Goal: Task Accomplishment & Management: Use online tool/utility

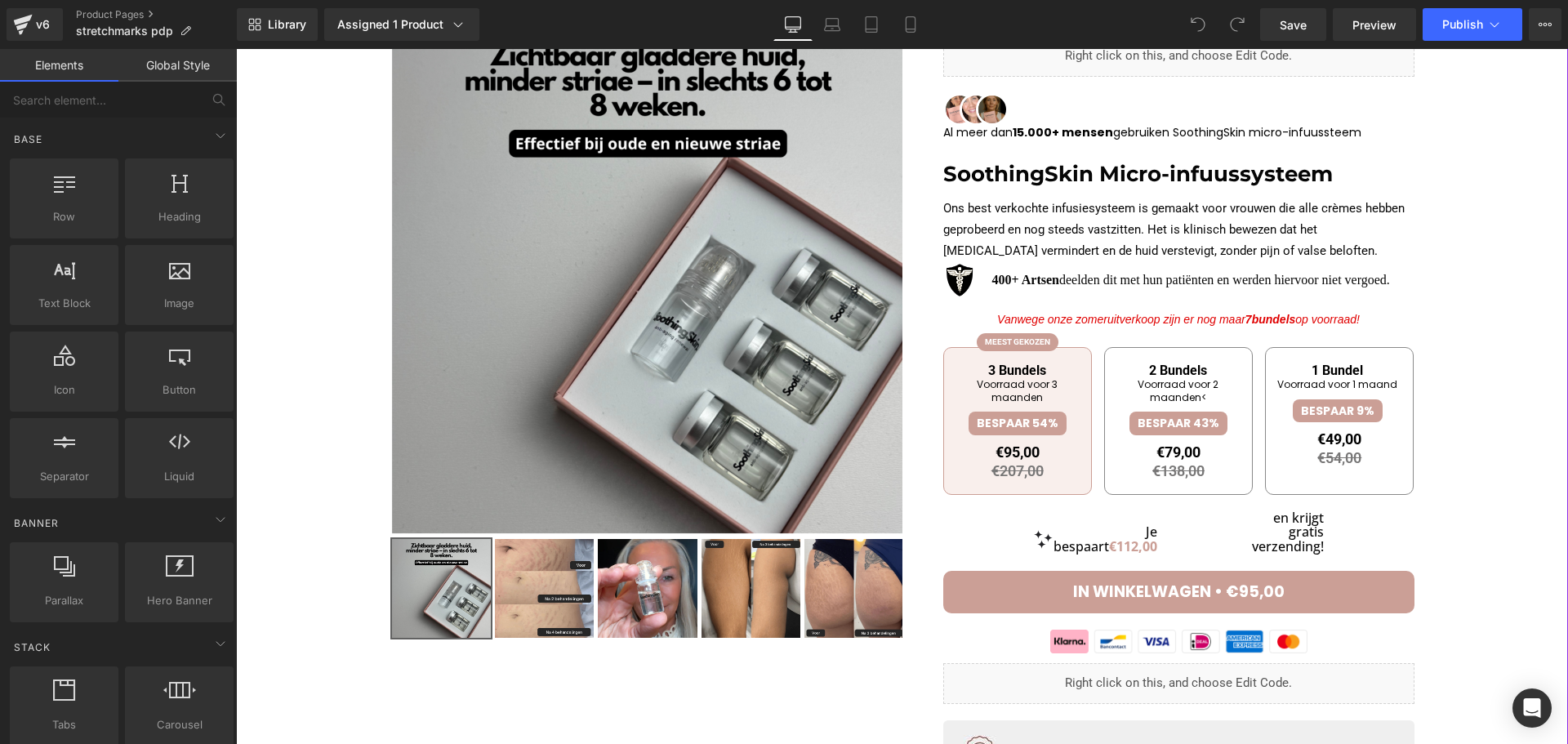
scroll to position [82, 0]
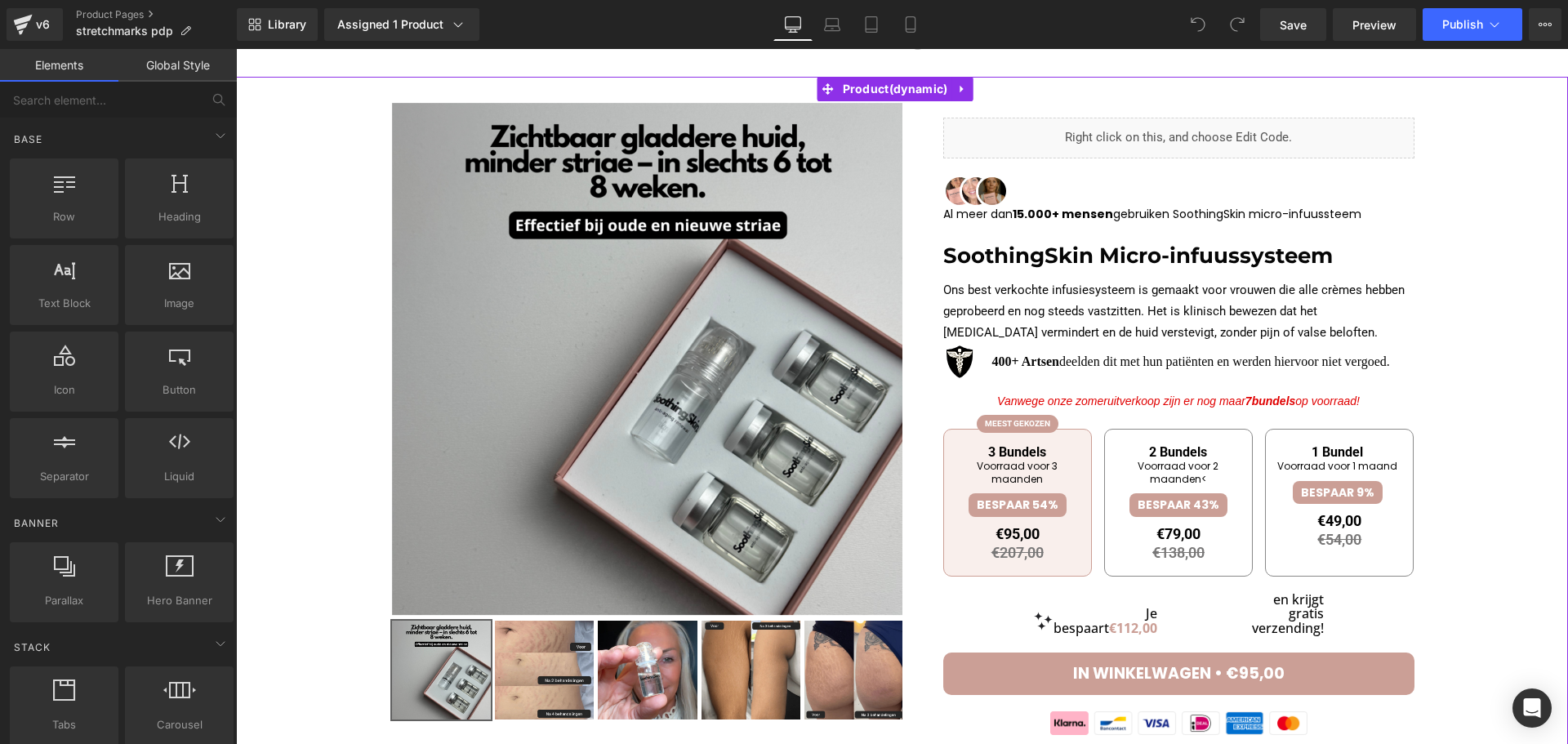
click at [1076, 352] on p "400+ Artsen deelden dit met hun patiënten en werden hiervoor niet vergoed." at bounding box center [1179, 361] width 471 height 35
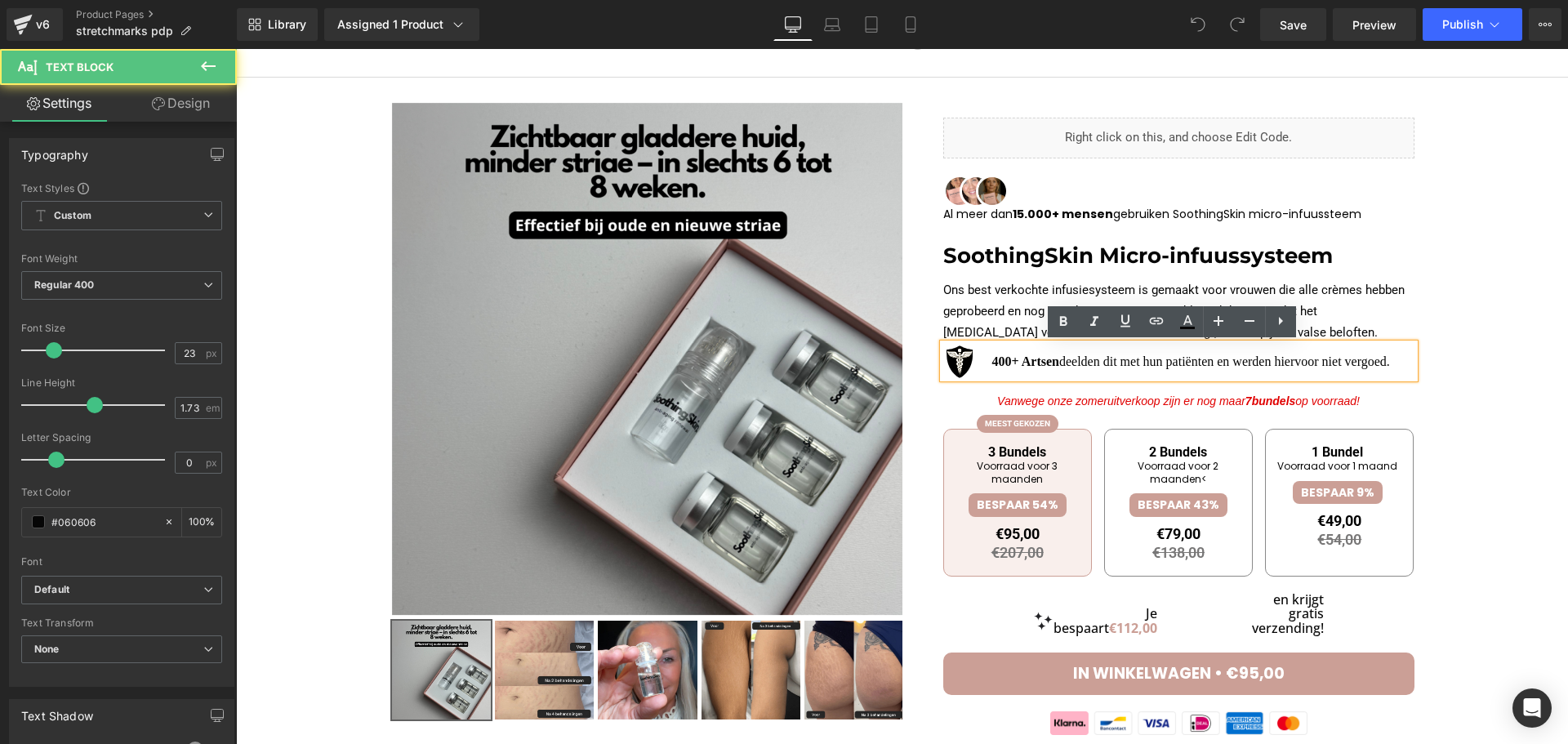
click at [1076, 360] on span "deelden dit met hun patiënten en werden hiervoor niet vergoed." at bounding box center [1224, 361] width 331 height 13
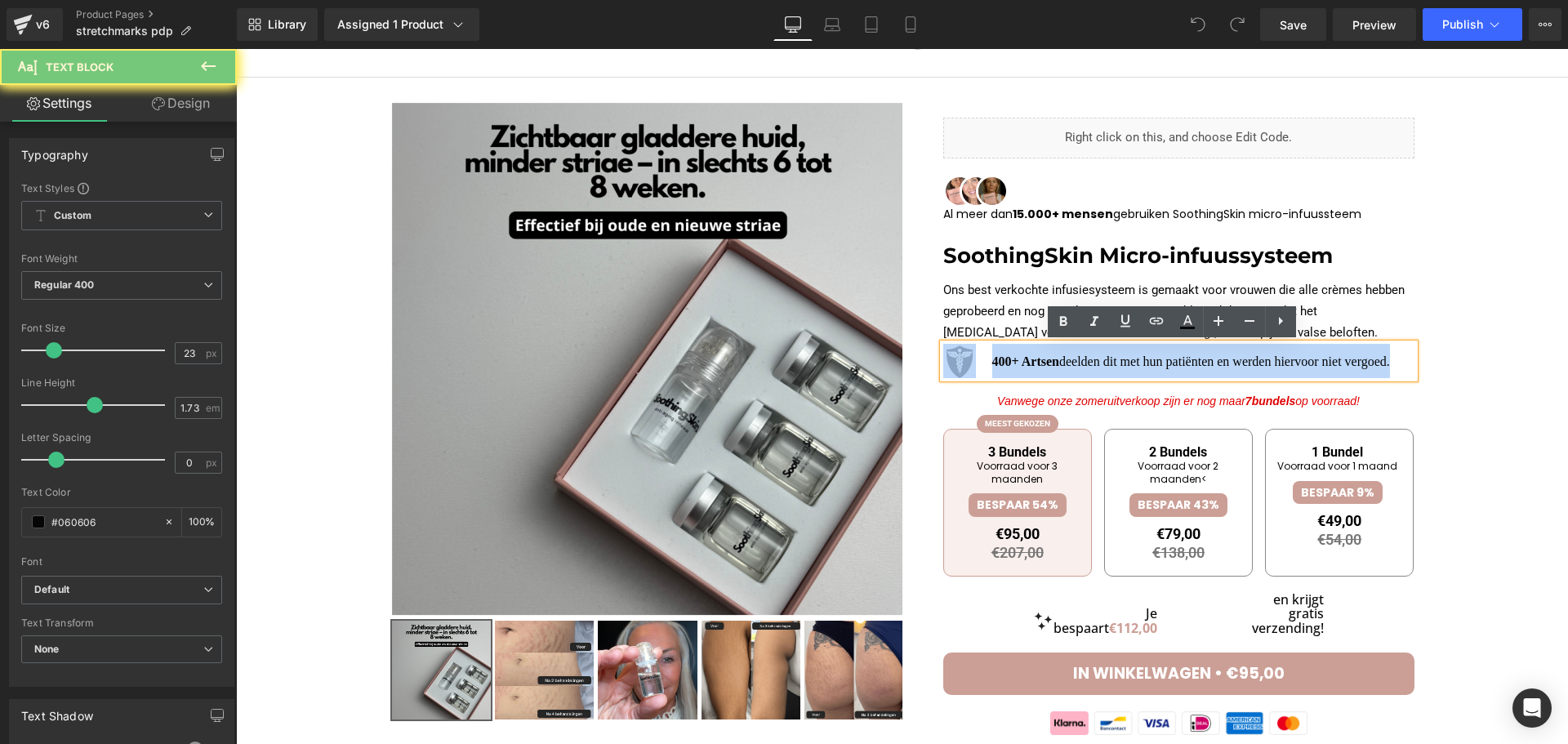
click at [1076, 360] on span "deelden dit met hun patiënten en werden hiervoor niet vergoed." at bounding box center [1224, 361] width 331 height 13
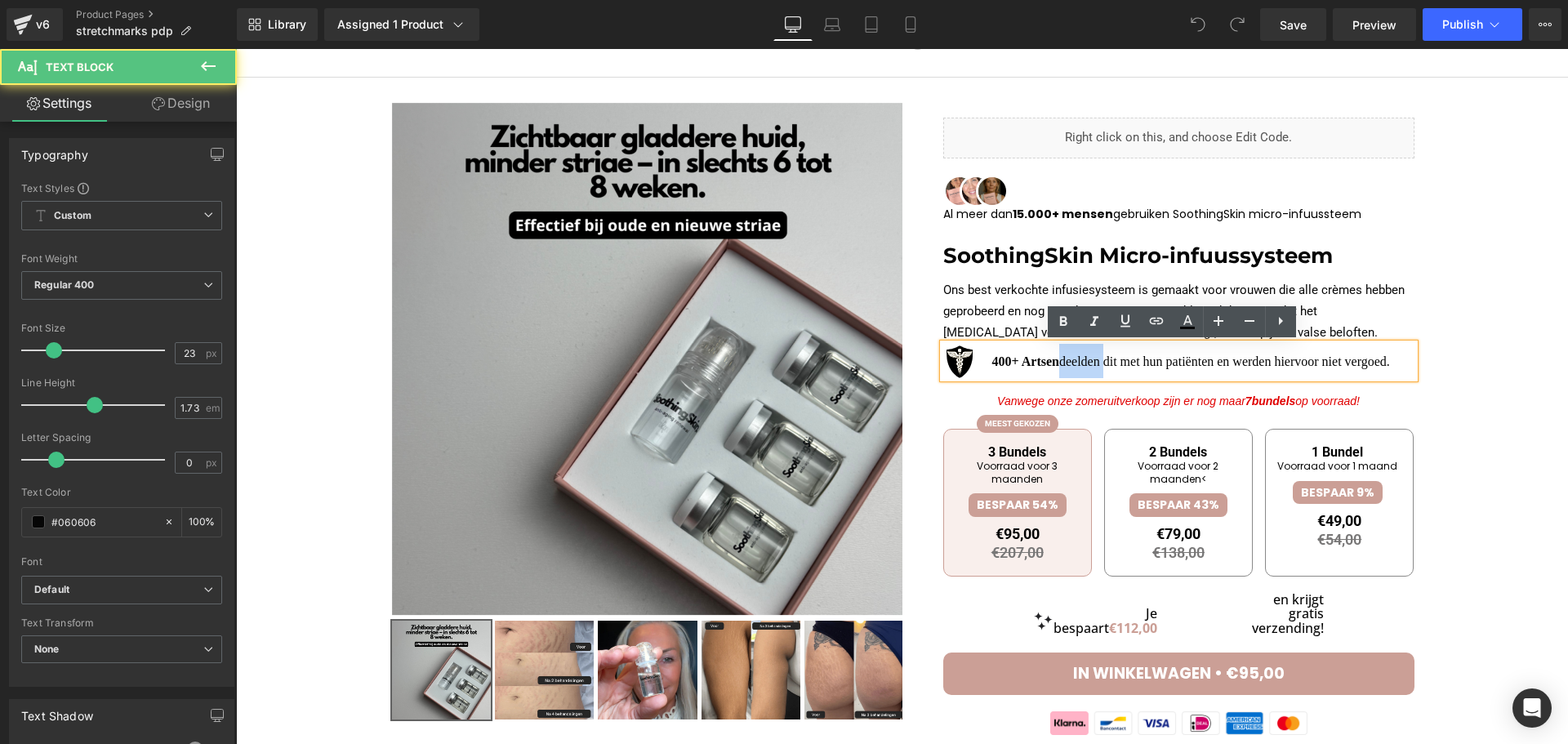
click at [1076, 360] on span "deelden dit met hun patiënten en werden hiervoor niet vergoed." at bounding box center [1224, 361] width 331 height 13
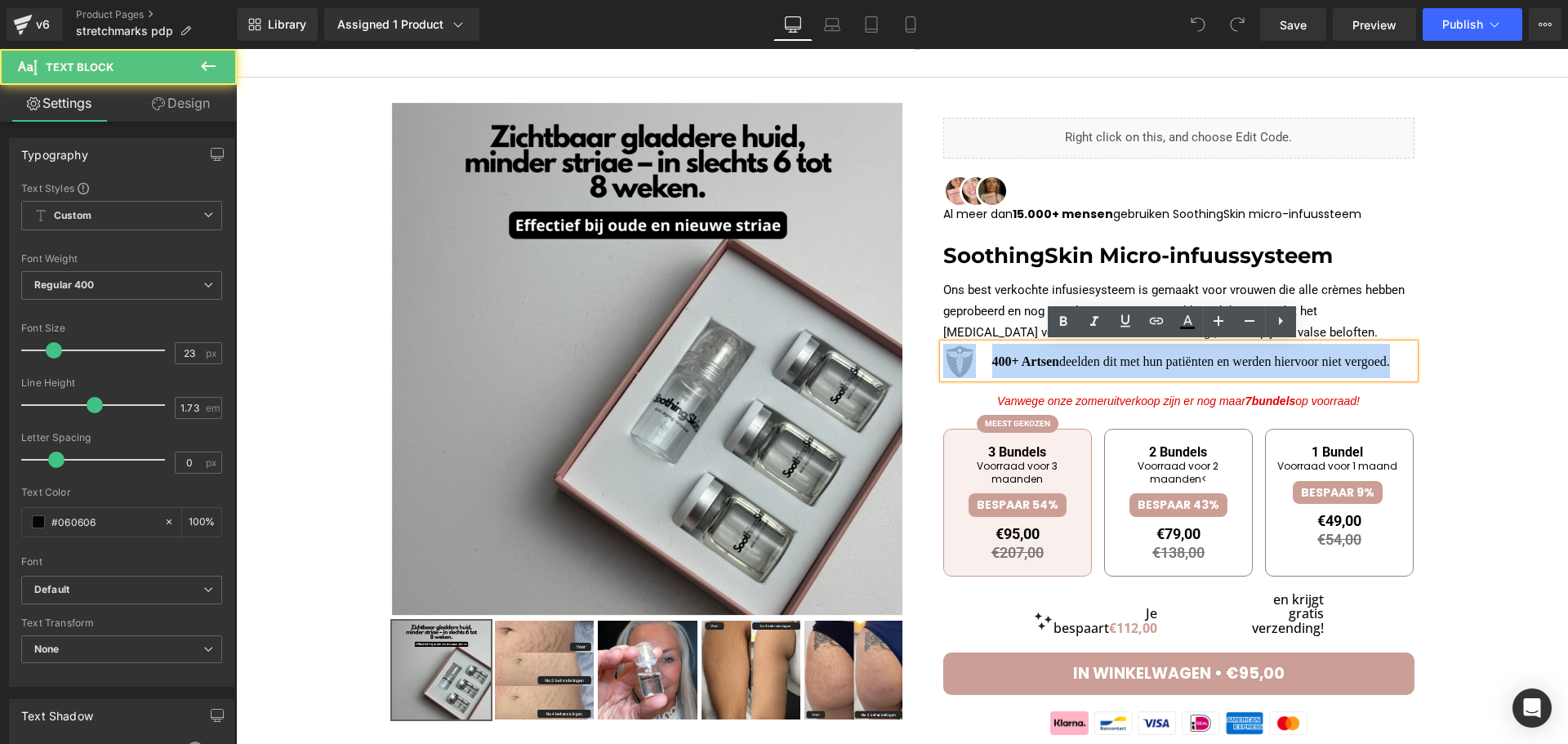
click at [1076, 360] on span "deelden dit met hun patiënten en werden hiervoor niet vergoed." at bounding box center [1224, 361] width 331 height 13
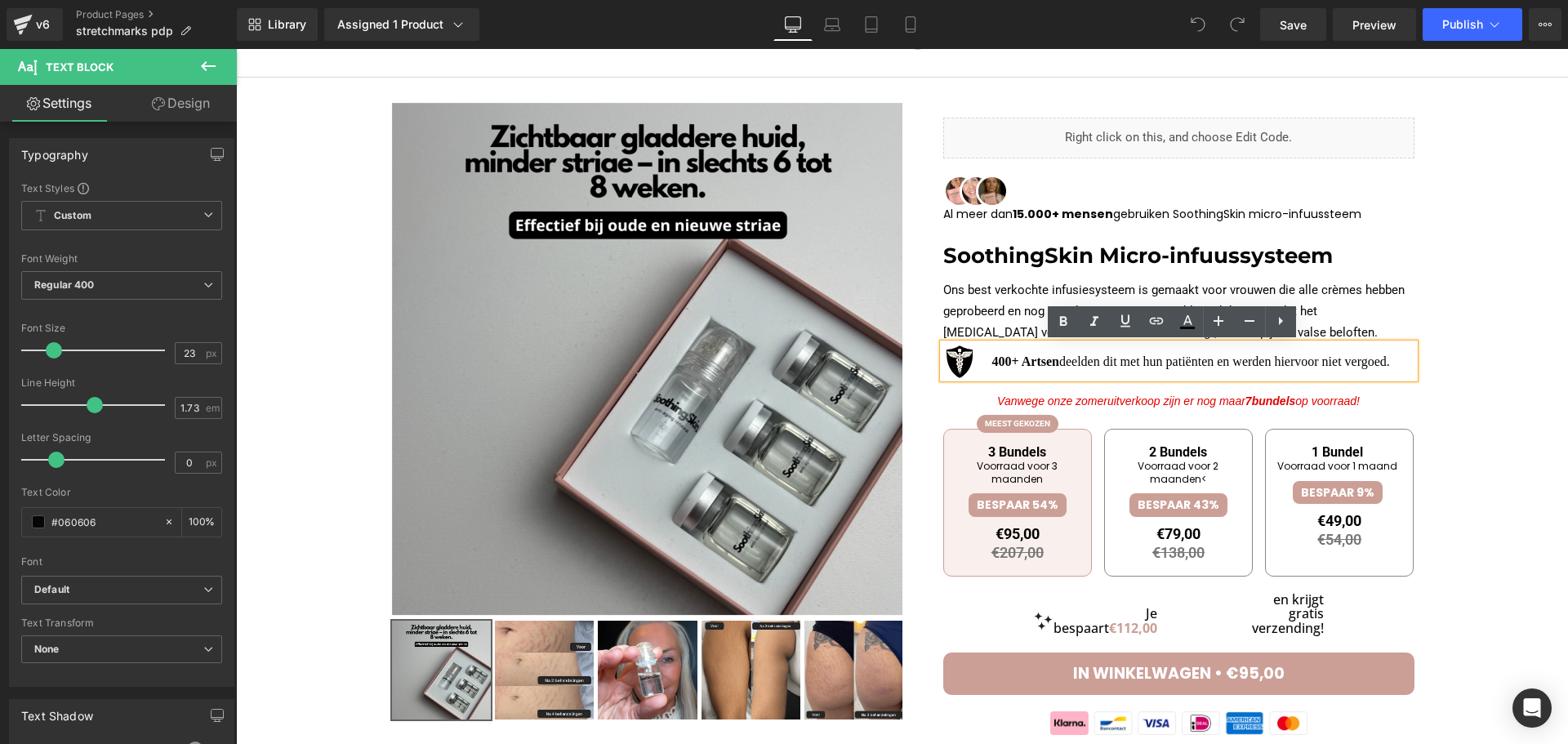
click at [993, 361] on strong "400+ Artsen" at bounding box center [1025, 361] width 66 height 13
click at [993, 367] on strong "400+ Artsen" at bounding box center [1025, 361] width 66 height 13
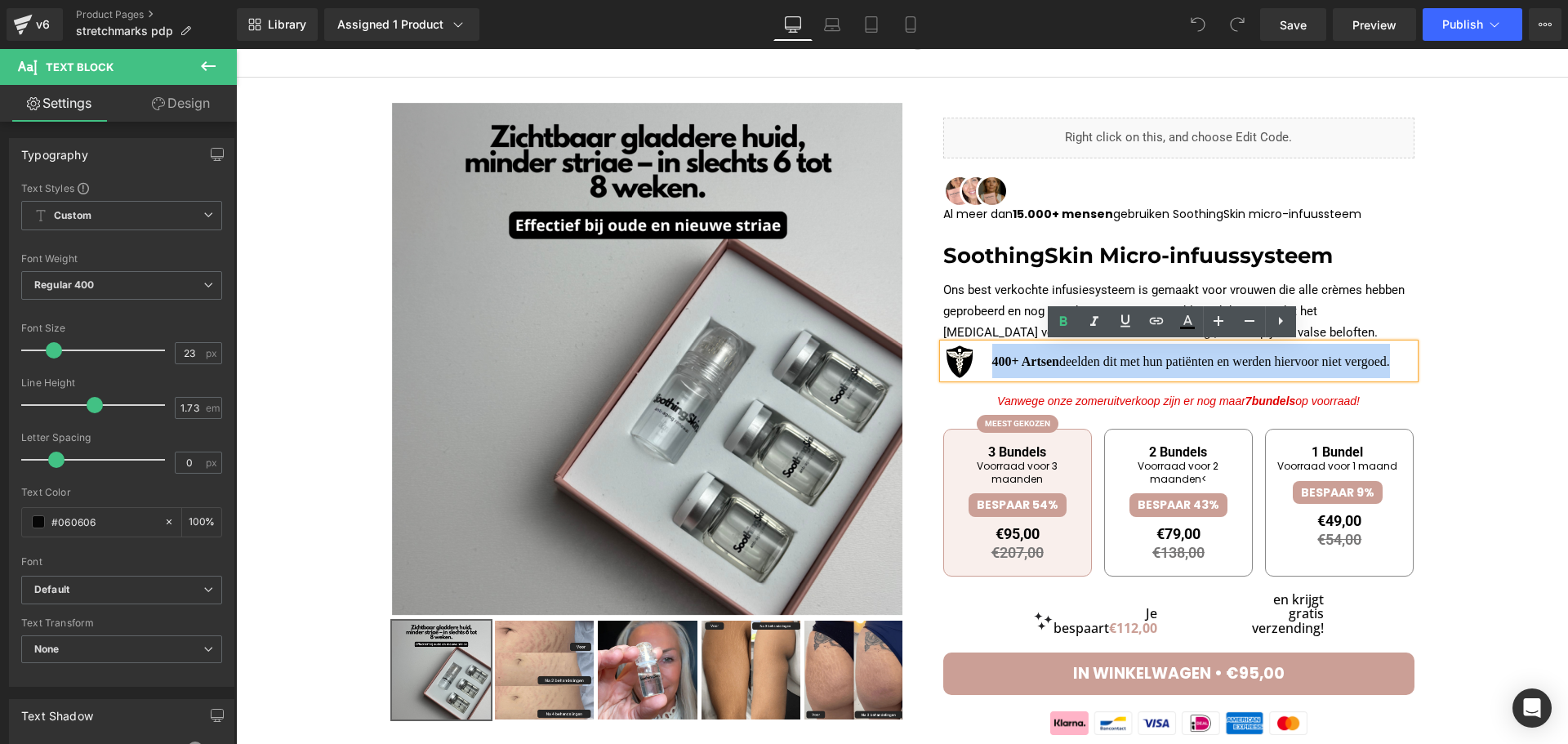
drag, startPoint x: 1397, startPoint y: 367, endPoint x: 989, endPoint y: 360, distance: 408.1
click at [989, 360] on p "400+ Artsen deelden dit met hun patiënten en werden hiervoor niet vergoed." at bounding box center [1179, 361] width 471 height 35
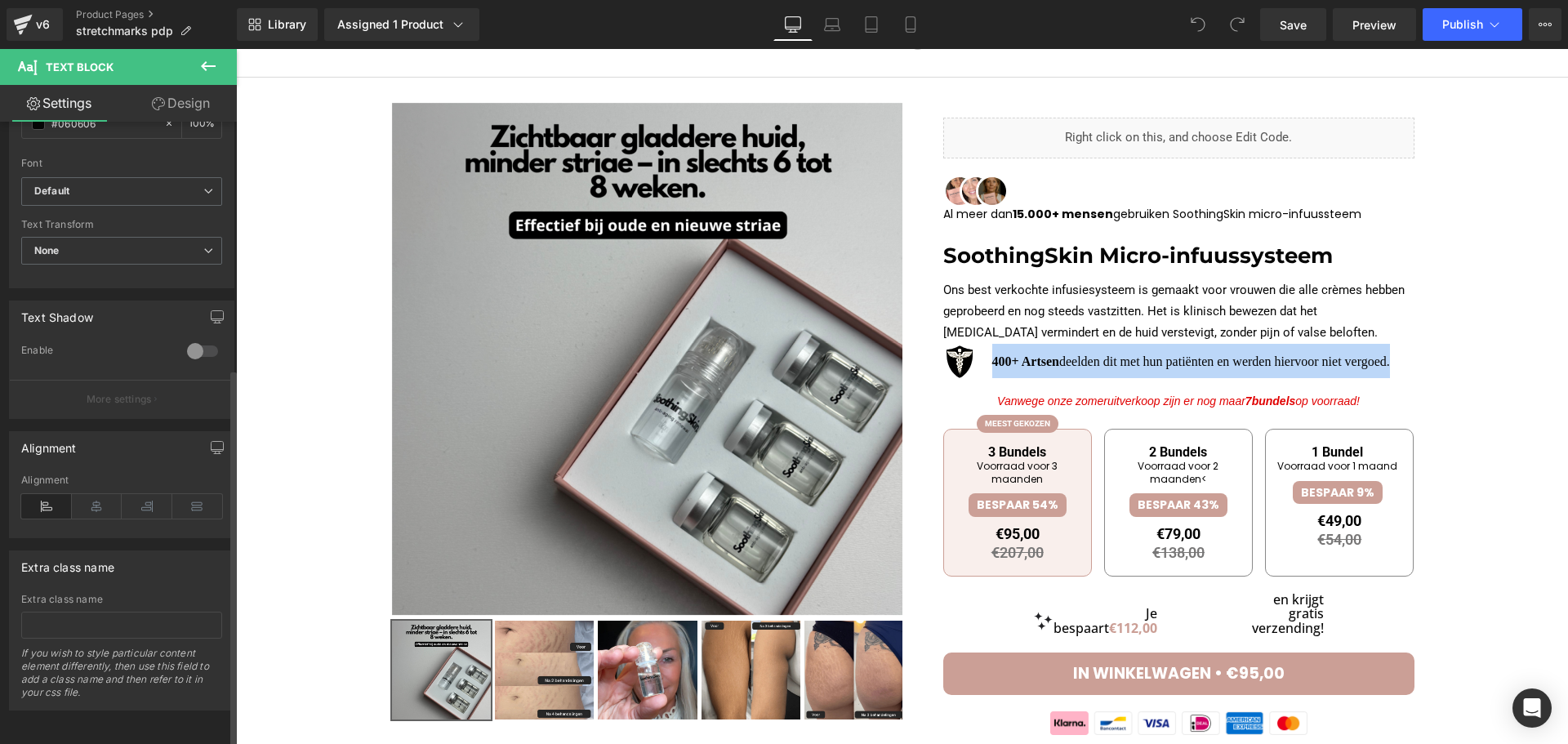
scroll to position [409, 0]
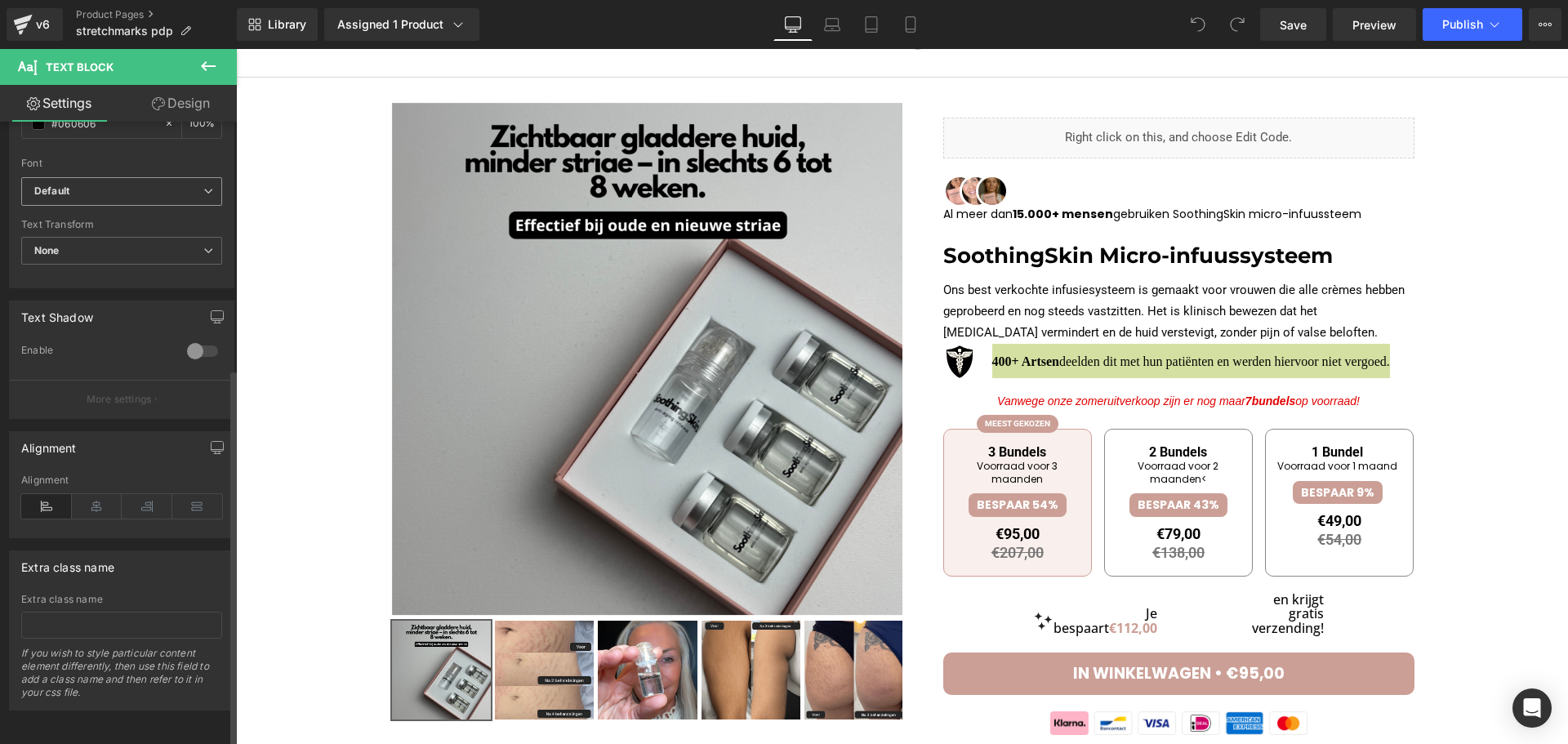
click at [69, 185] on icon "Default" at bounding box center [52, 192] width 35 height 13
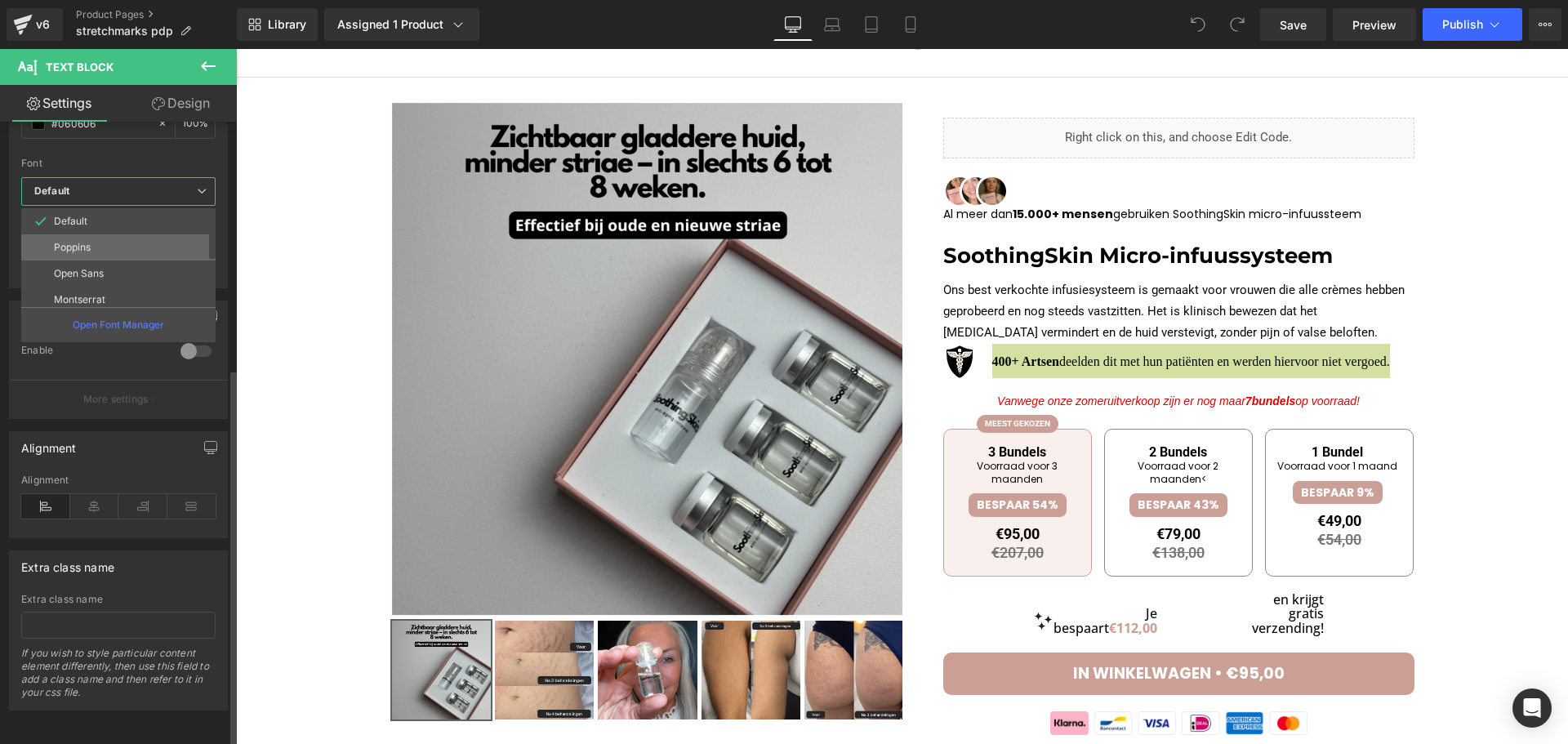
click at [108, 237] on li "Poppins" at bounding box center [121, 247] width 201 height 26
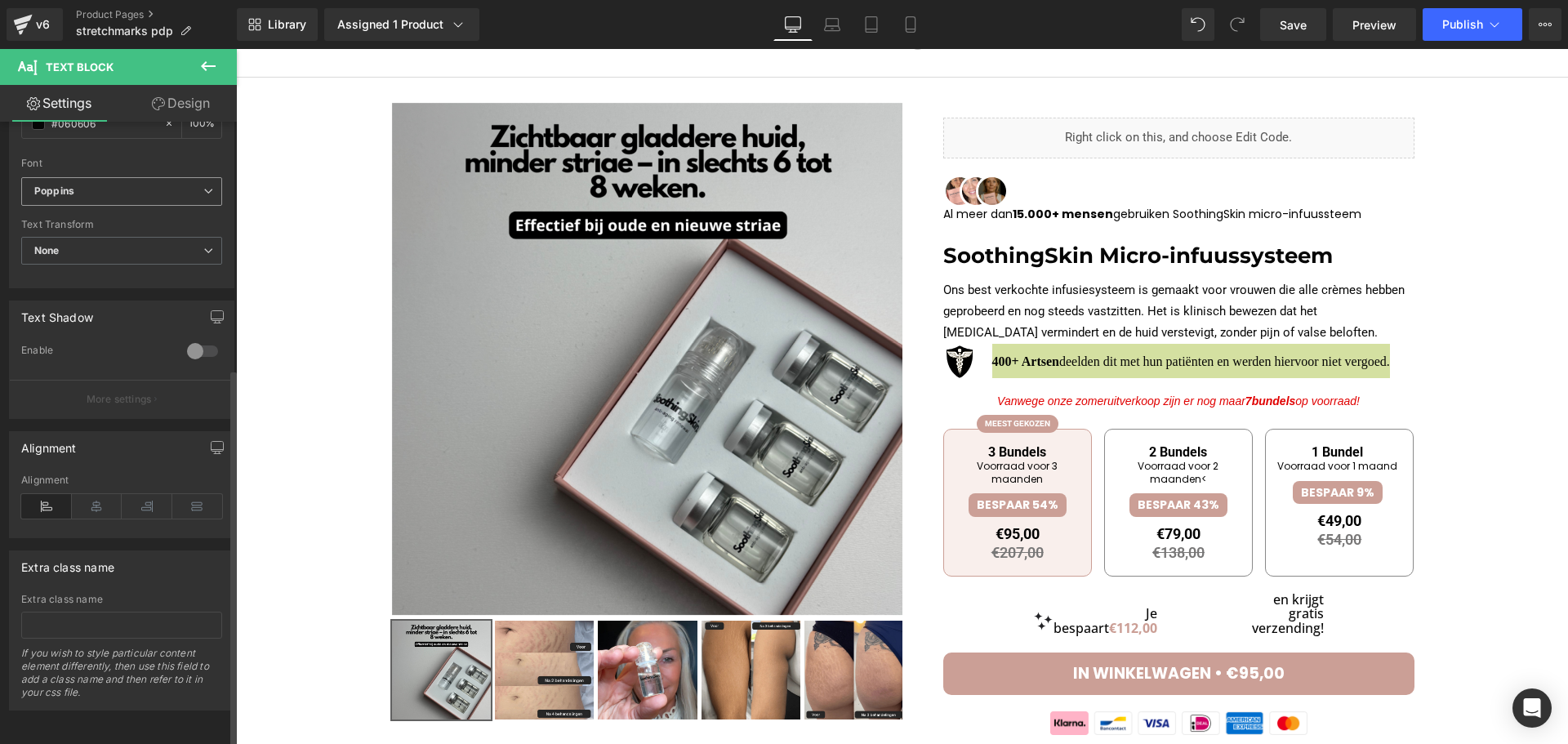
click at [108, 189] on span "Poppins" at bounding box center [121, 192] width 200 height 29
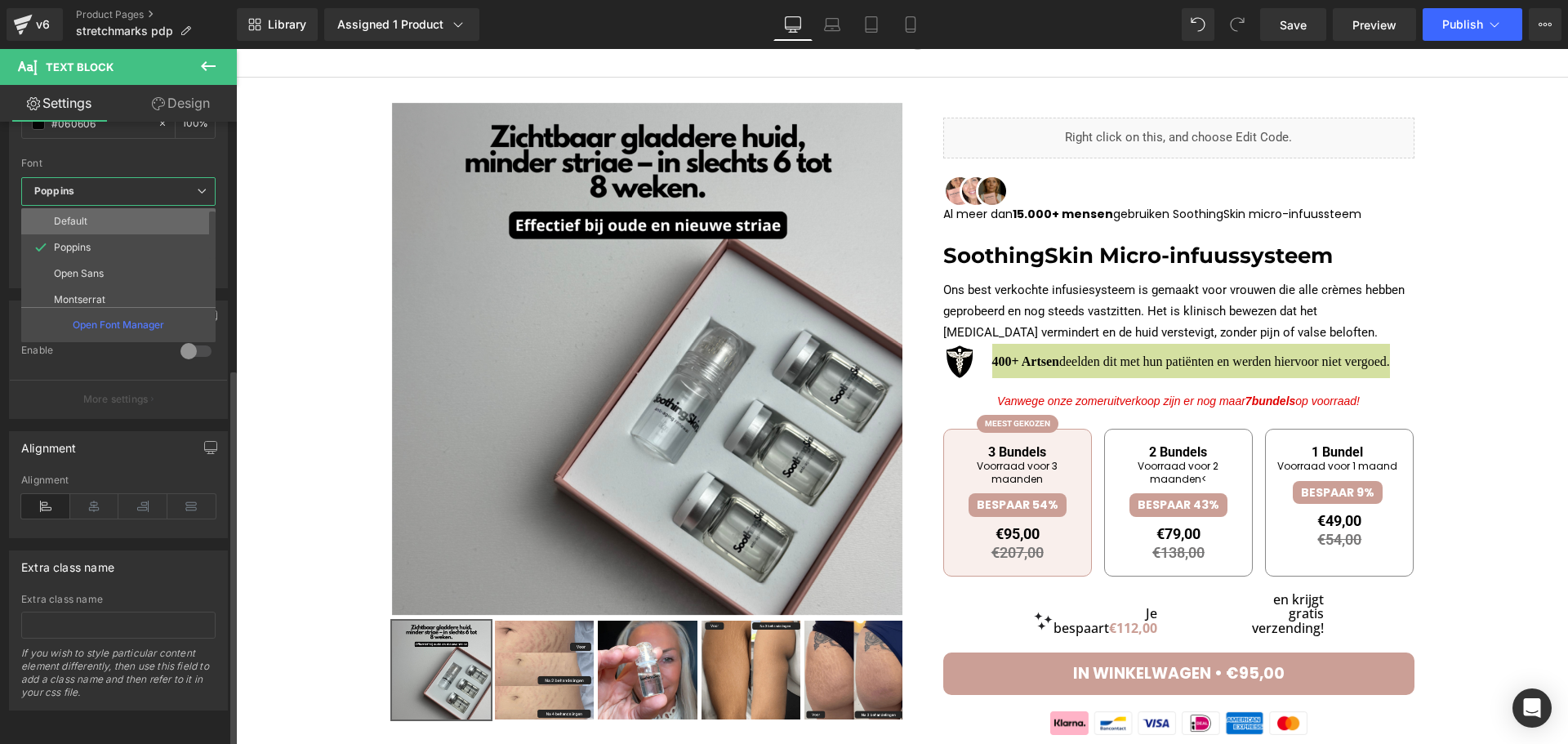
click at [98, 216] on li "Default" at bounding box center [121, 221] width 201 height 26
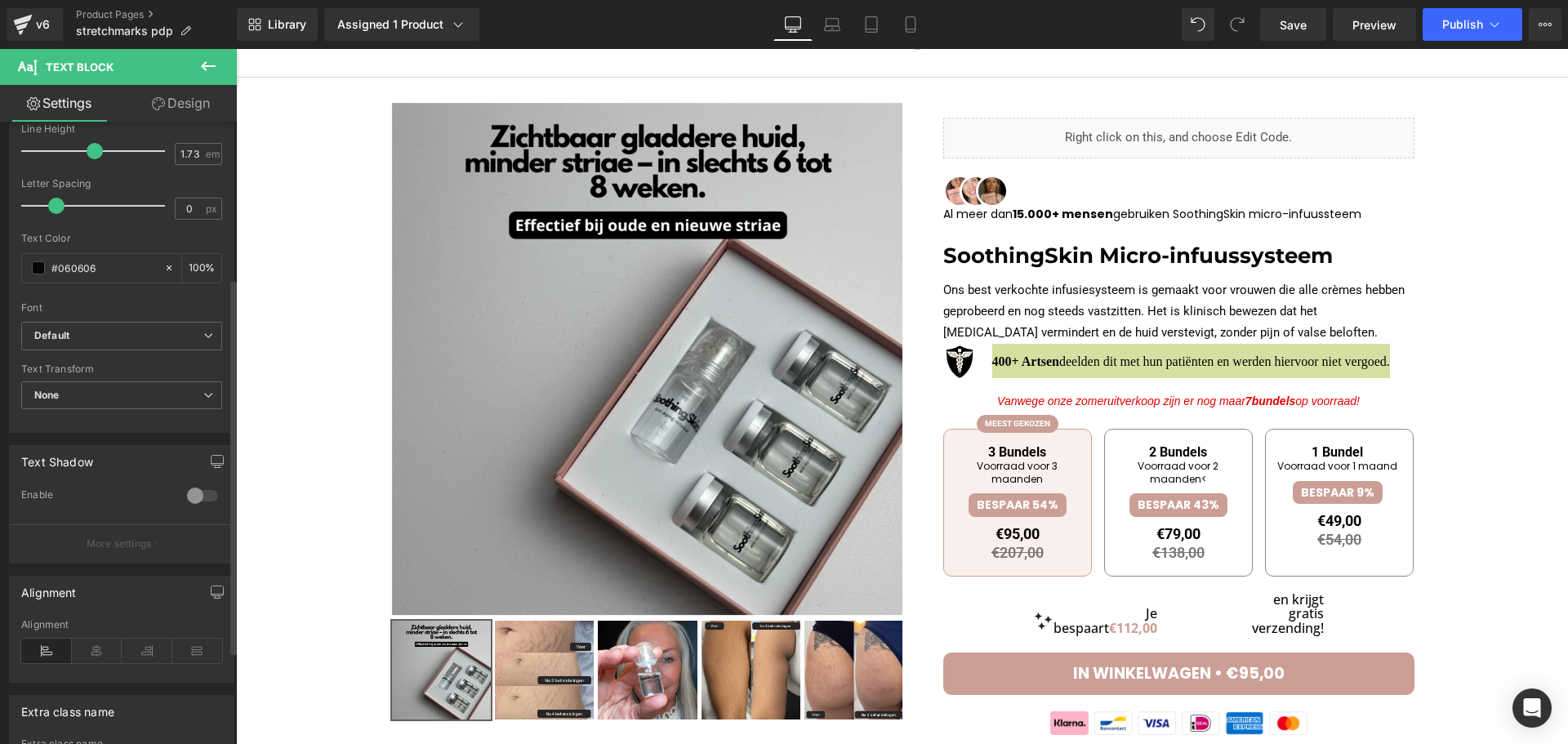
scroll to position [245, 0]
click at [79, 335] on span "Default" at bounding box center [121, 345] width 200 height 29
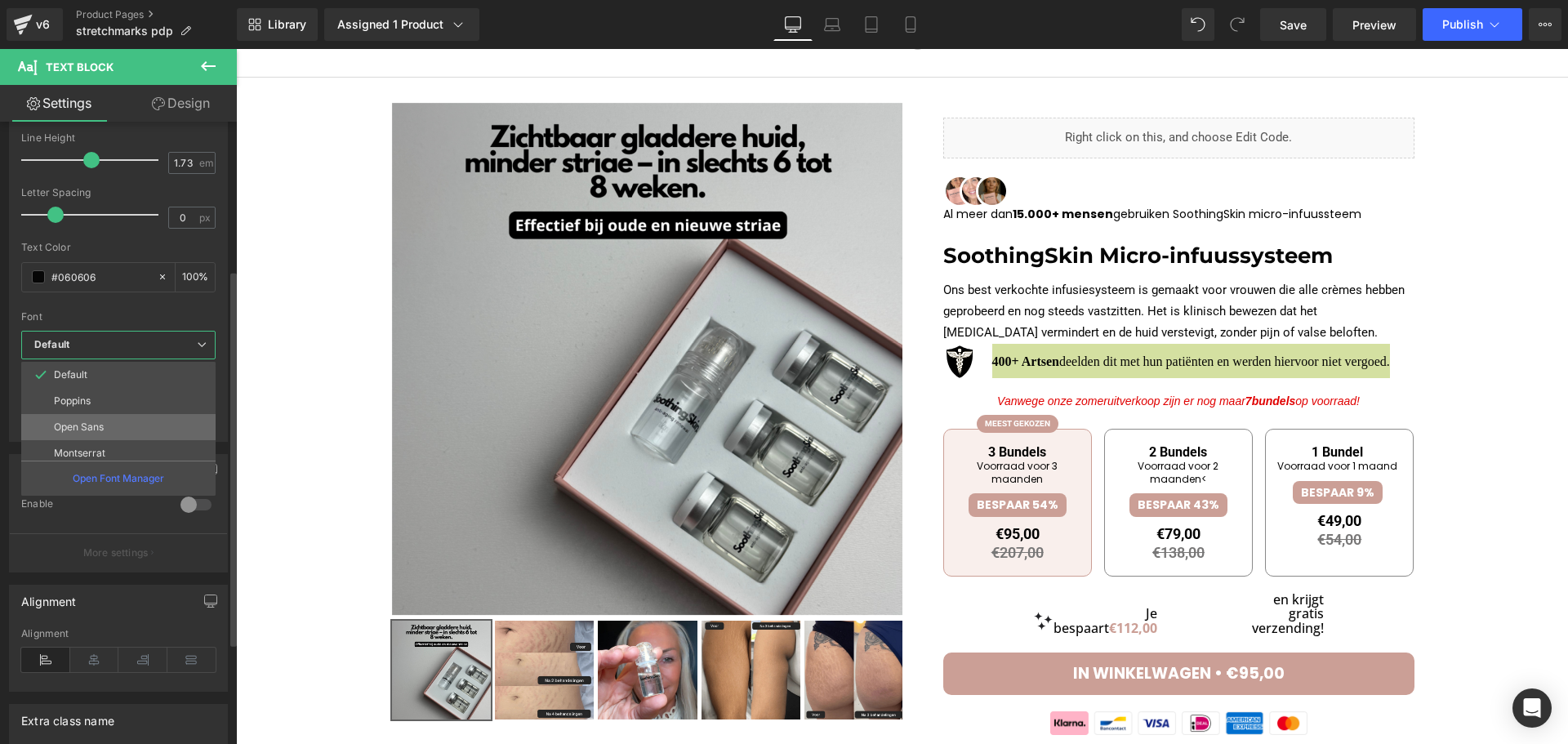
click at [93, 415] on li "Open Sans" at bounding box center [121, 427] width 201 height 26
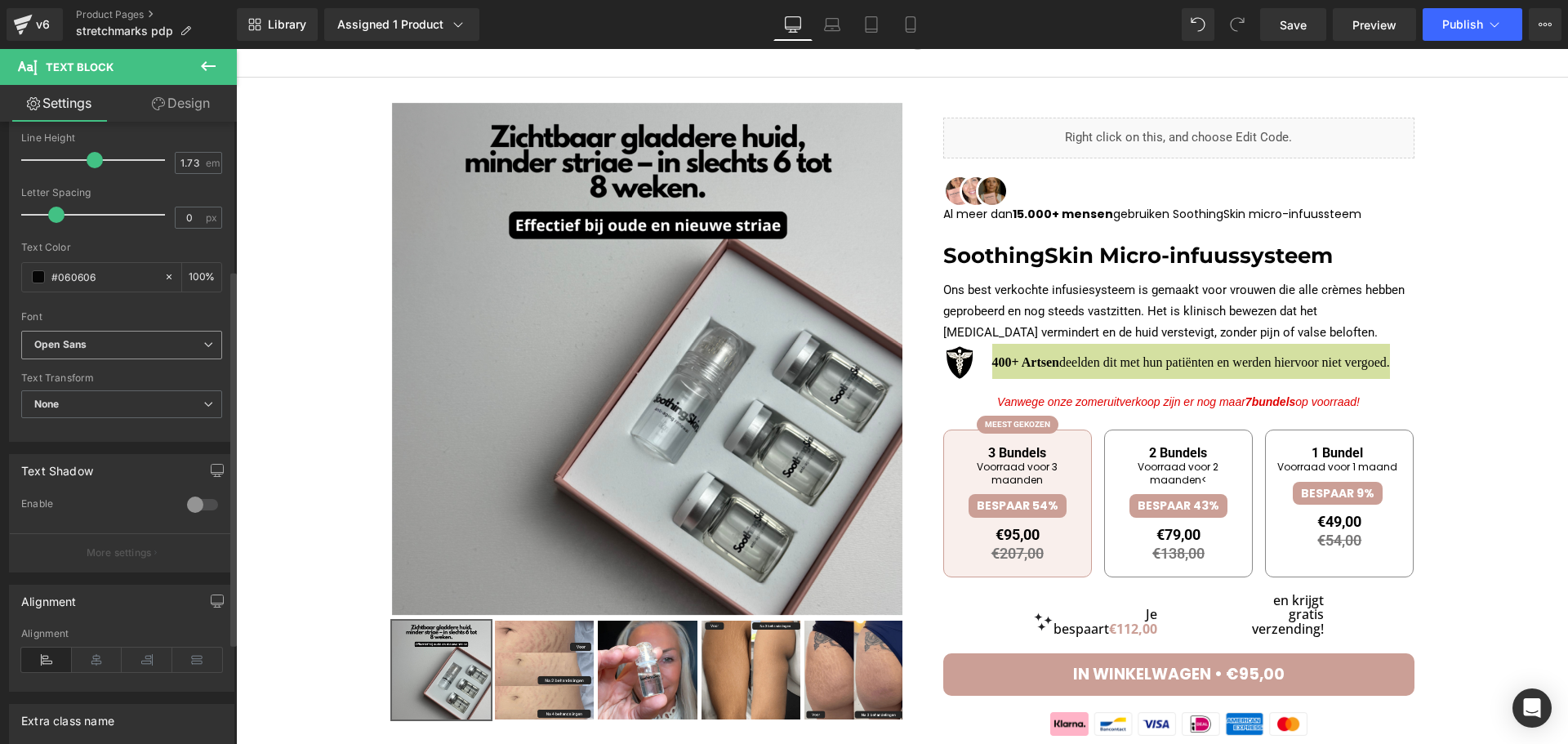
click at [109, 349] on b "Open Sans" at bounding box center [119, 345] width 169 height 13
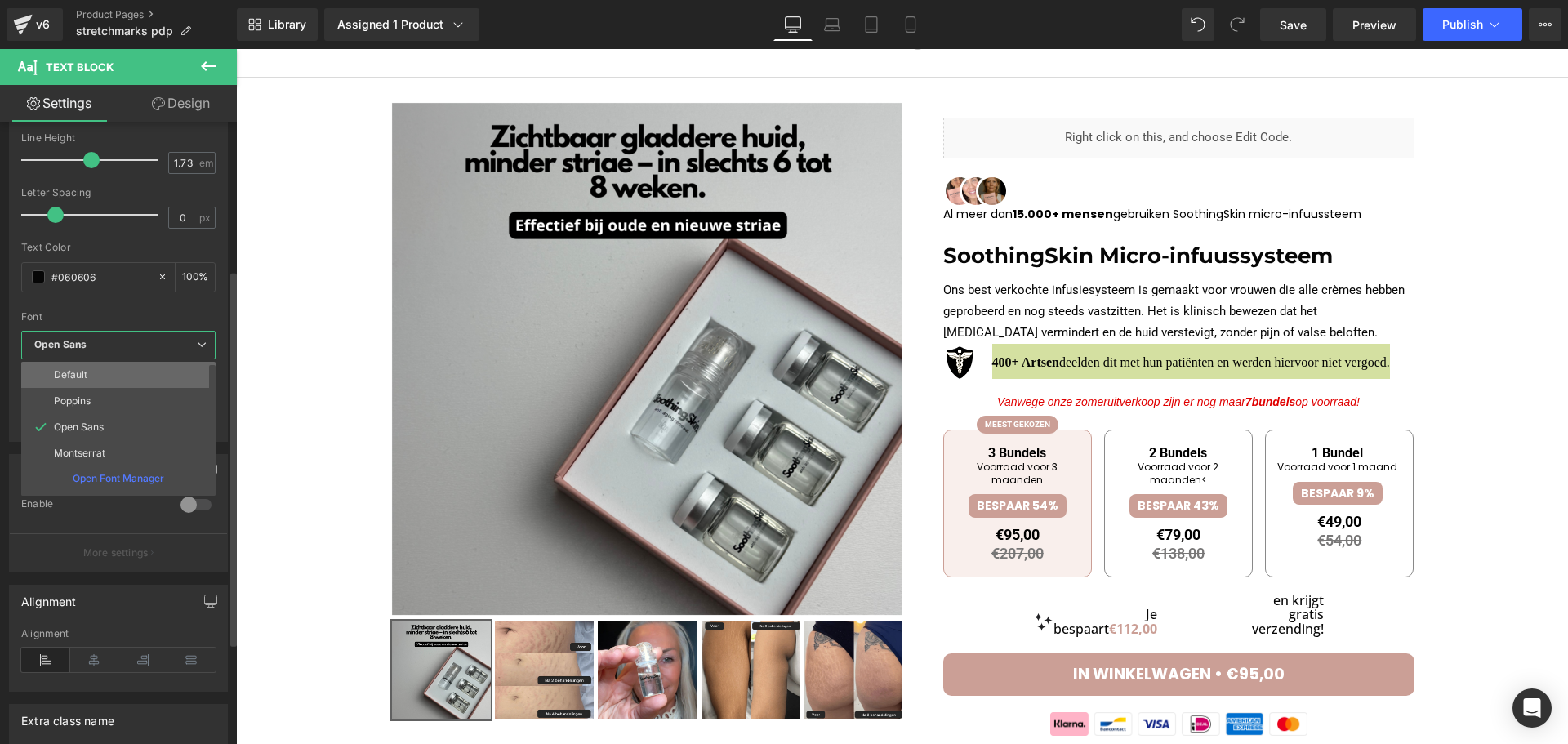
click at [104, 377] on li "Default" at bounding box center [121, 374] width 201 height 26
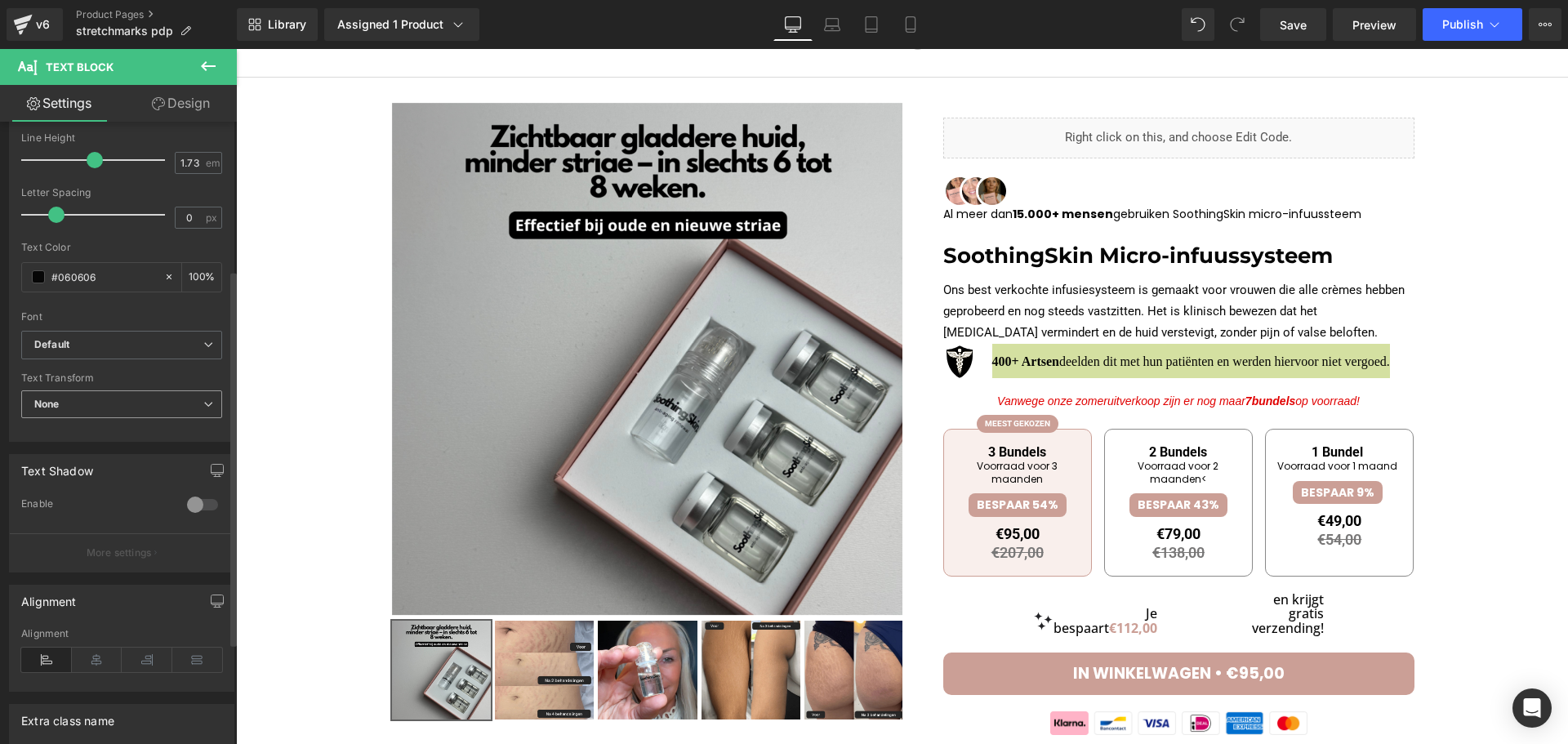
click at [93, 399] on span "None" at bounding box center [121, 405] width 200 height 29
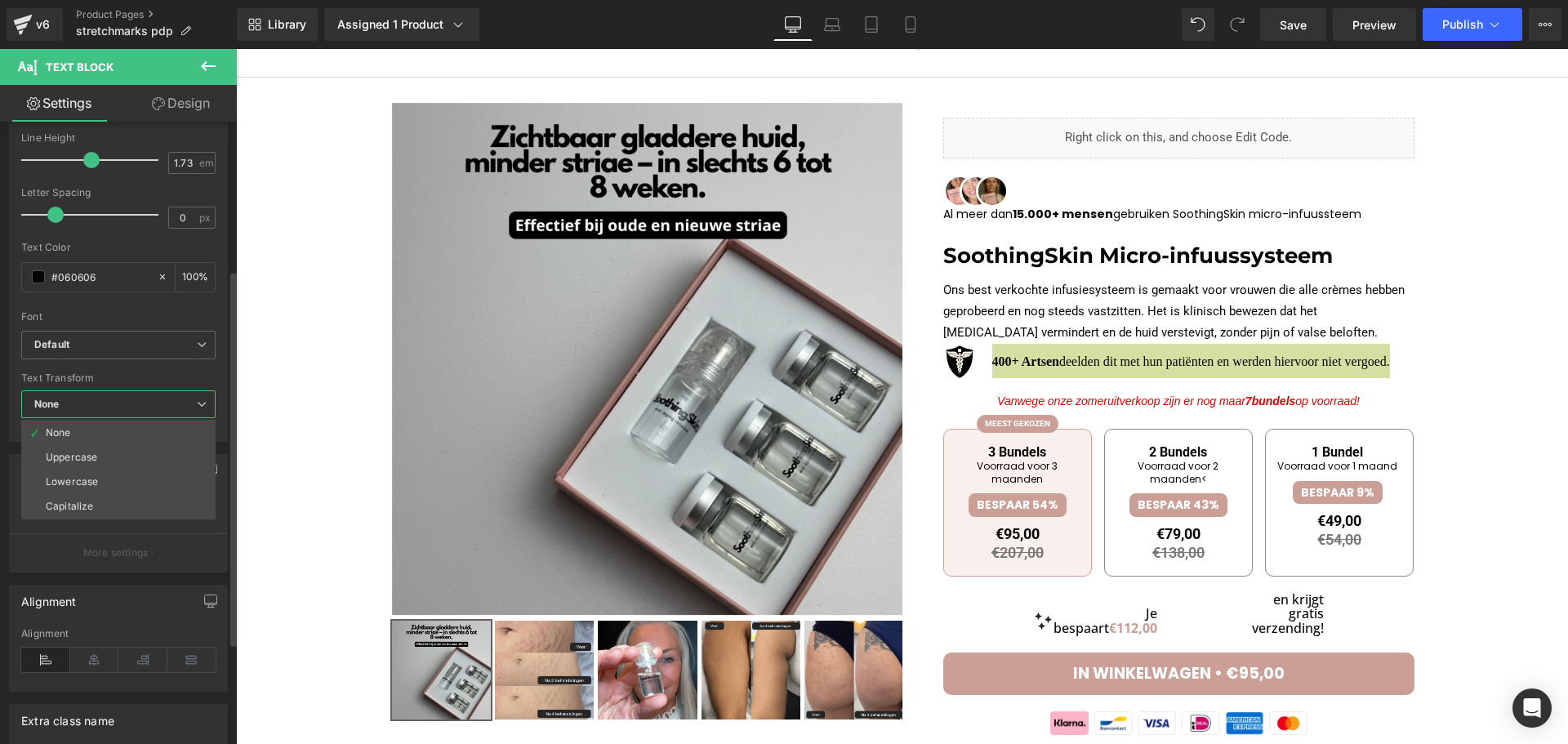
click at [97, 406] on span "None" at bounding box center [119, 405] width 195 height 29
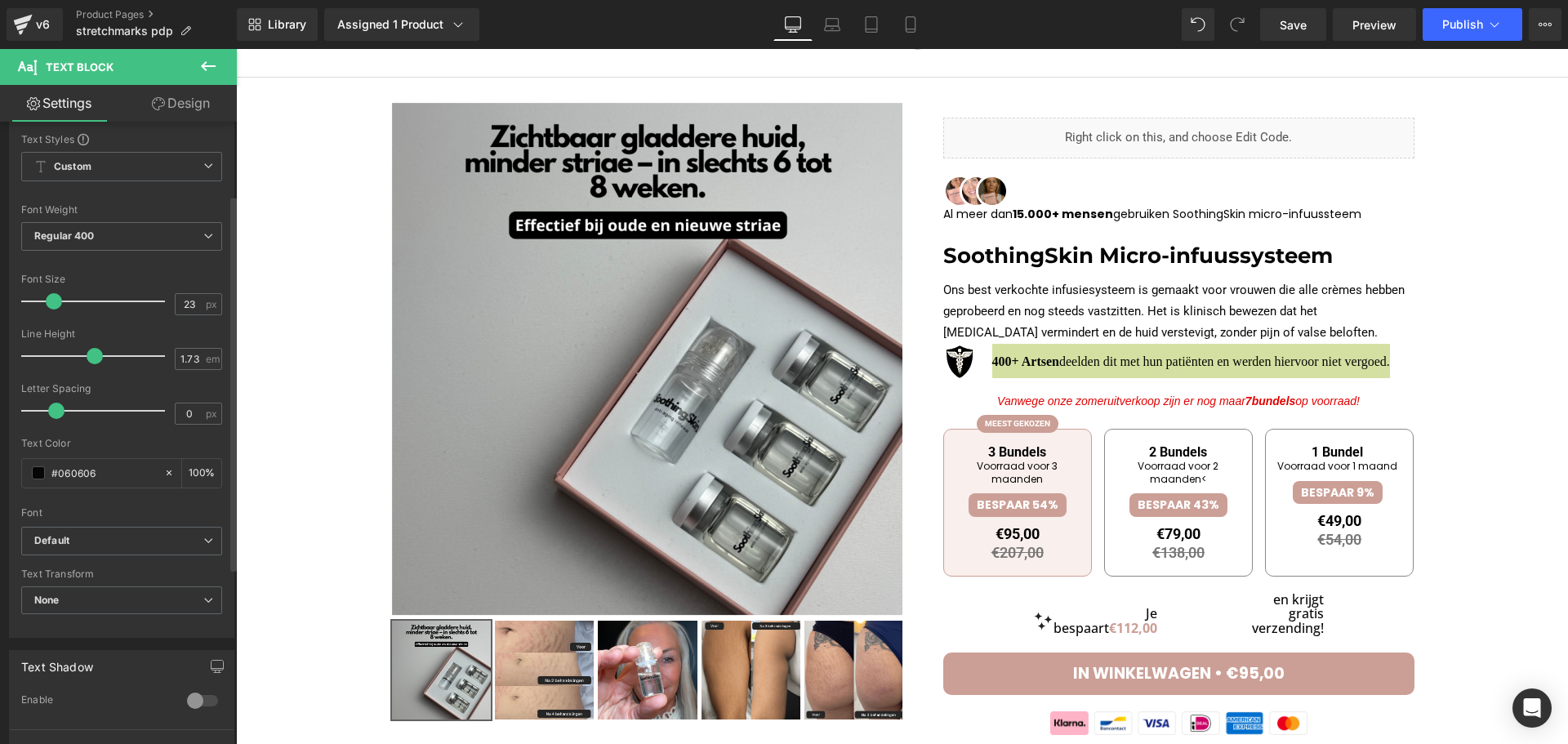
scroll to position [0, 0]
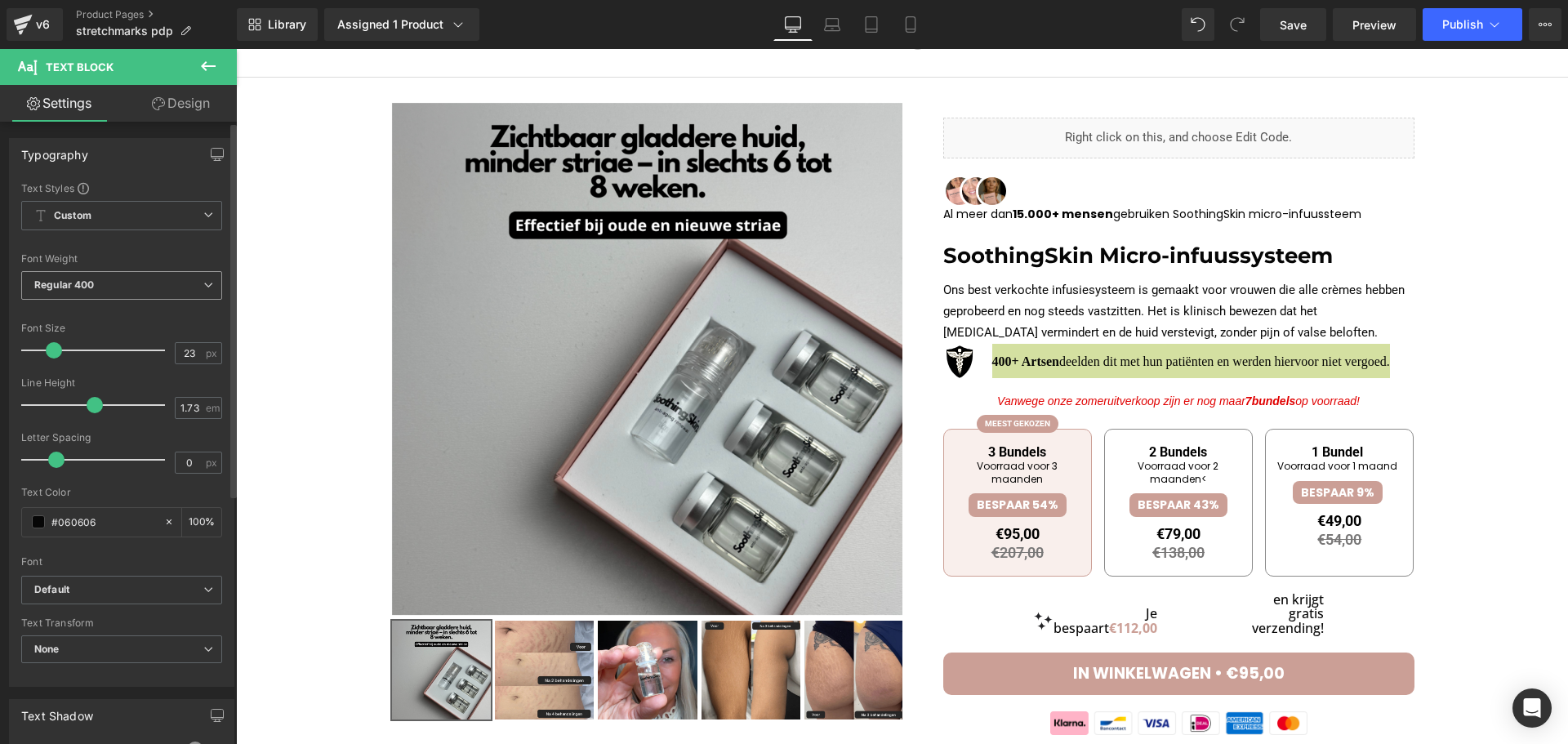
click at [80, 292] on span "Regular 400" at bounding box center [121, 285] width 200 height 29
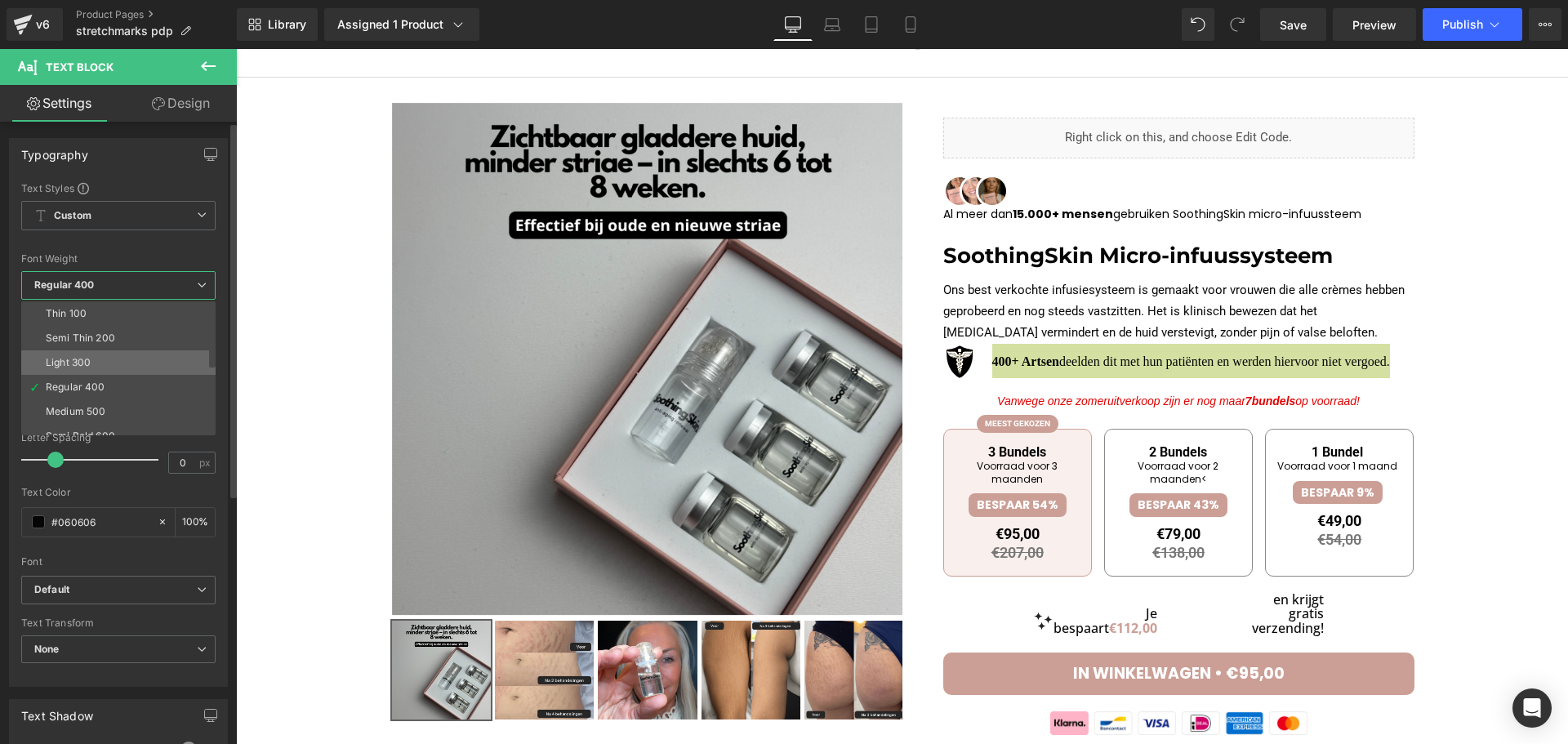
click at [101, 358] on li "Light 300" at bounding box center [121, 362] width 201 height 24
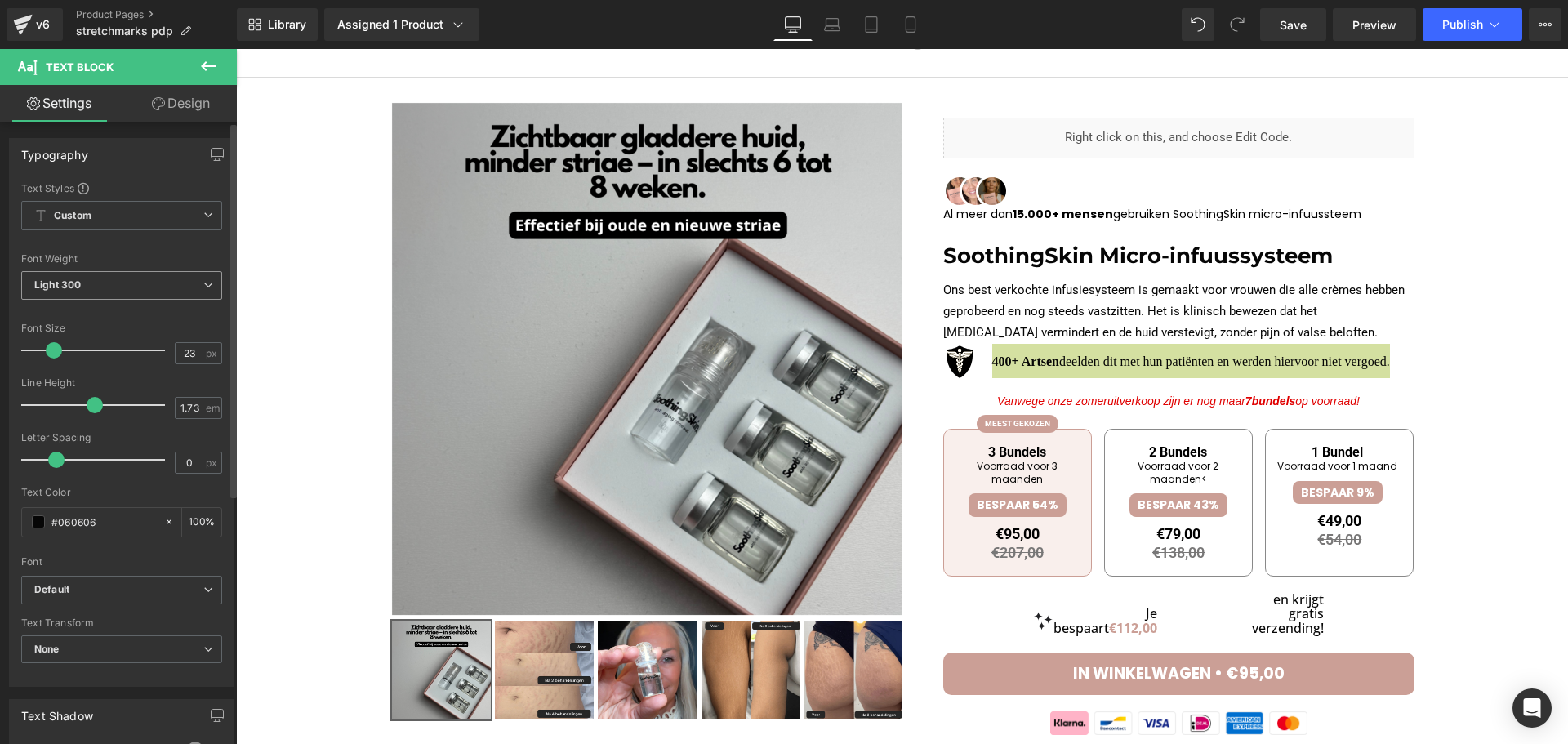
click at [108, 280] on span "Light 300" at bounding box center [121, 285] width 200 height 29
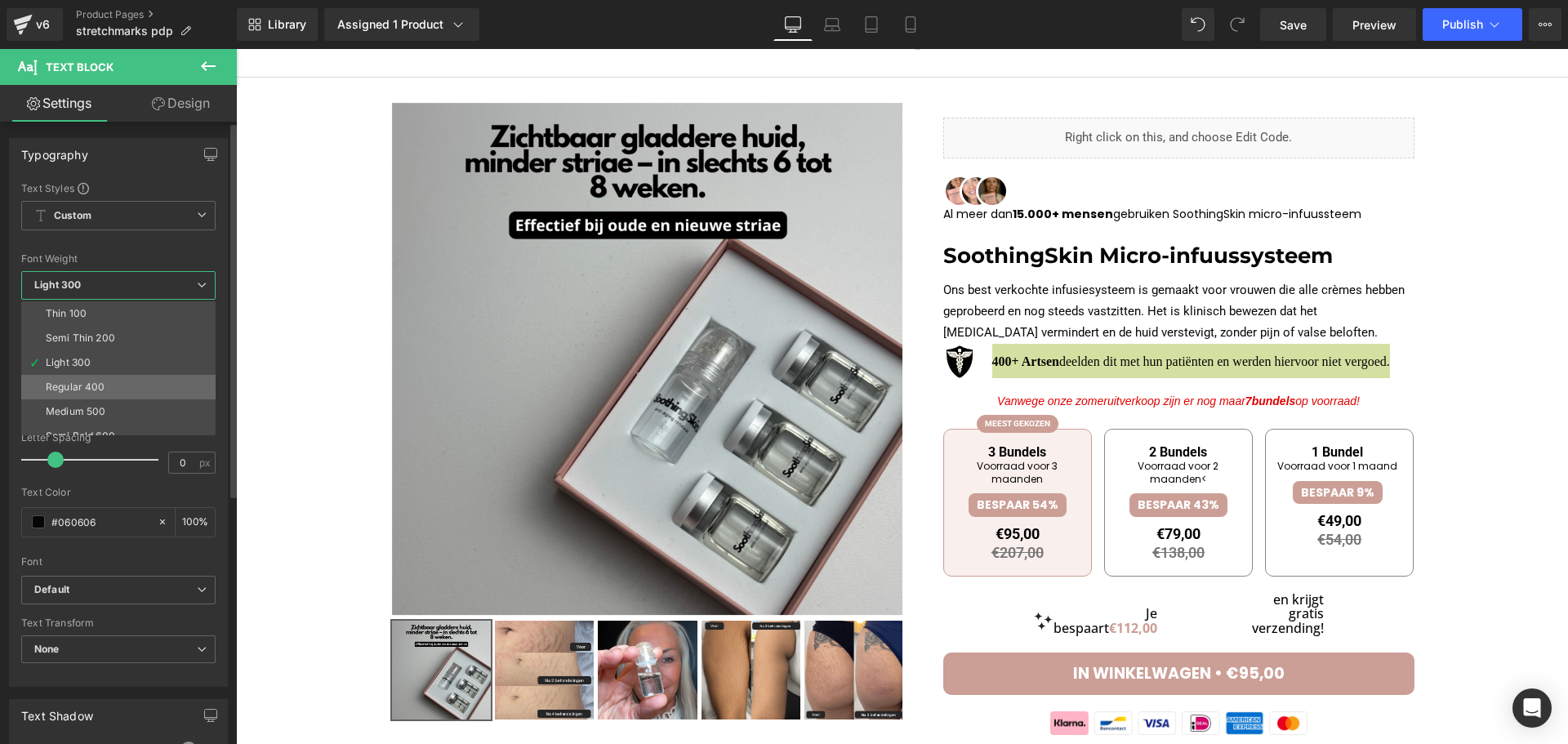
click at [84, 383] on div "Regular 400" at bounding box center [75, 387] width 60 height 12
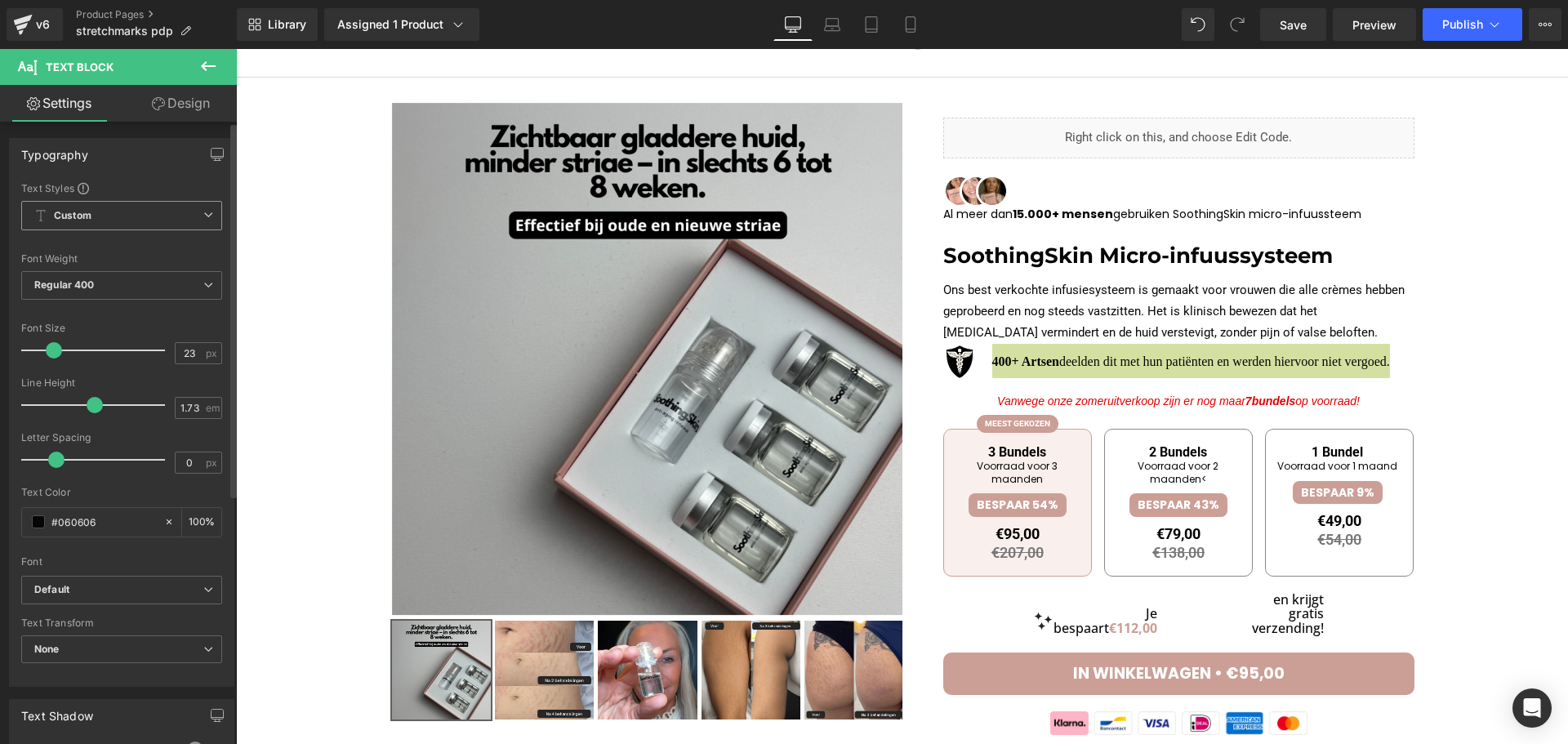
click at [100, 225] on span "Custom Setup Global Style" at bounding box center [121, 215] width 200 height 30
click at [107, 244] on li "Custom" at bounding box center [119, 248] width 195 height 30
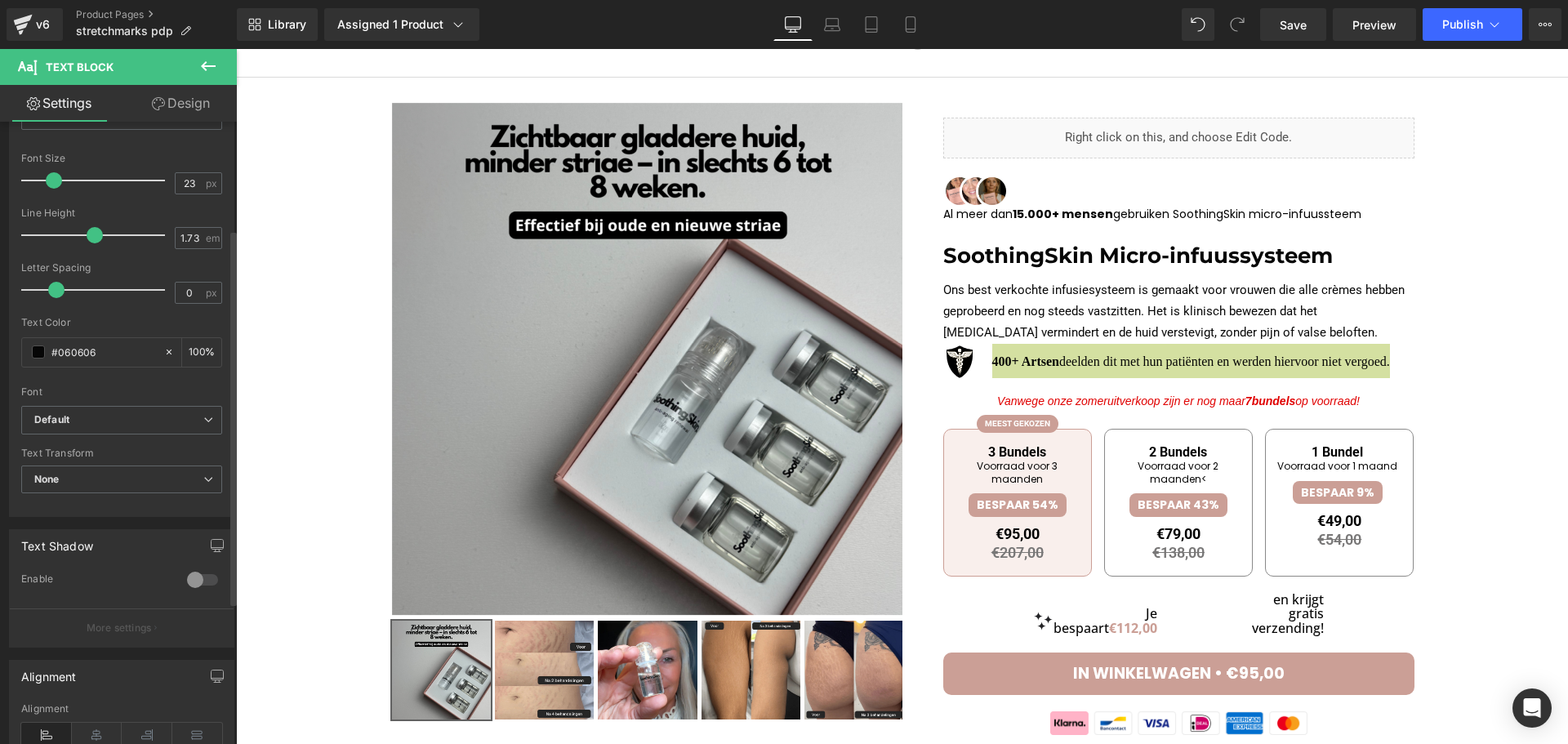
scroll to position [168, 0]
click at [106, 479] on span "None" at bounding box center [121, 483] width 200 height 29
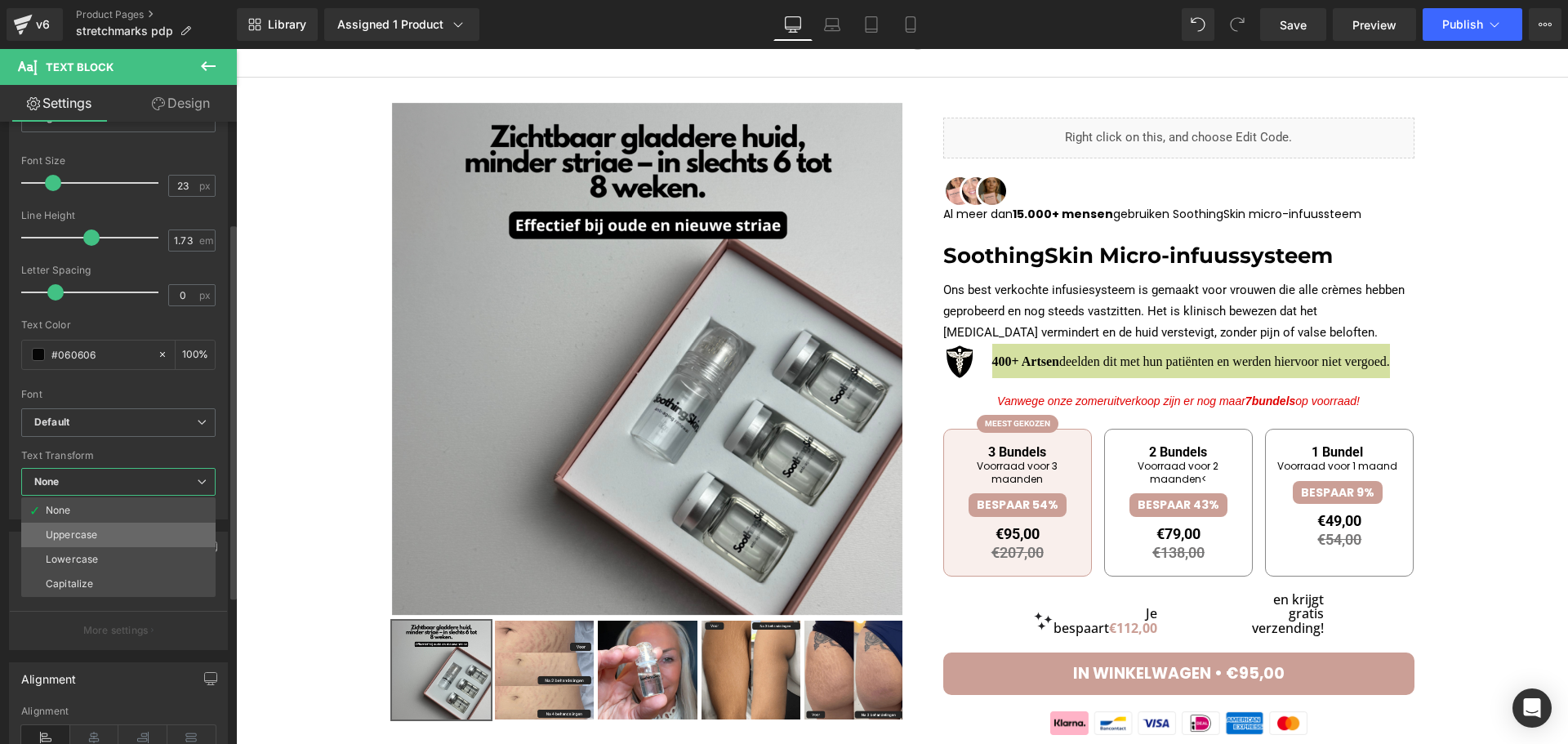
click at [99, 538] on li "Uppercase" at bounding box center [119, 534] width 195 height 24
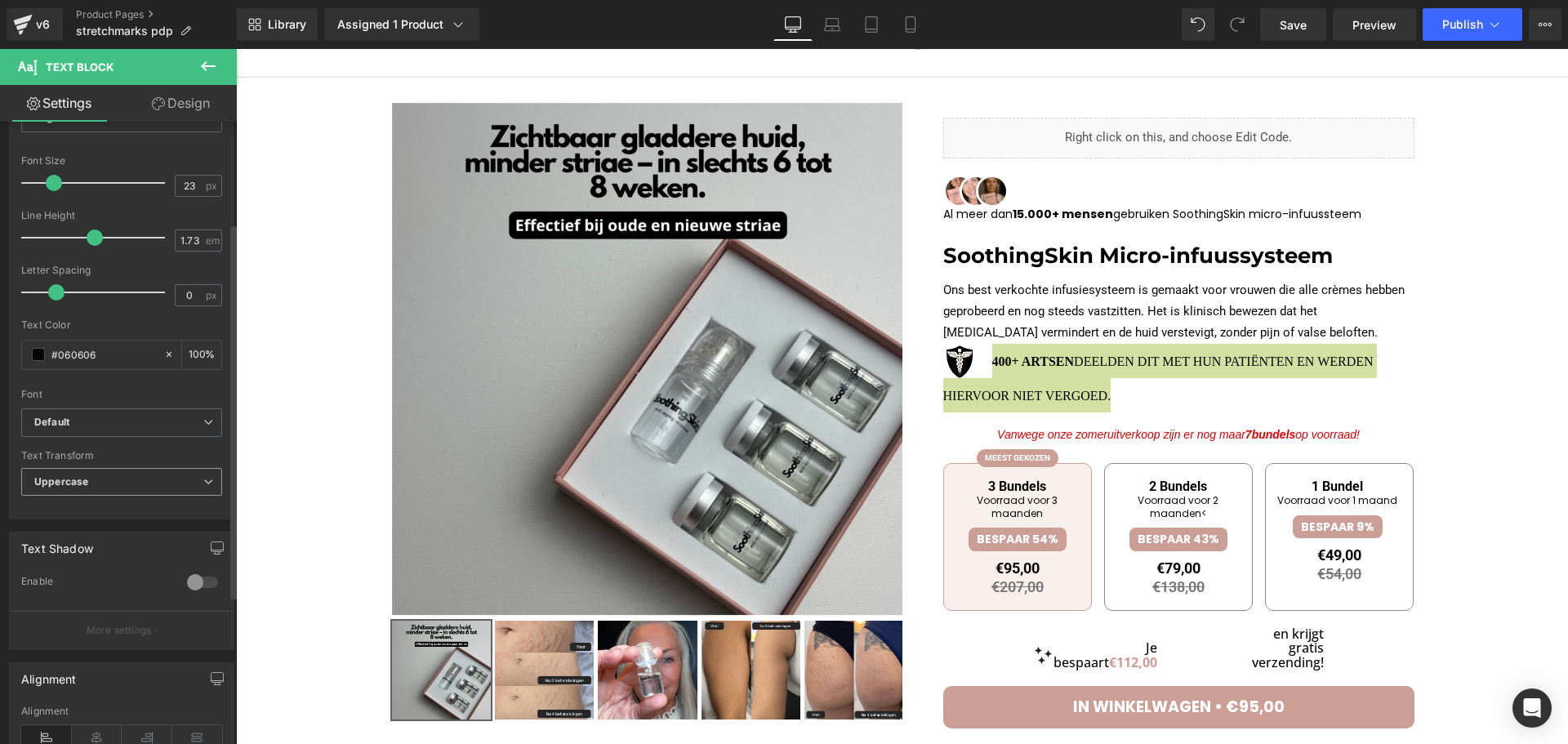
click at [110, 485] on span "Uppercase" at bounding box center [121, 483] width 200 height 29
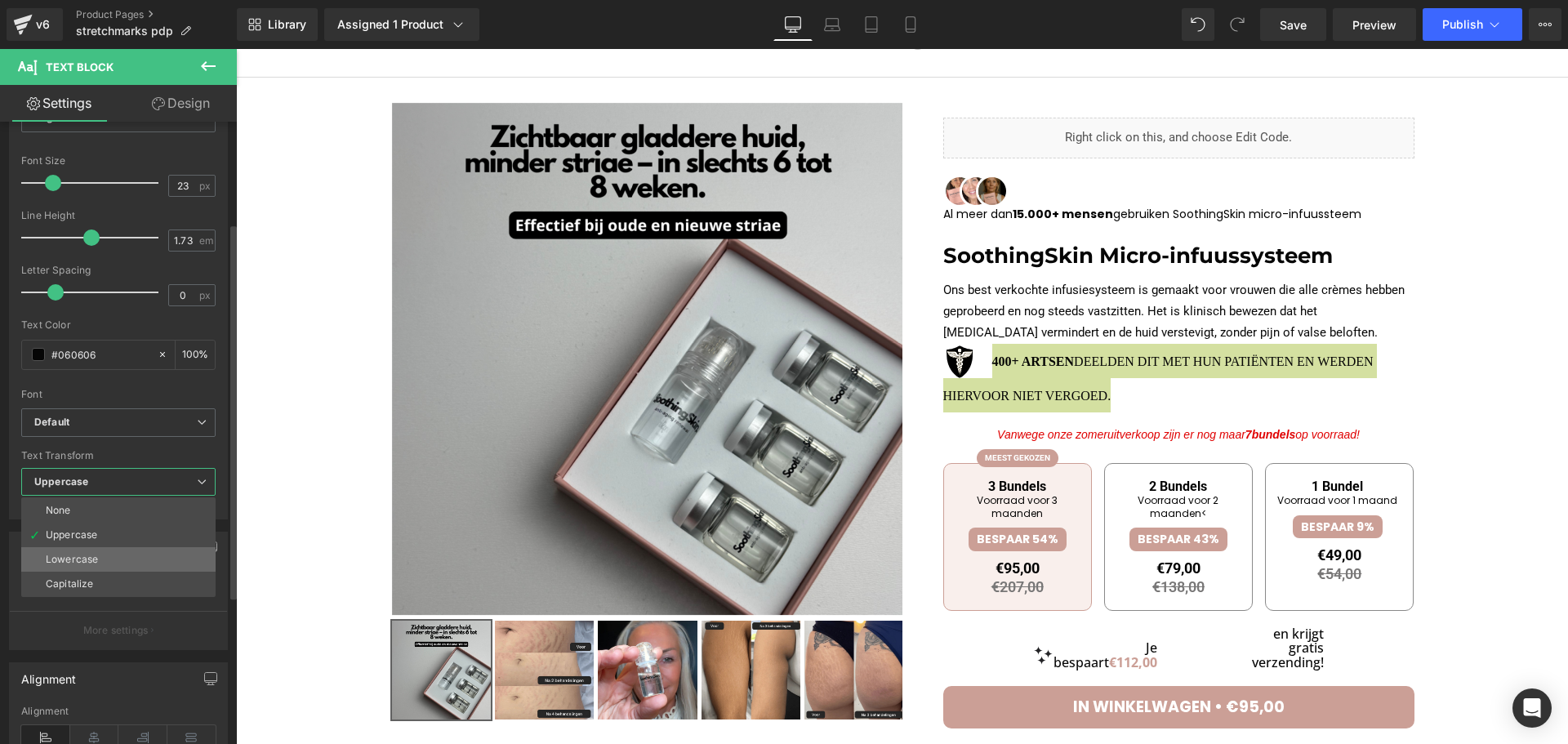
click at [93, 568] on li "Lowercase" at bounding box center [119, 559] width 195 height 24
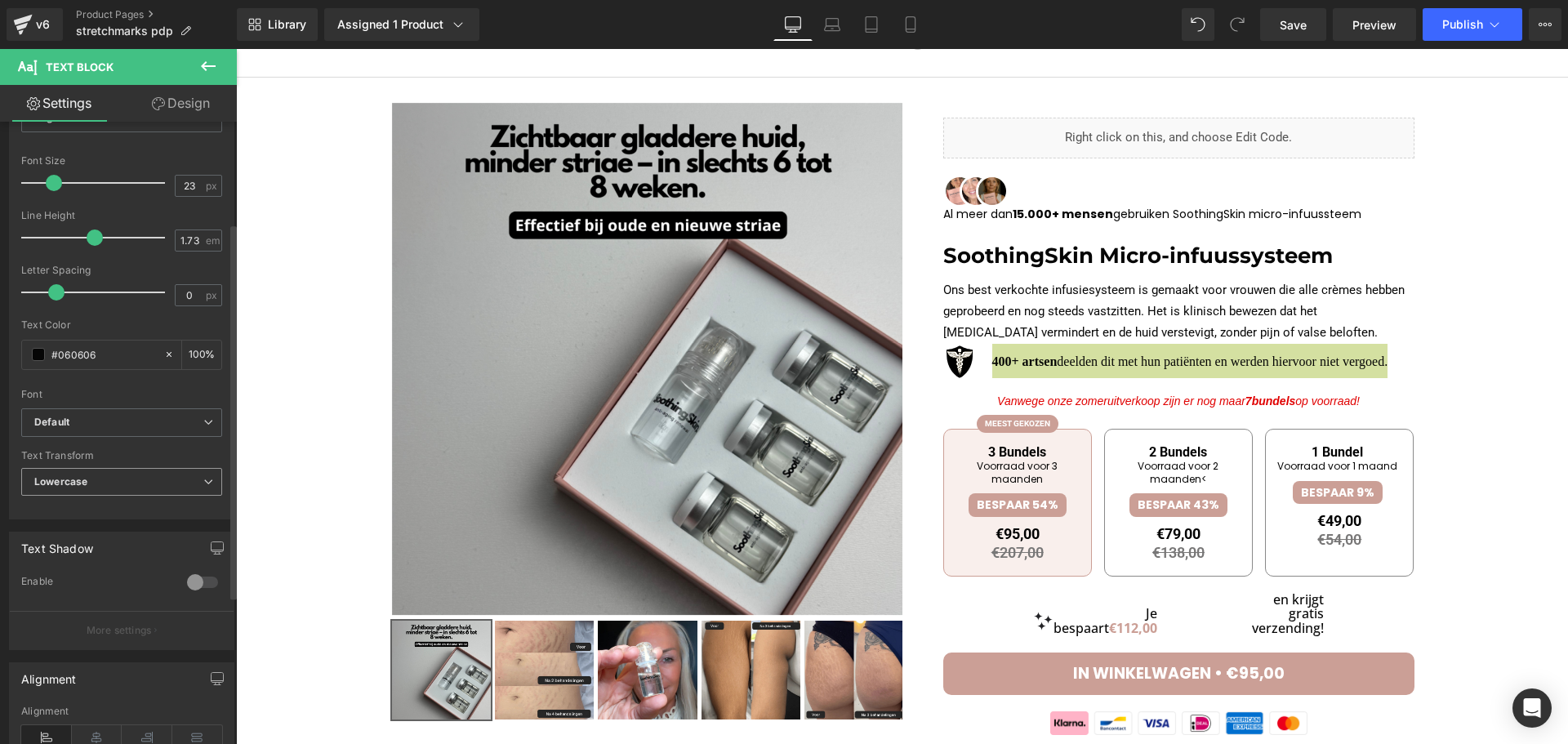
click at [92, 483] on span "Lowercase" at bounding box center [121, 483] width 200 height 29
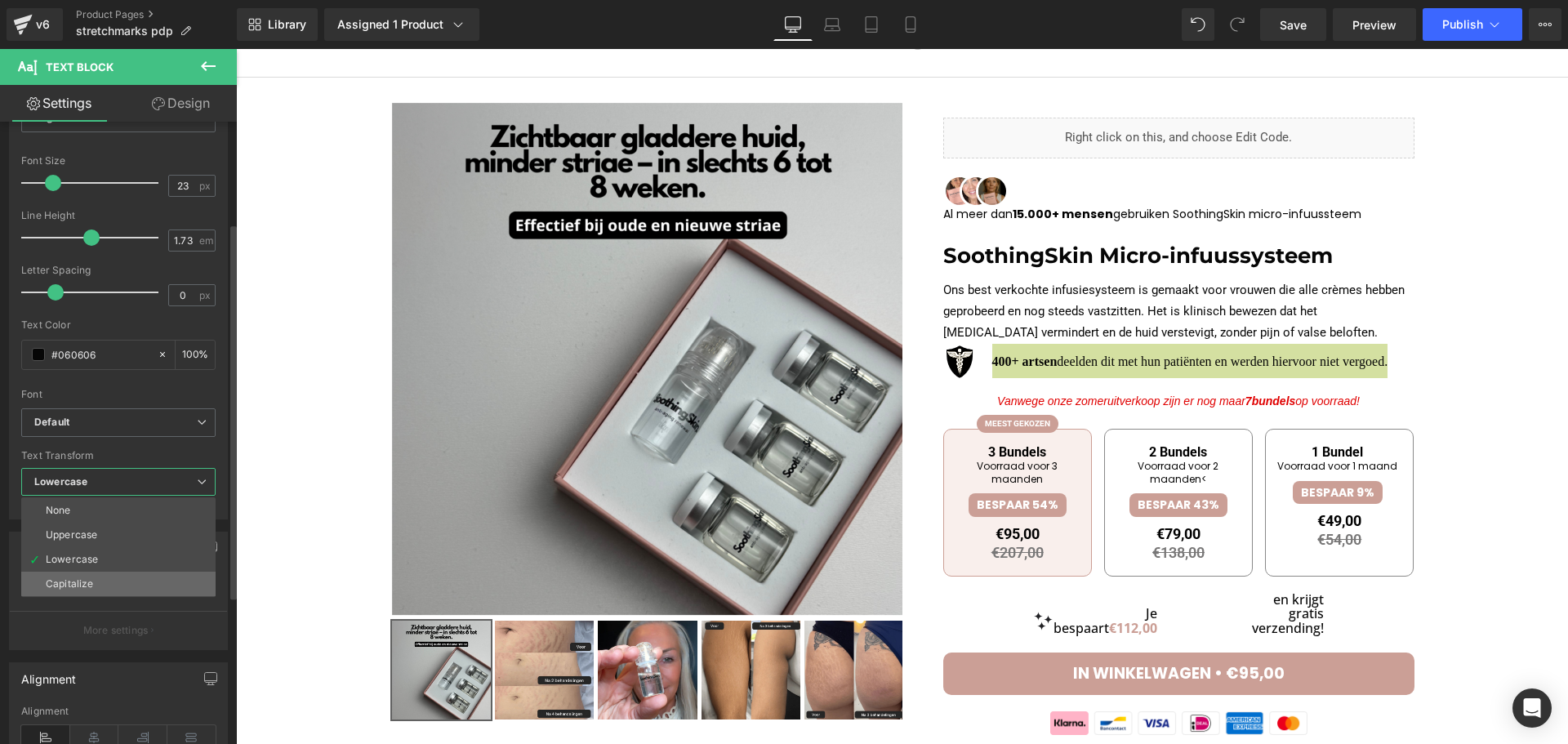
click at [81, 590] on div "Capitalize" at bounding box center [68, 584] width 47 height 12
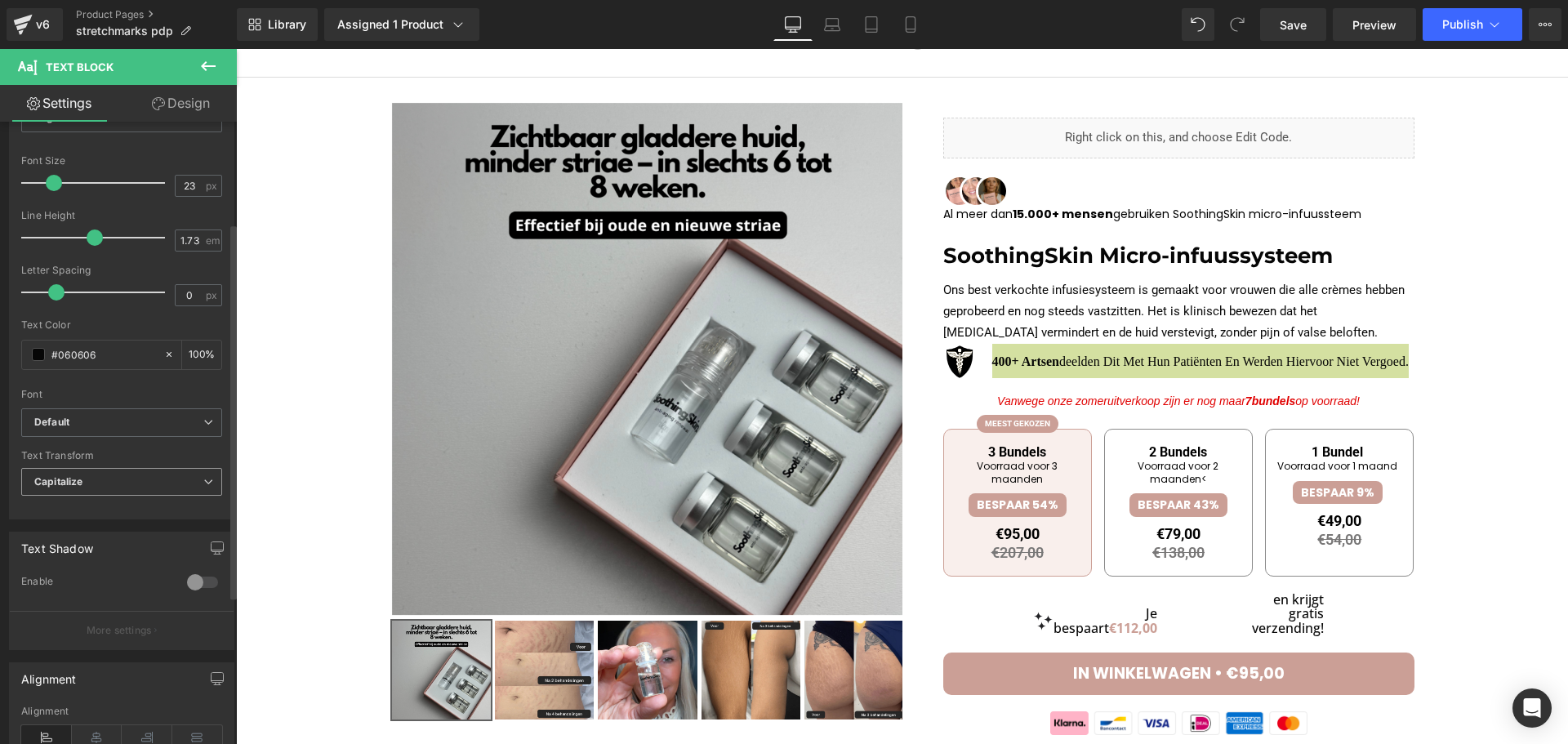
click at [116, 470] on span "Capitalize" at bounding box center [121, 483] width 200 height 29
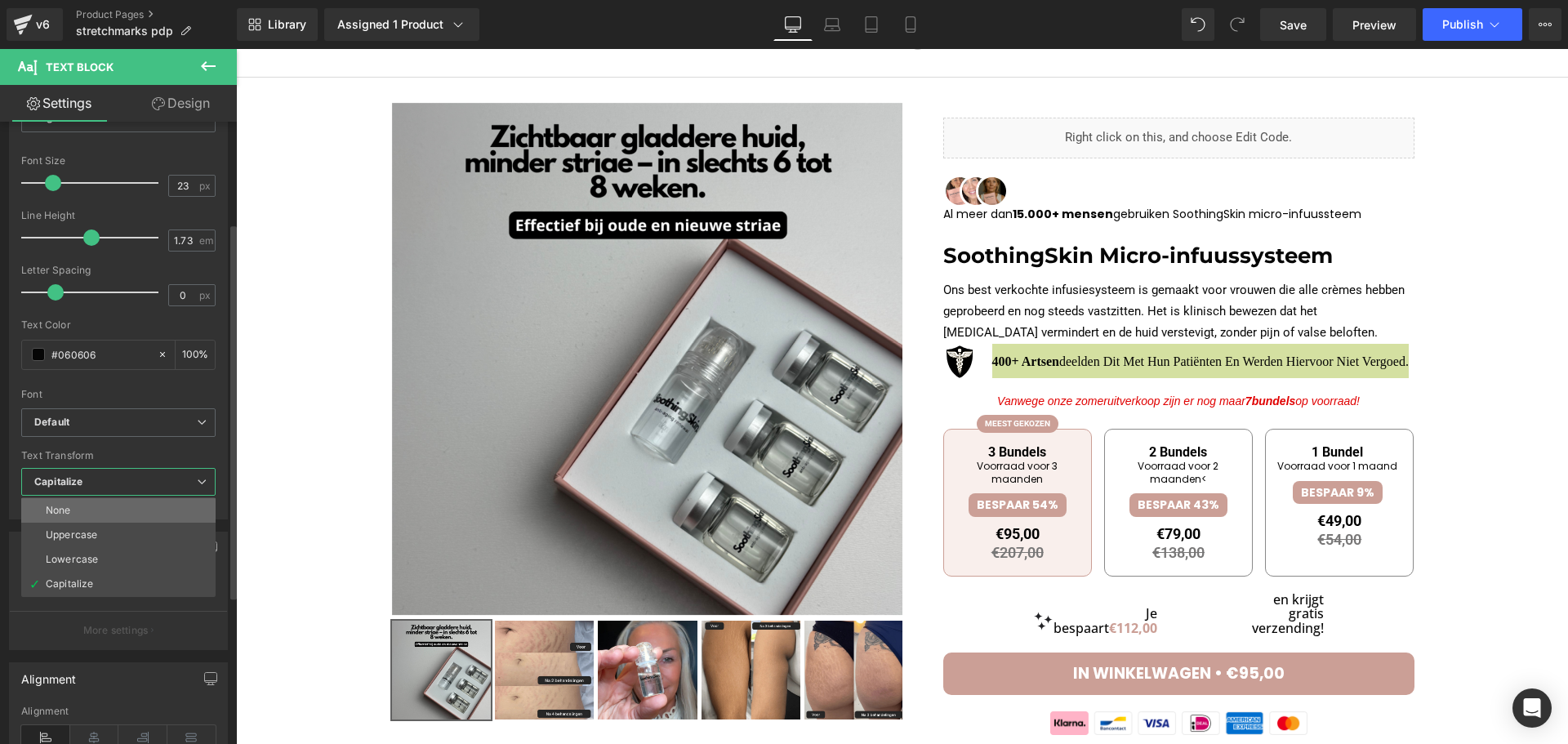
click at [106, 512] on li "None" at bounding box center [119, 510] width 195 height 24
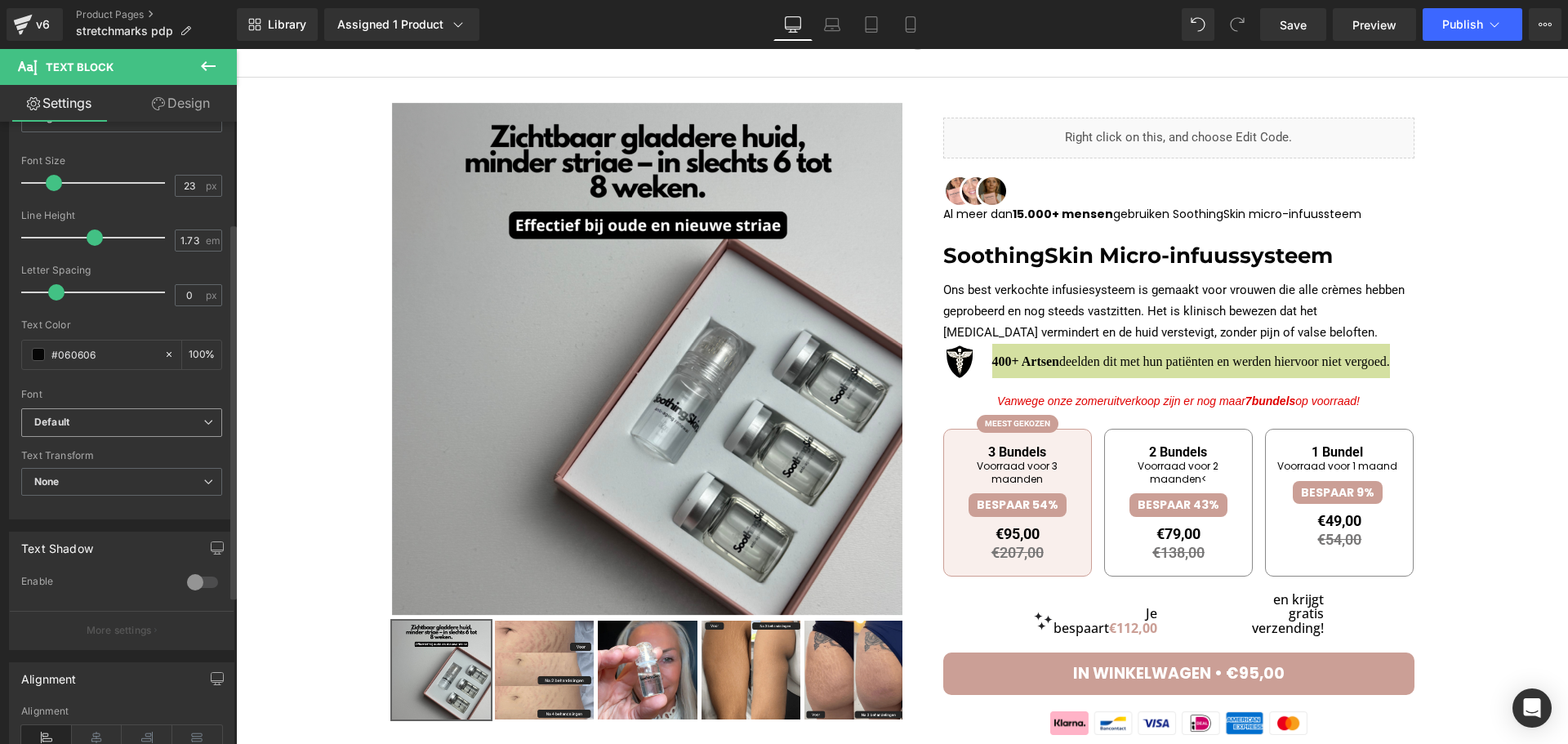
click at [134, 445] on div "Default Default Poppins Open Sans Montserrat Inter Roboto Lato Noto Sans Georgi…" at bounding box center [121, 427] width 200 height 38
click at [125, 431] on span "Default" at bounding box center [121, 423] width 200 height 29
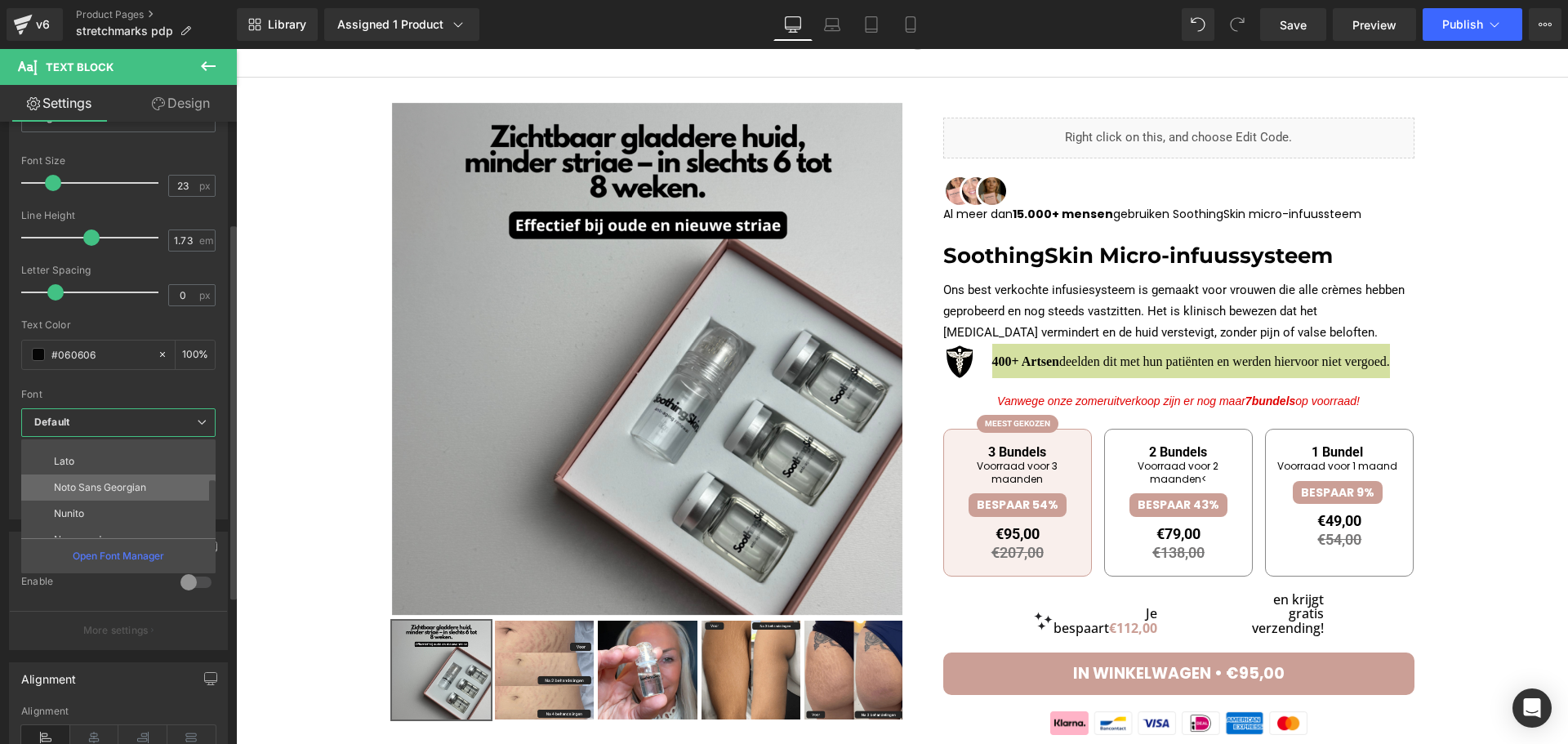
scroll to position [164, 0]
click at [105, 461] on li "Noto Sans Georgian" at bounding box center [121, 471] width 201 height 26
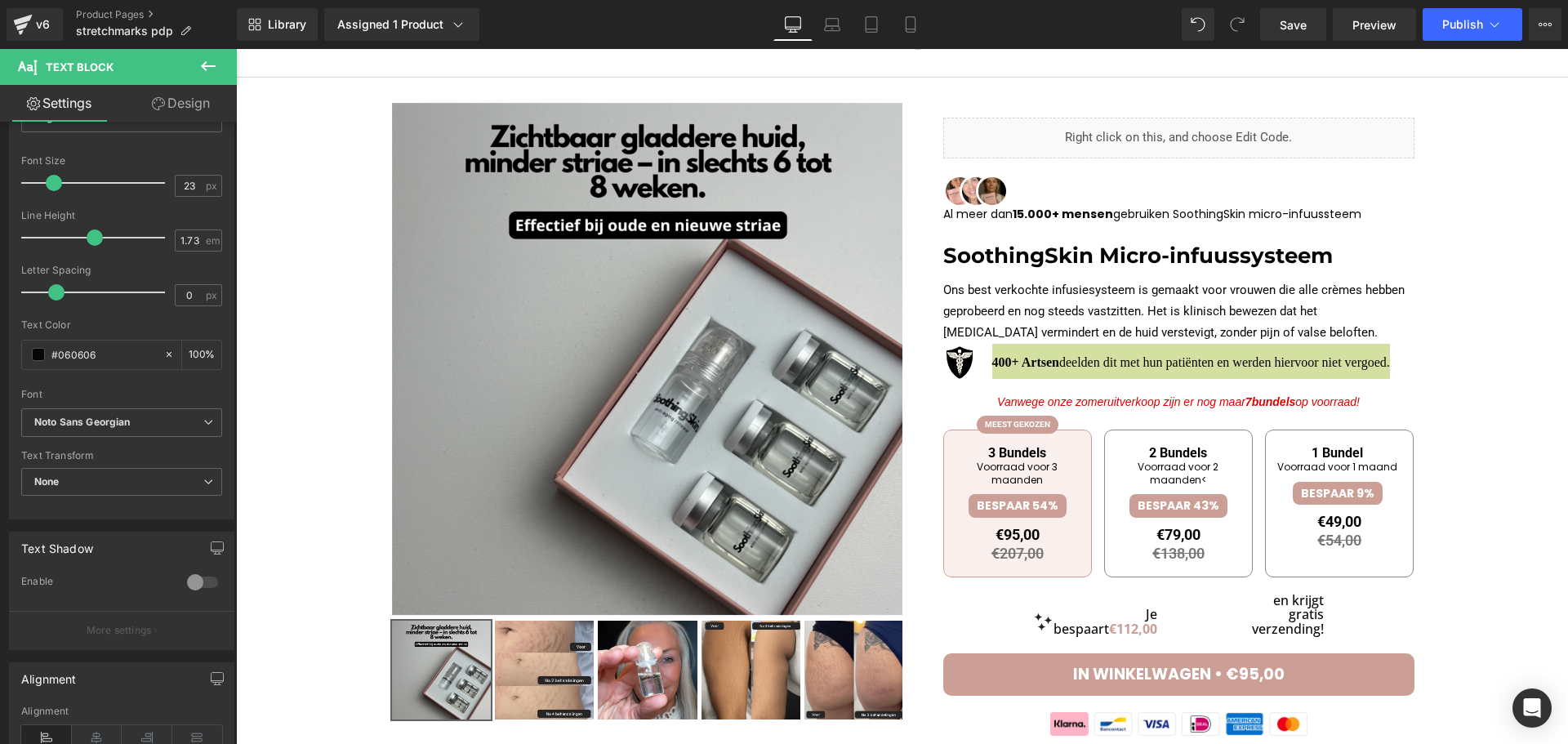
click at [236, 49] on div at bounding box center [236, 49] width 0 height 0
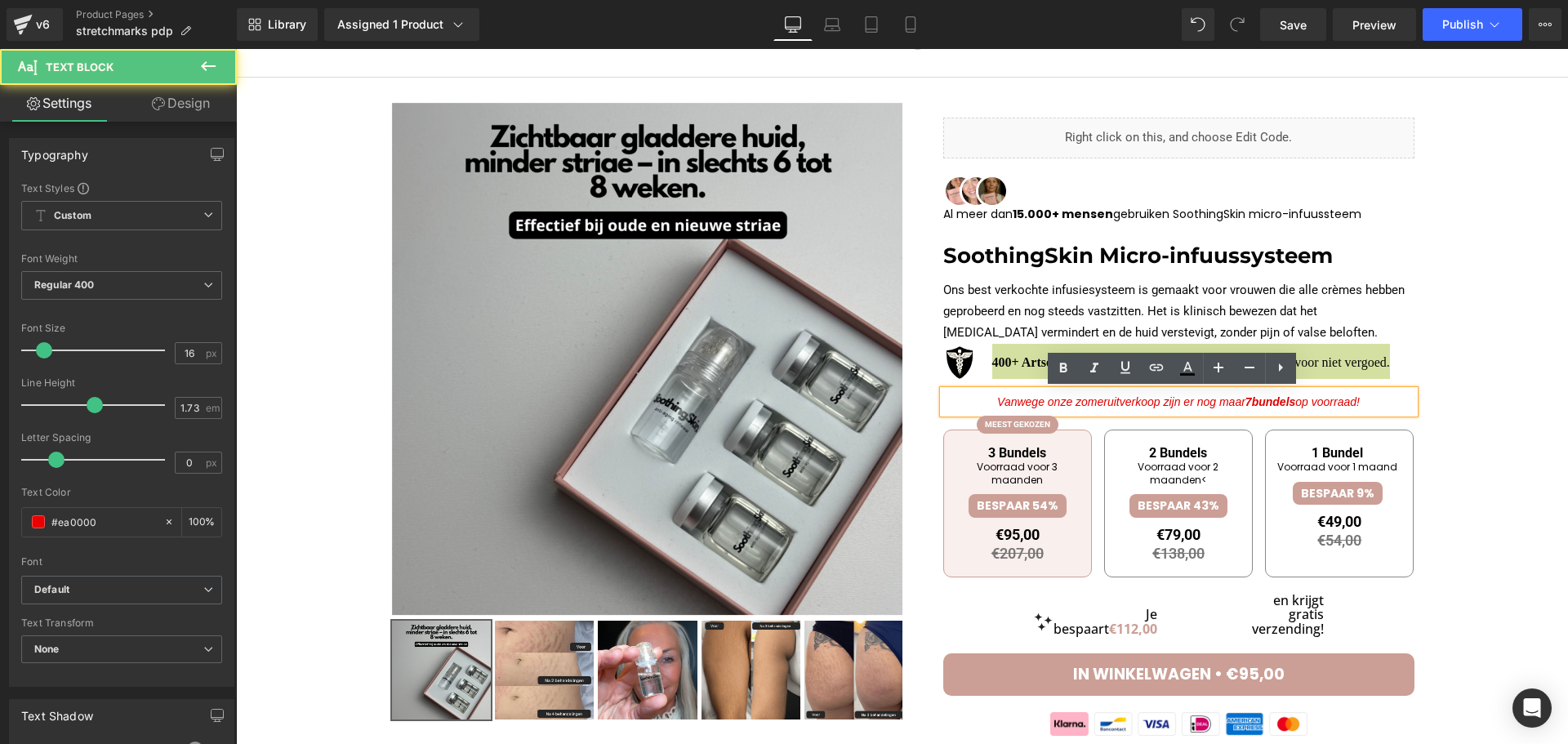
click at [236, 49] on div at bounding box center [236, 49] width 0 height 0
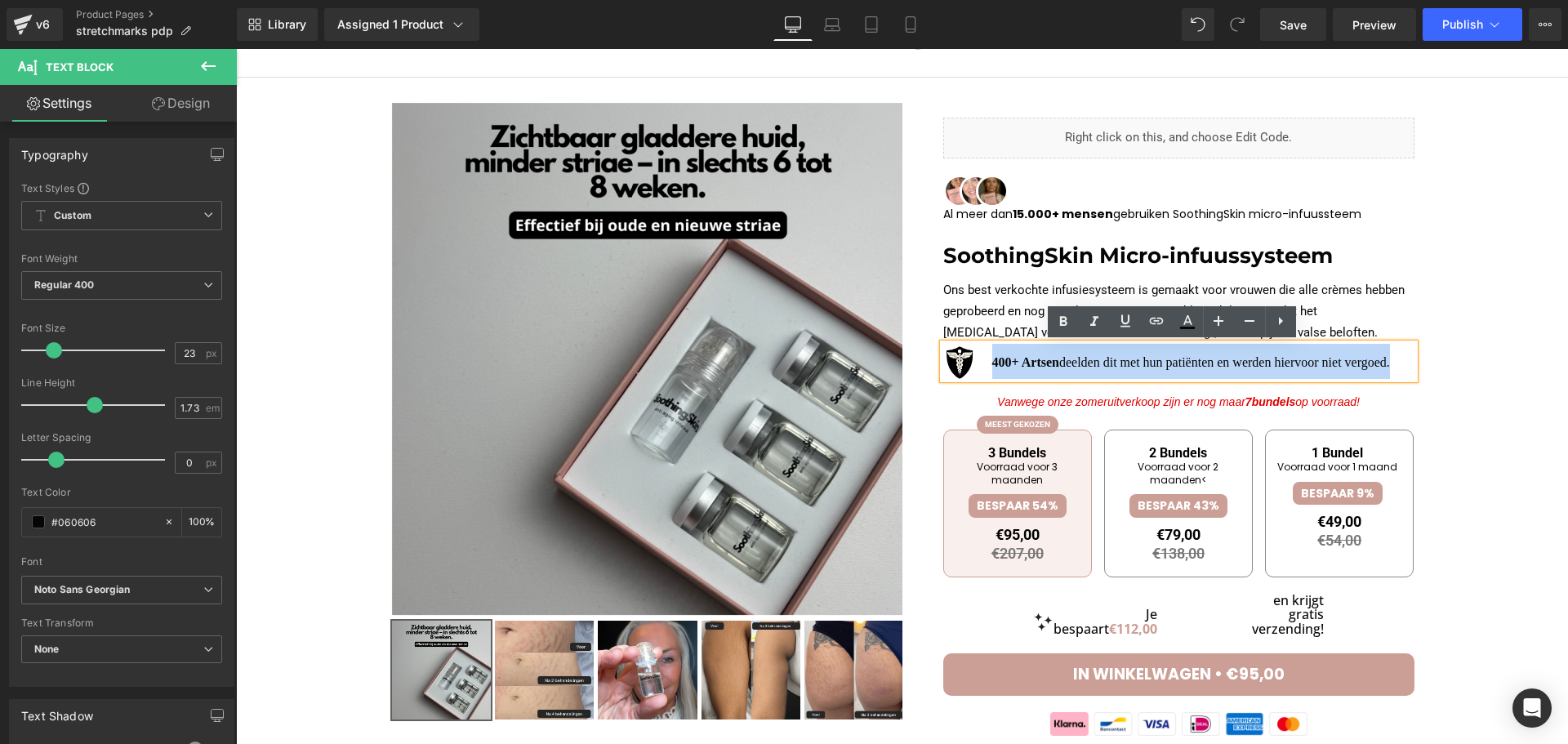
click at [996, 361] on strong "400+ Artsen" at bounding box center [1025, 362] width 66 height 13
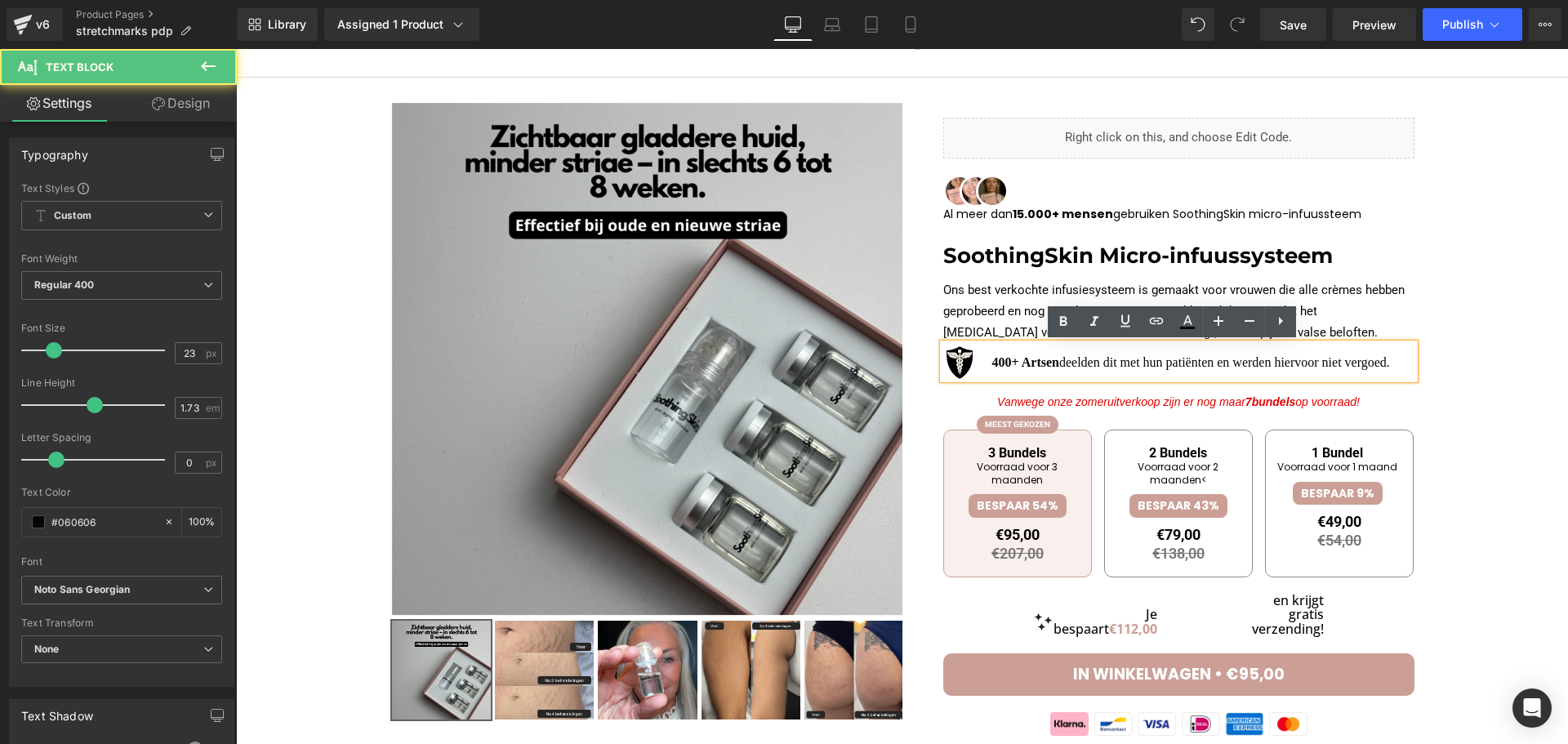
click at [1079, 362] on span "deelden dit met hun patiënten en werden hiervoor niet vergoed." at bounding box center [1224, 362] width 331 height 13
click at [1390, 365] on p "400+ Artsen deelden dit met hun patiënten en werden hiervoor niet vergoed." at bounding box center [1179, 361] width 471 height 35
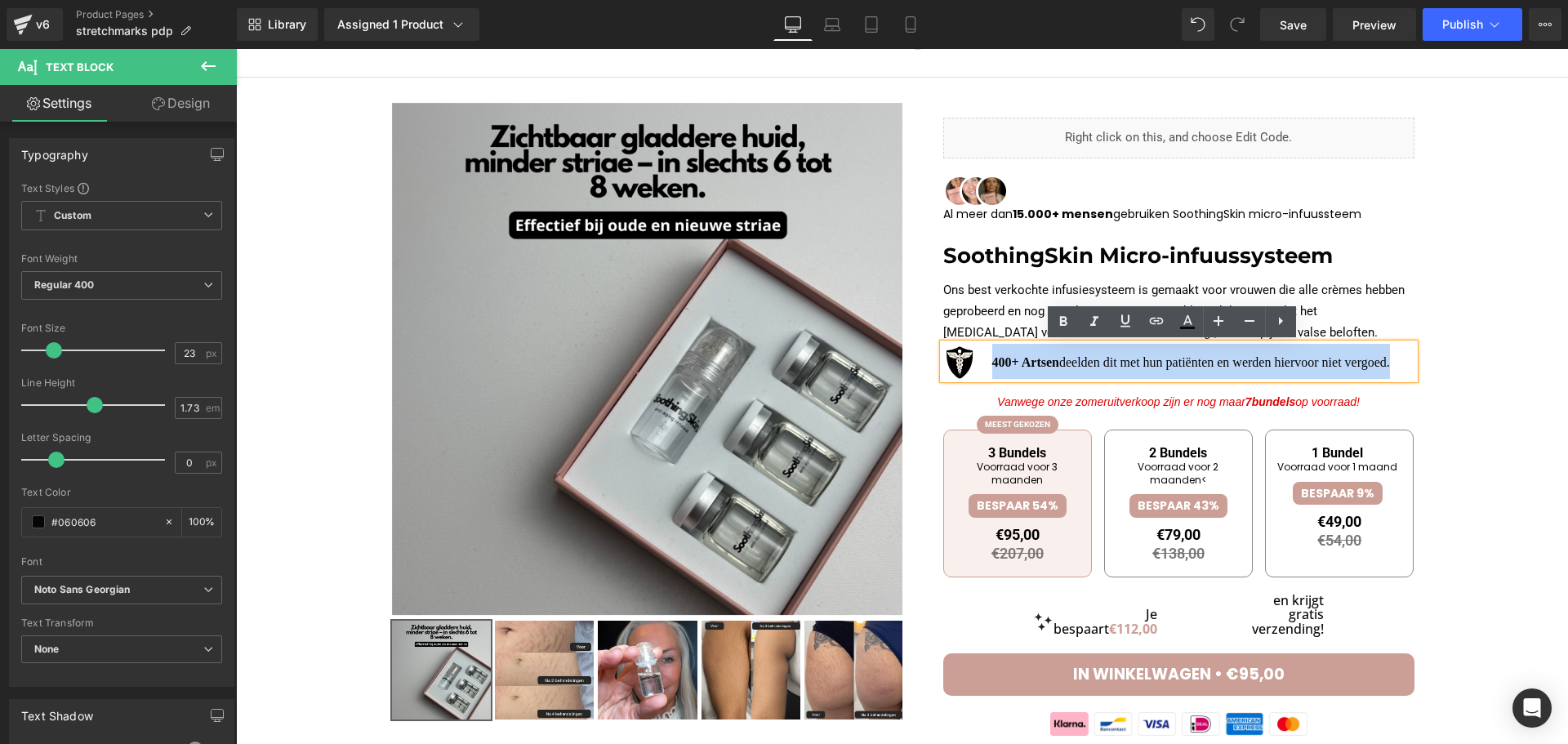
drag, startPoint x: 1390, startPoint y: 365, endPoint x: 989, endPoint y: 352, distance: 401.2
click at [989, 352] on p "400+ Artsen deelden dit met hun patiënten en werden hiervoor niet vergoed." at bounding box center [1179, 361] width 471 height 35
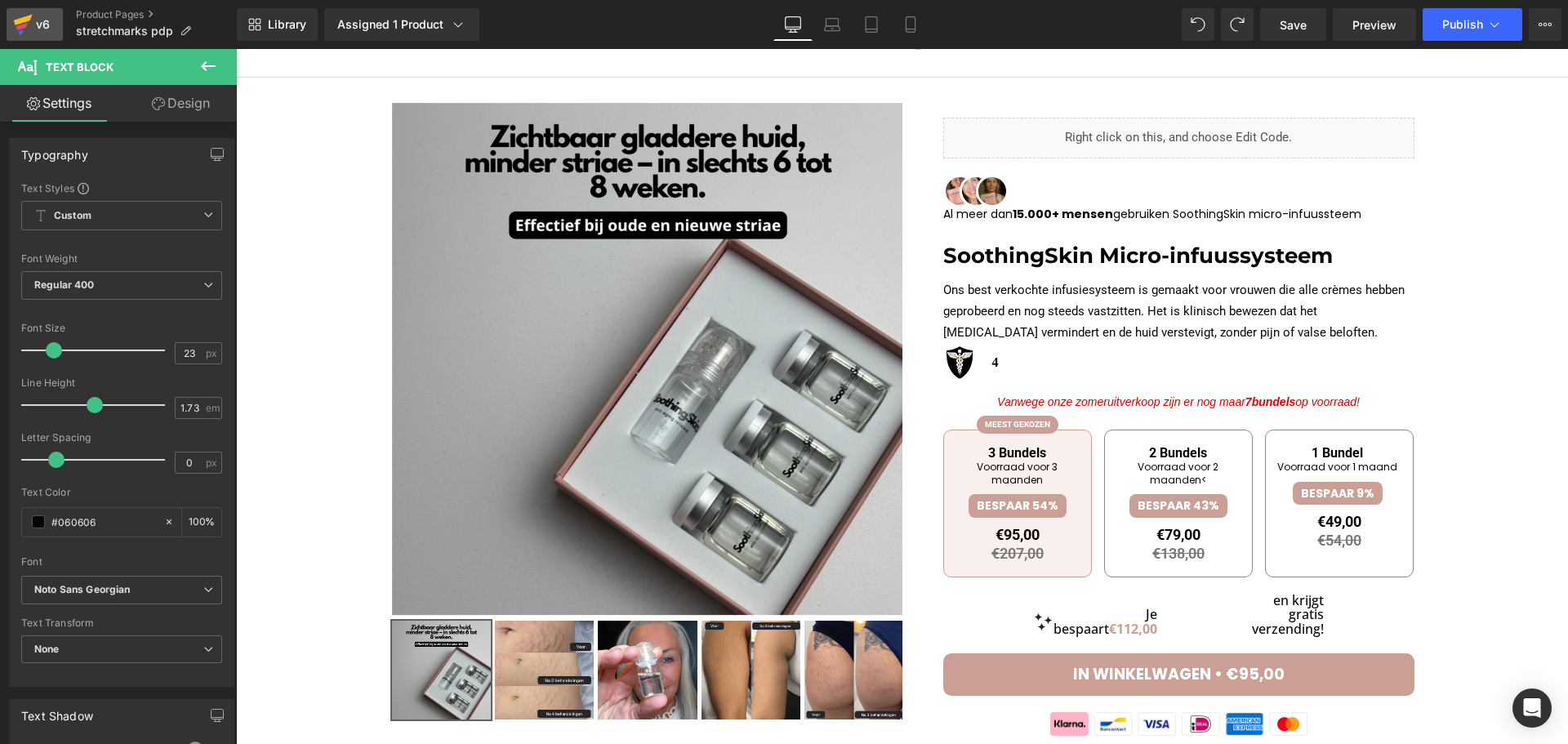
click at [32, 36] on icon at bounding box center [23, 24] width 19 height 40
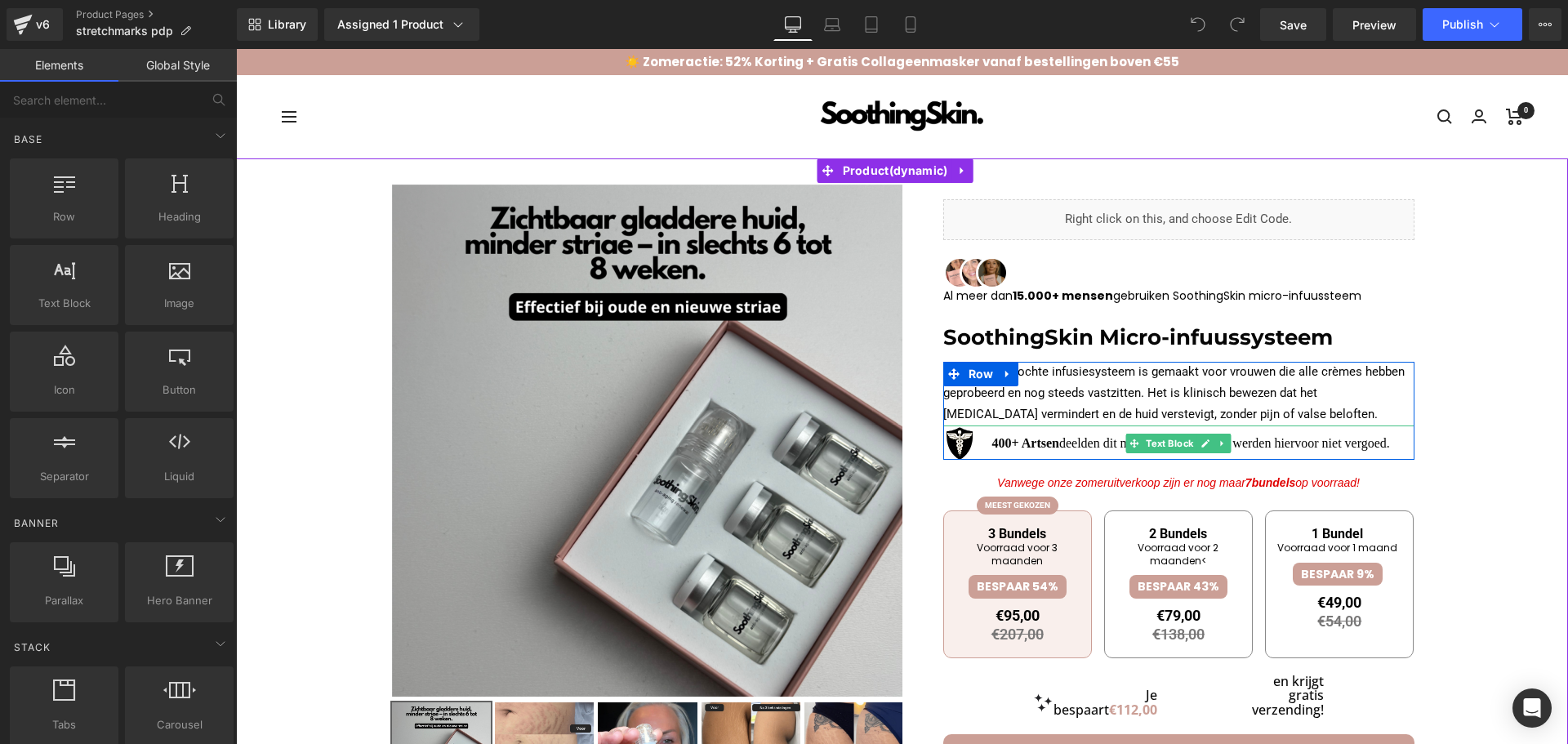
click at [1059, 439] on span "deelden dit met hun patiënten en werden hiervoor niet vergoed." at bounding box center [1224, 443] width 331 height 13
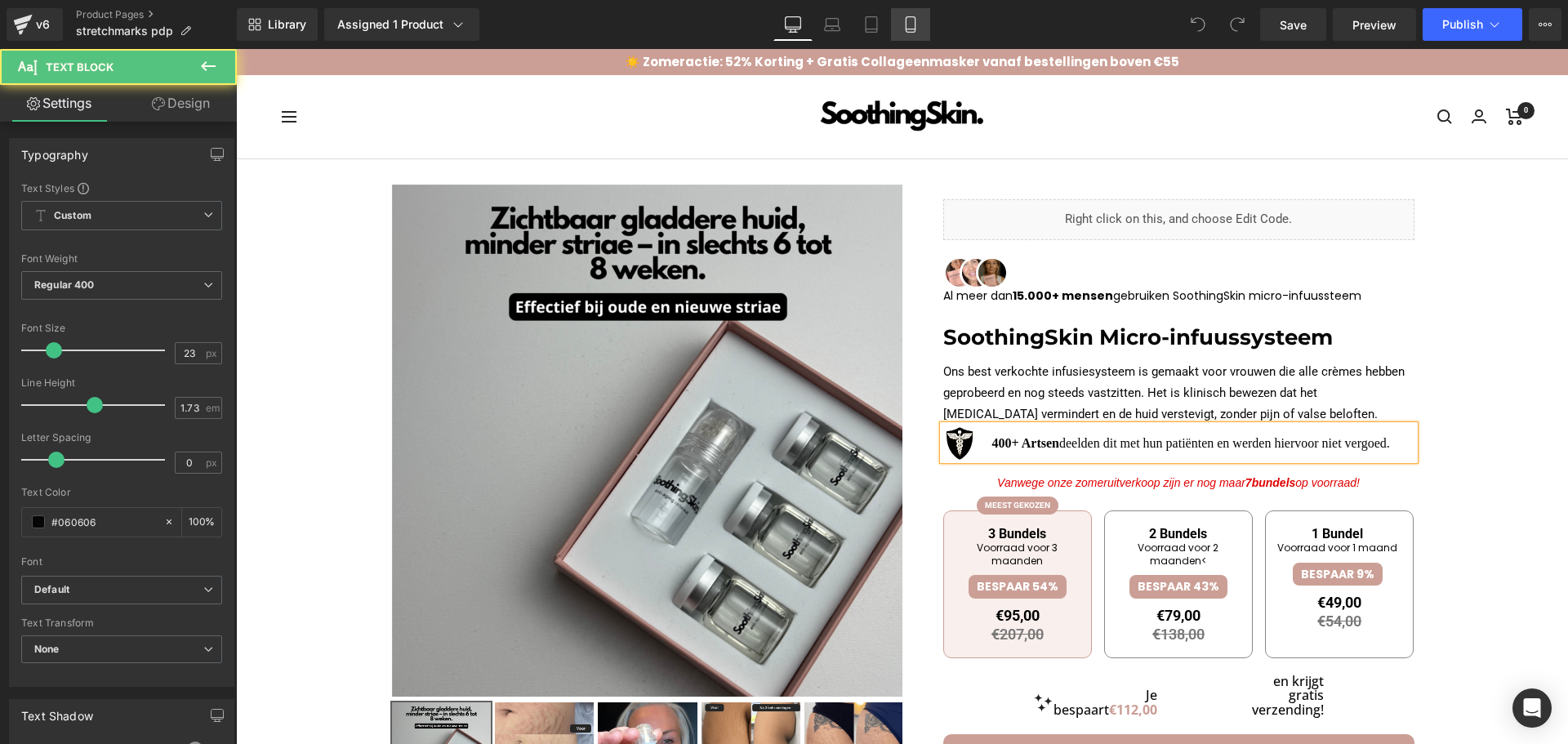
click at [893, 32] on link "Mobile" at bounding box center [911, 24] width 40 height 33
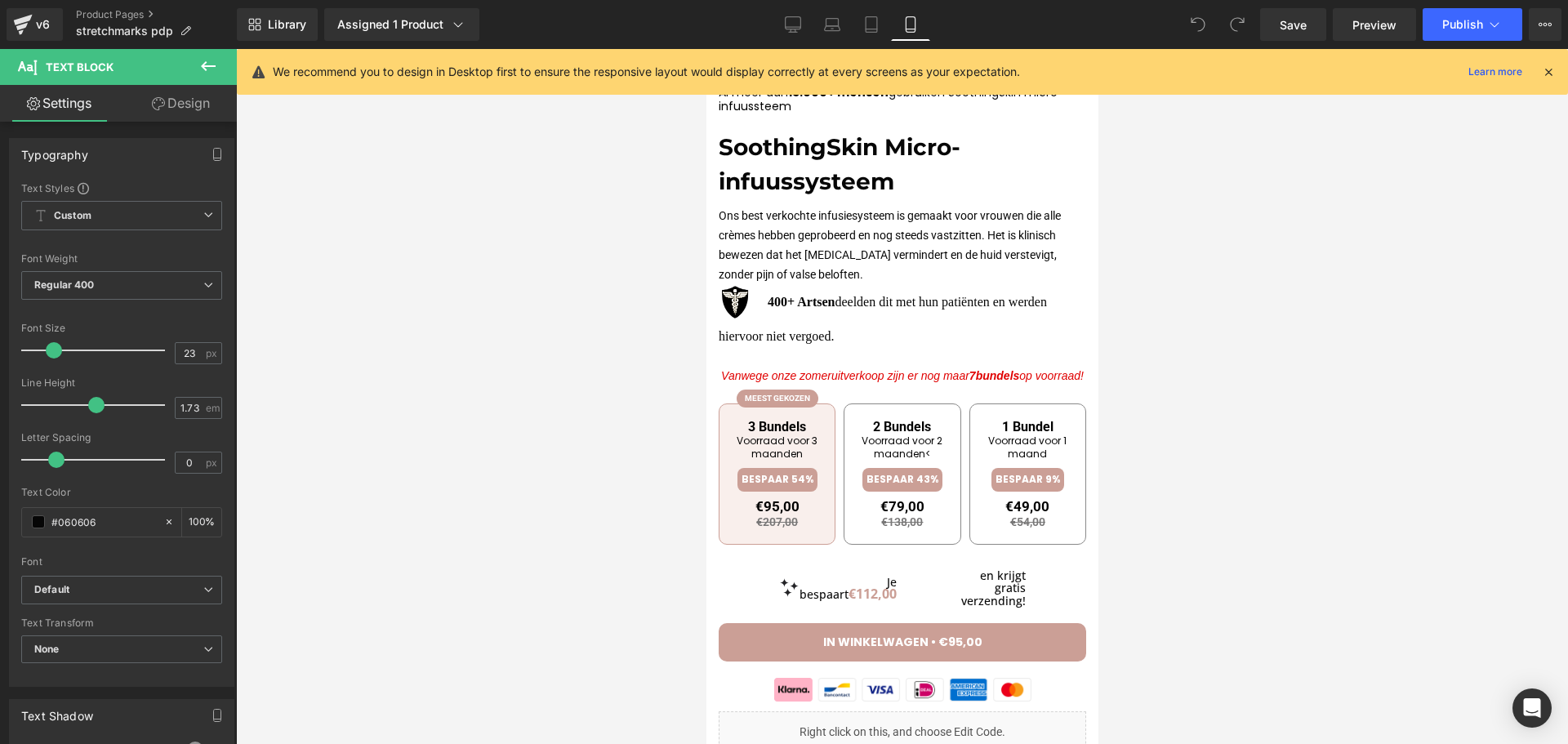
scroll to position [630, 0]
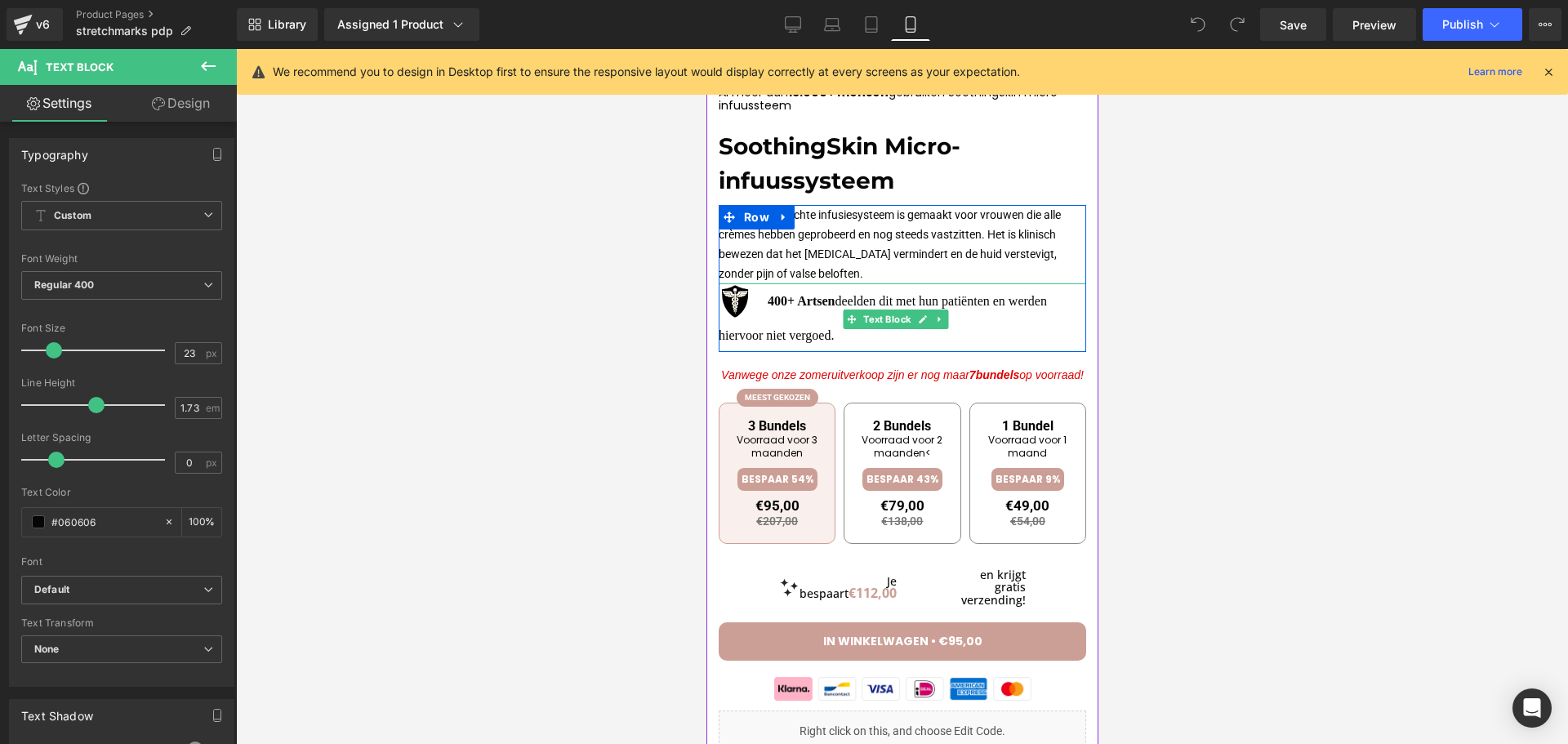
click at [804, 311] on p "400+ Artsen deelden dit met hun patiënten en werden hiervoor niet vergoed." at bounding box center [901, 317] width 367 height 68
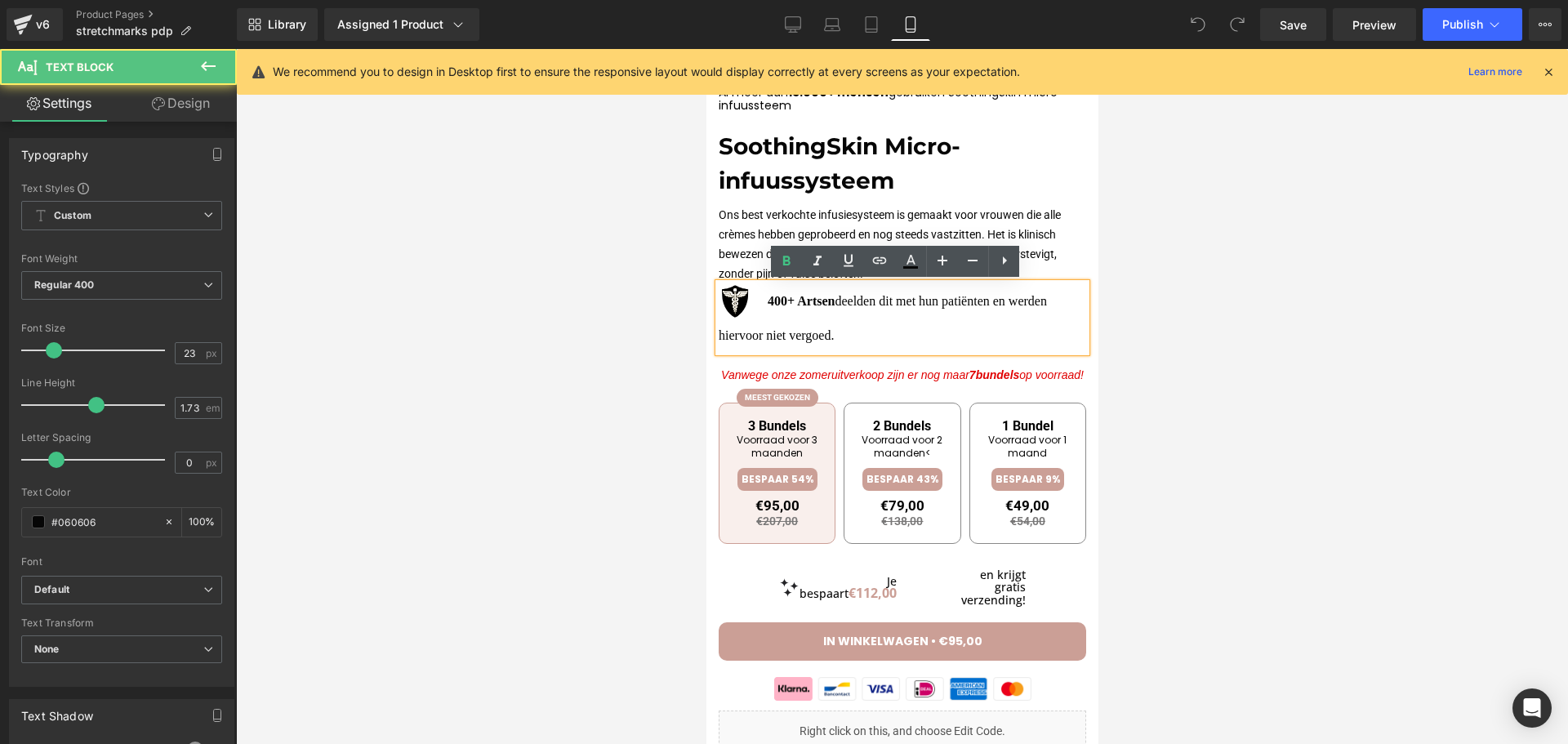
click at [799, 322] on p "400+ Artsen deelden dit met hun patiënten en werden hiervoor niet vergoed." at bounding box center [901, 317] width 367 height 68
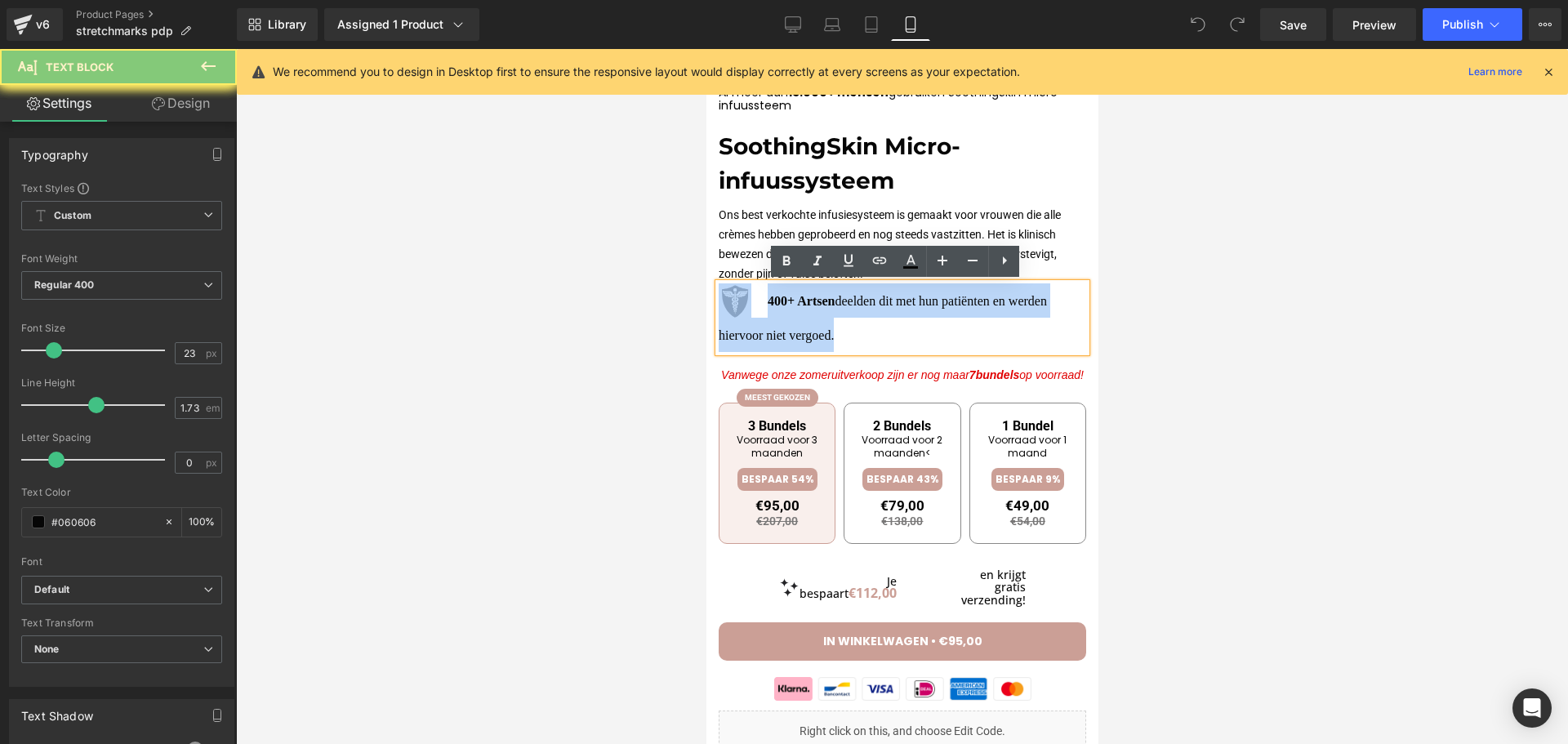
click at [799, 322] on p "400+ Artsen deelden dit met hun patiënten en werden hiervoor niet vergoed." at bounding box center [901, 317] width 367 height 68
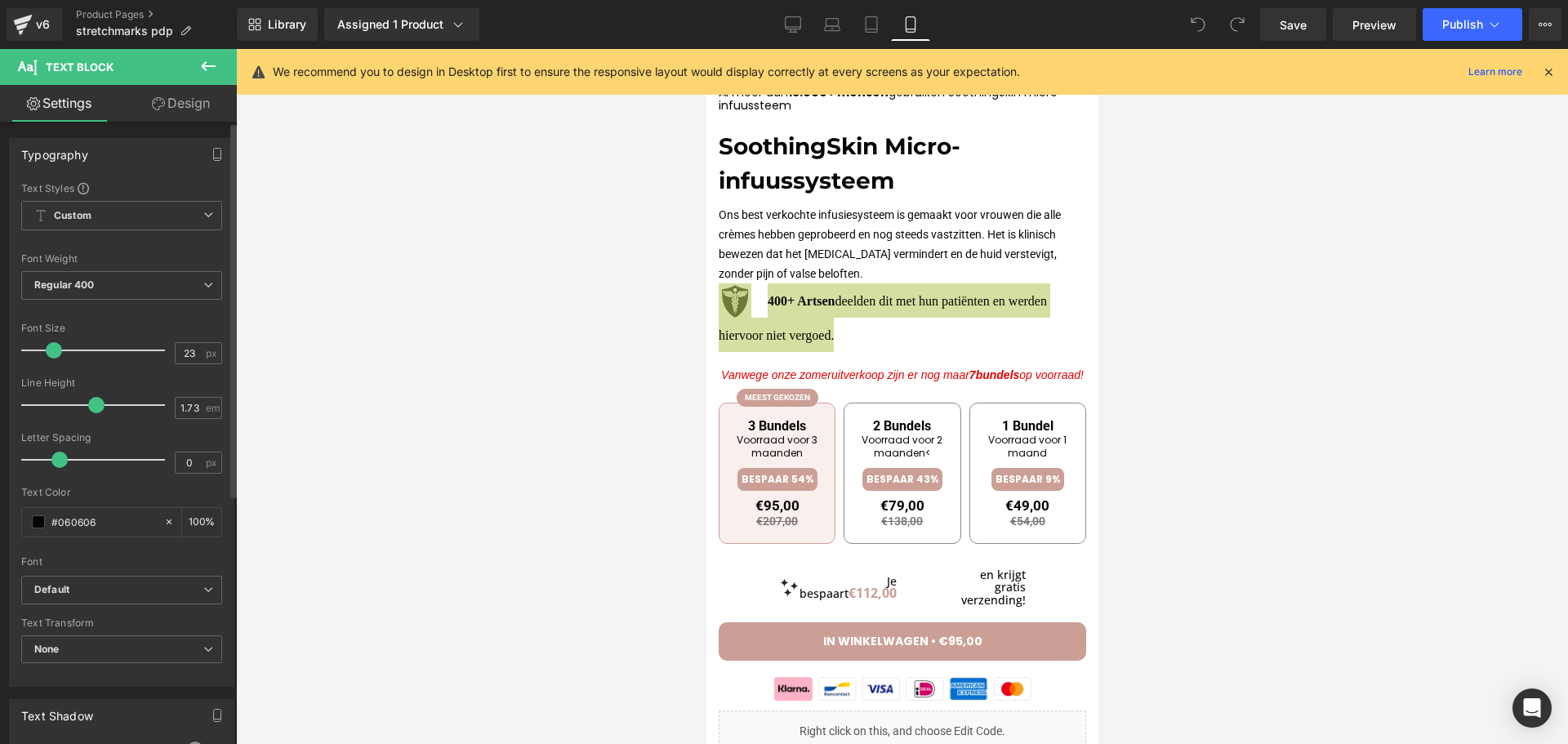
drag, startPoint x: 53, startPoint y: 455, endPoint x: 55, endPoint y: 465, distance: 10.2
click at [55, 465] on span at bounding box center [59, 460] width 16 height 16
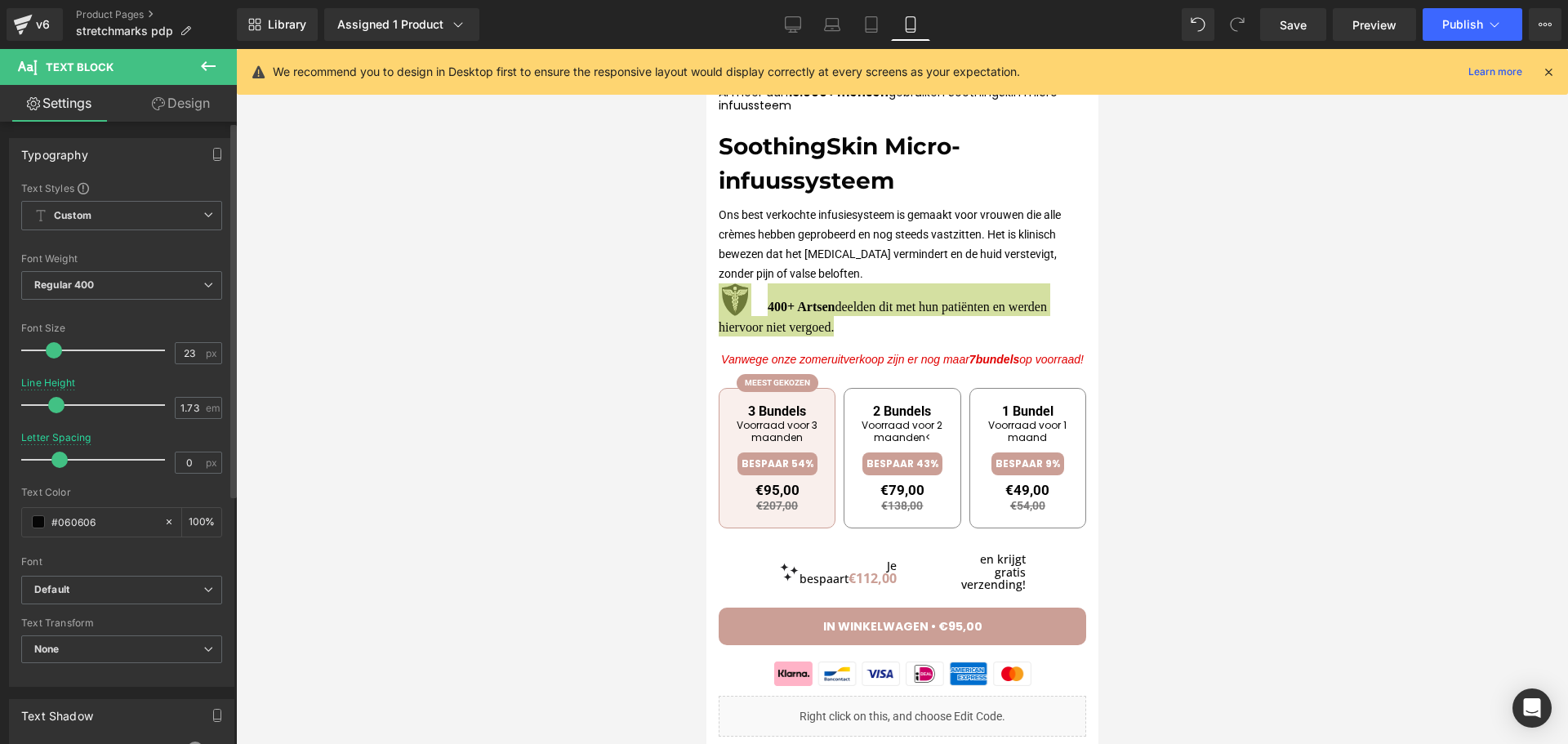
drag, startPoint x: 93, startPoint y: 408, endPoint x: 54, endPoint y: 410, distance: 39.1
click at [54, 410] on span at bounding box center [56, 405] width 16 height 16
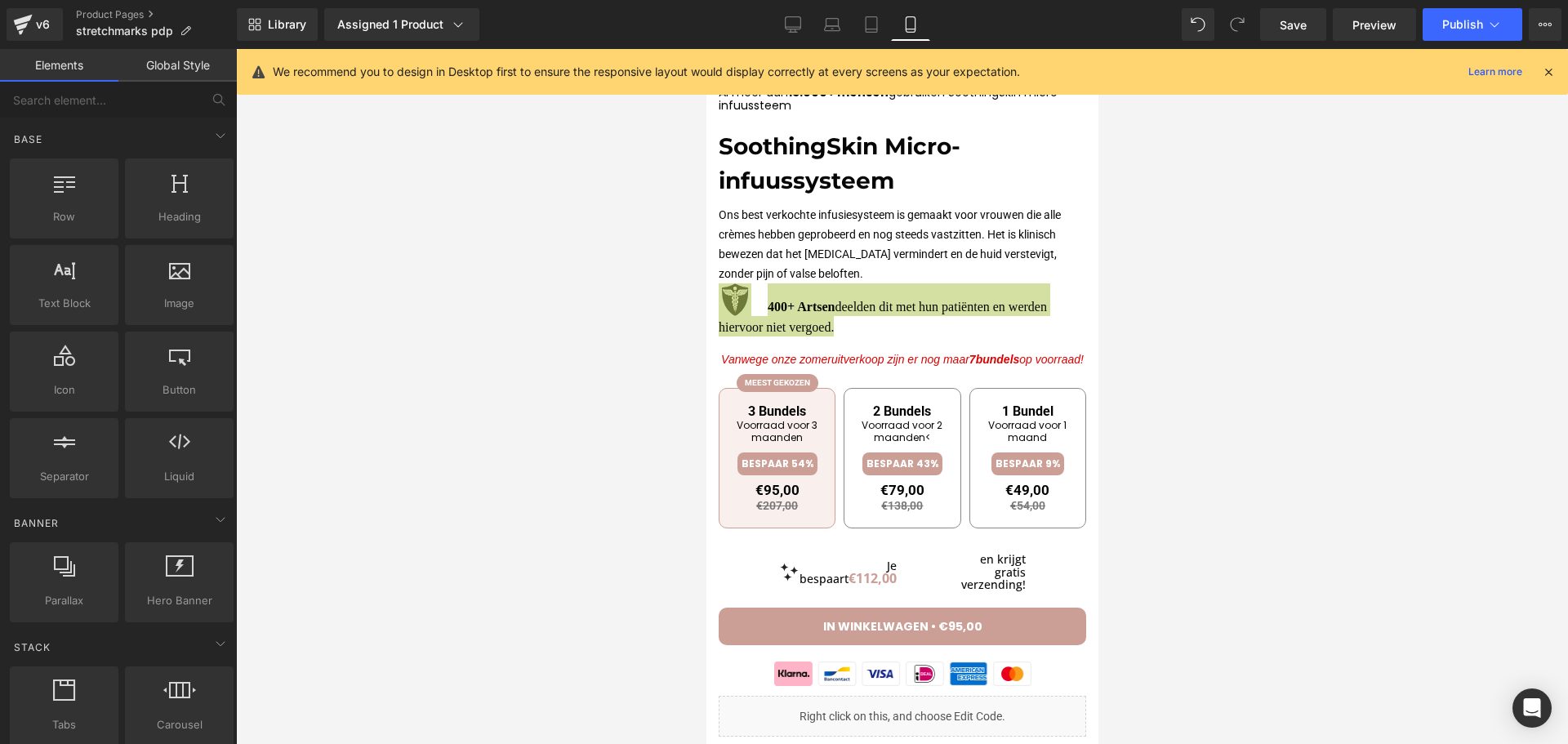
click at [571, 374] on div at bounding box center [902, 396] width 1332 height 695
click at [850, 366] on span at bounding box center [858, 360] width 17 height 19
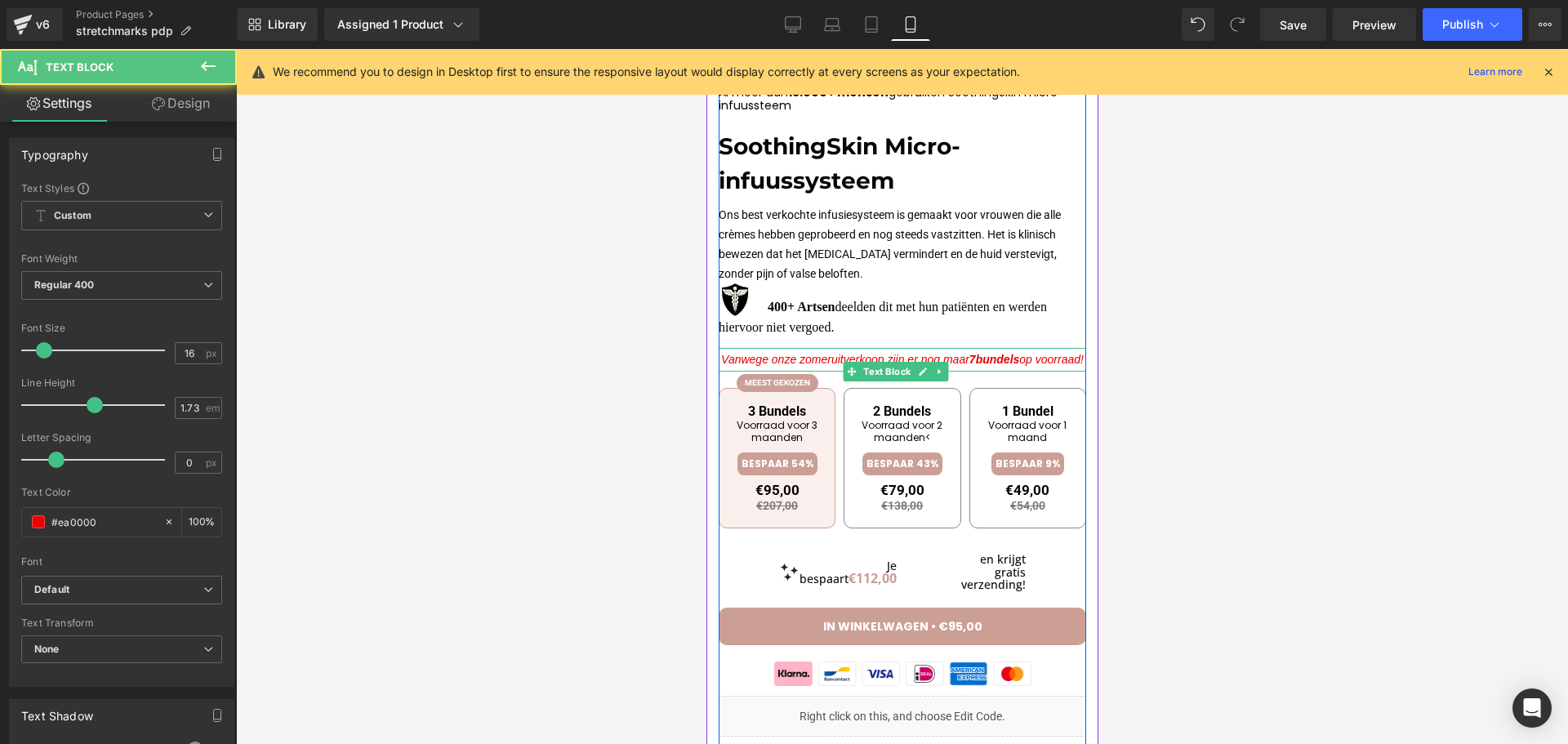
click at [795, 361] on span "Vanwege onze zomeruitverkoop zijn er nog maar 7" at bounding box center [848, 359] width 254 height 13
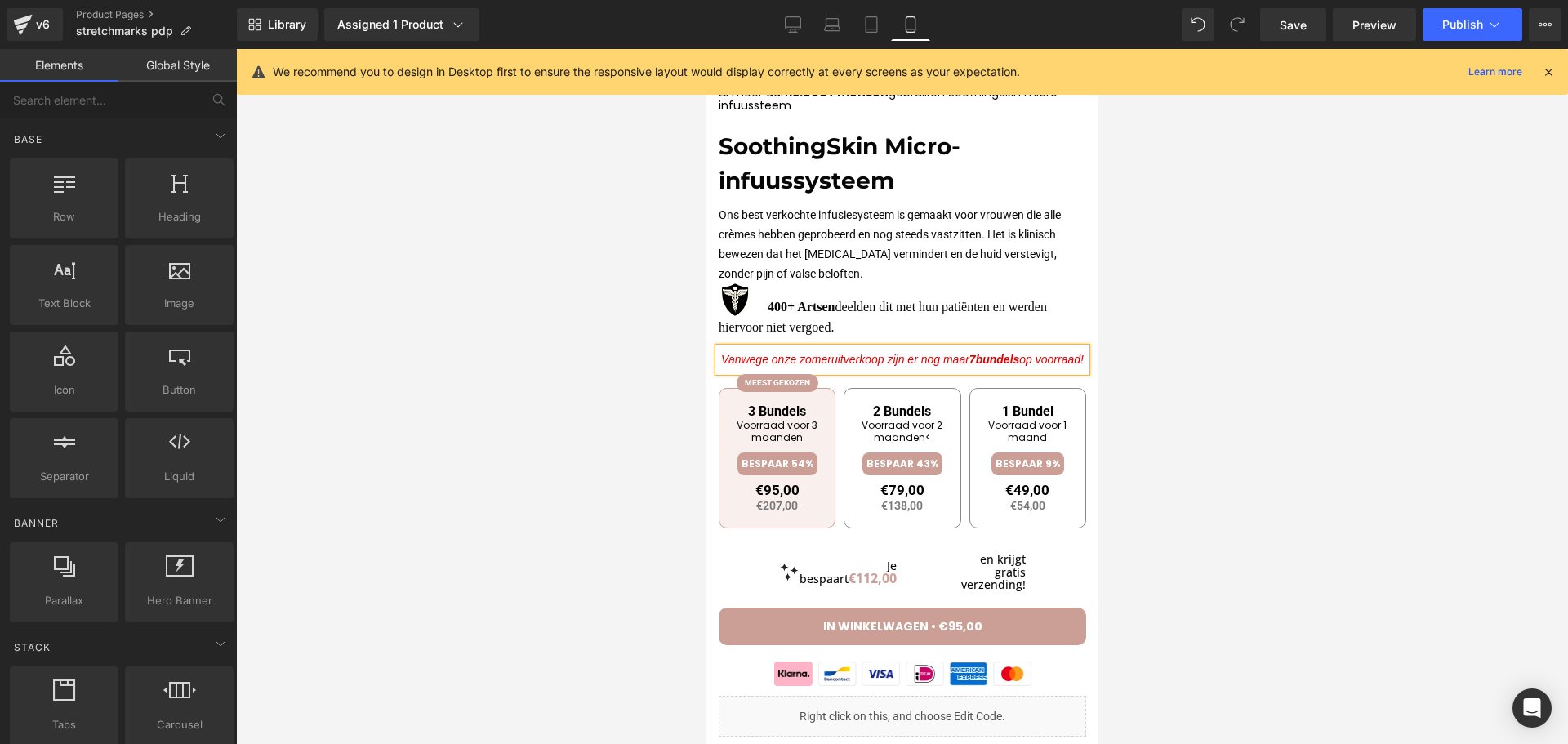
click at [563, 411] on div at bounding box center [902, 396] width 1332 height 695
click at [733, 295] on img at bounding box center [734, 300] width 33 height 33
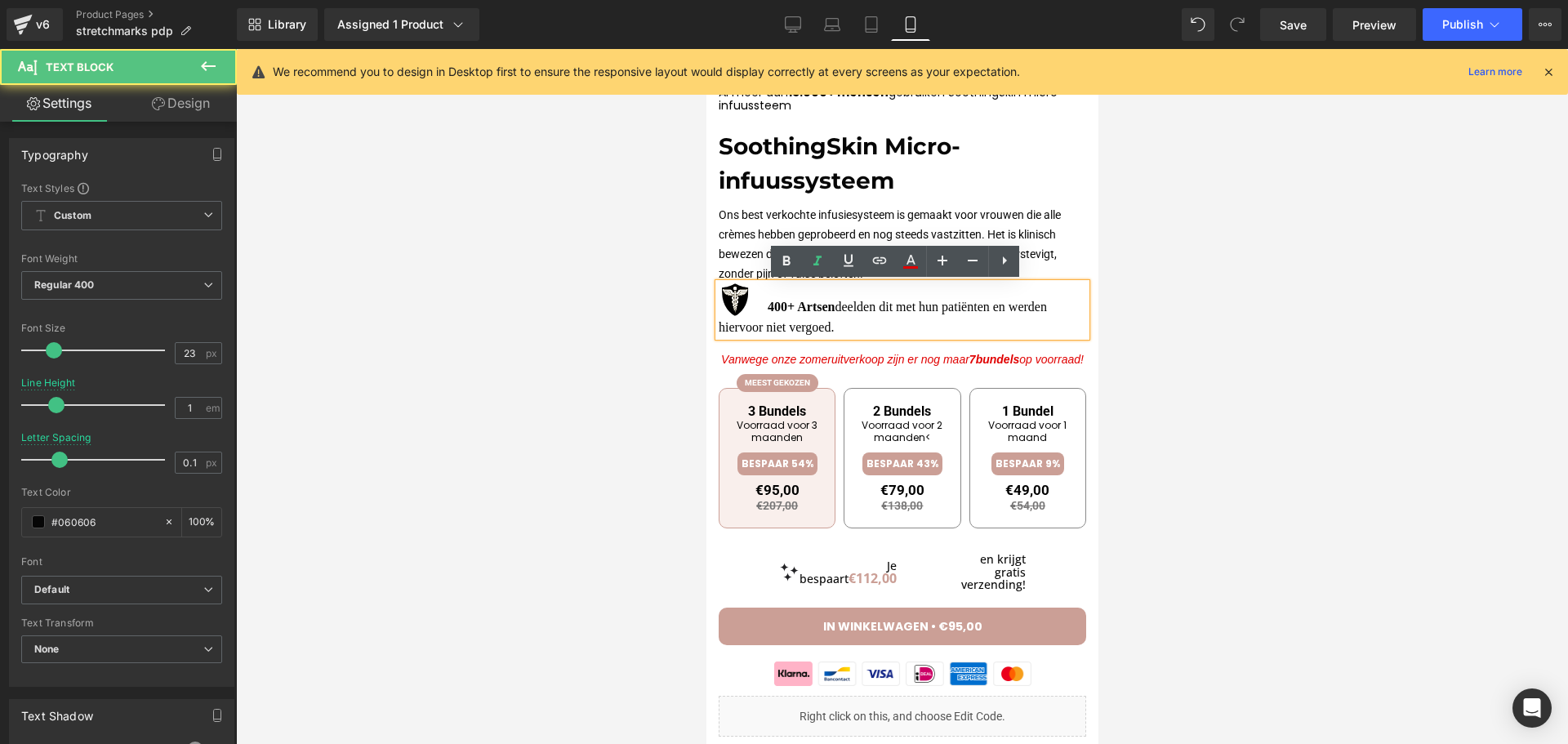
click at [736, 296] on img at bounding box center [734, 300] width 33 height 33
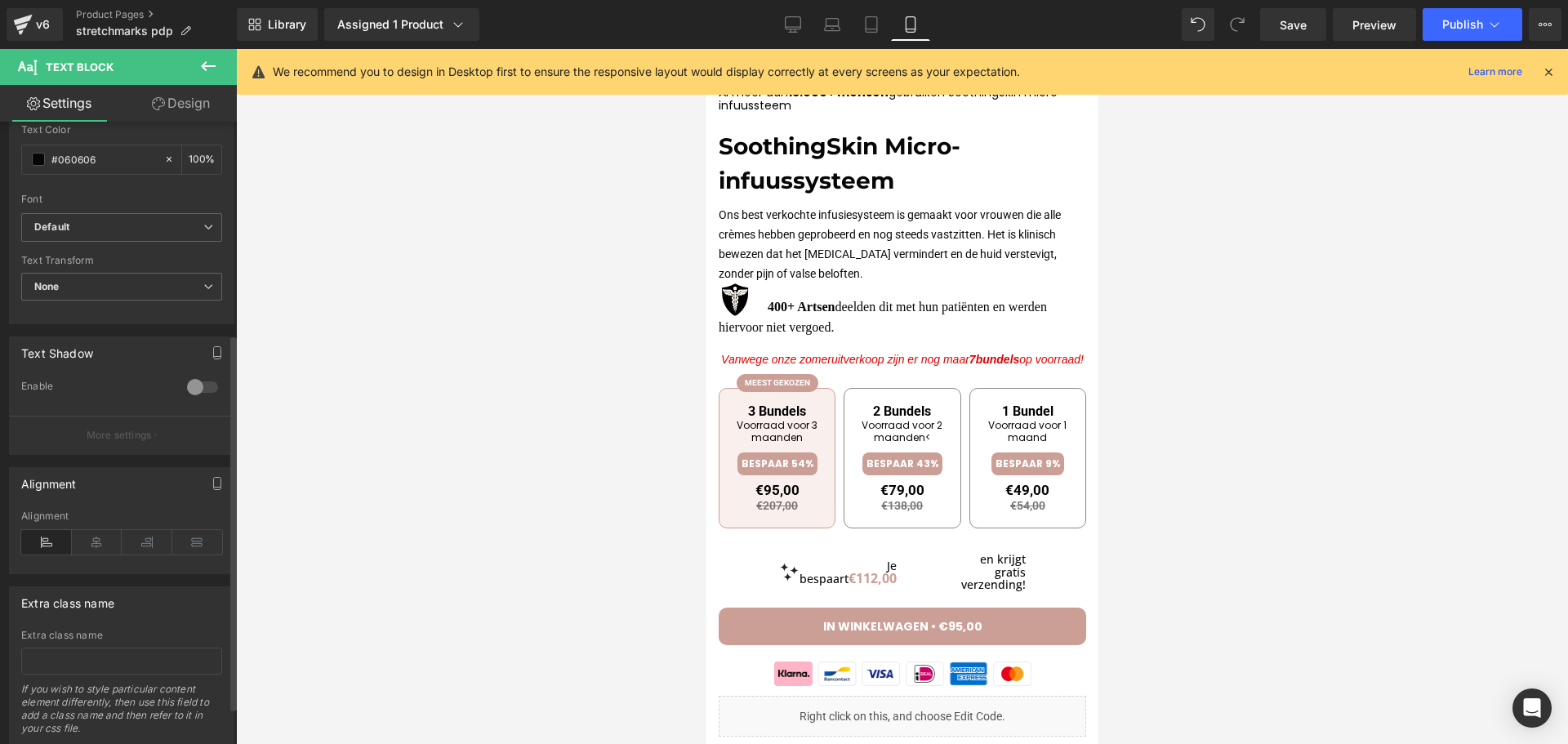
scroll to position [412, 0]
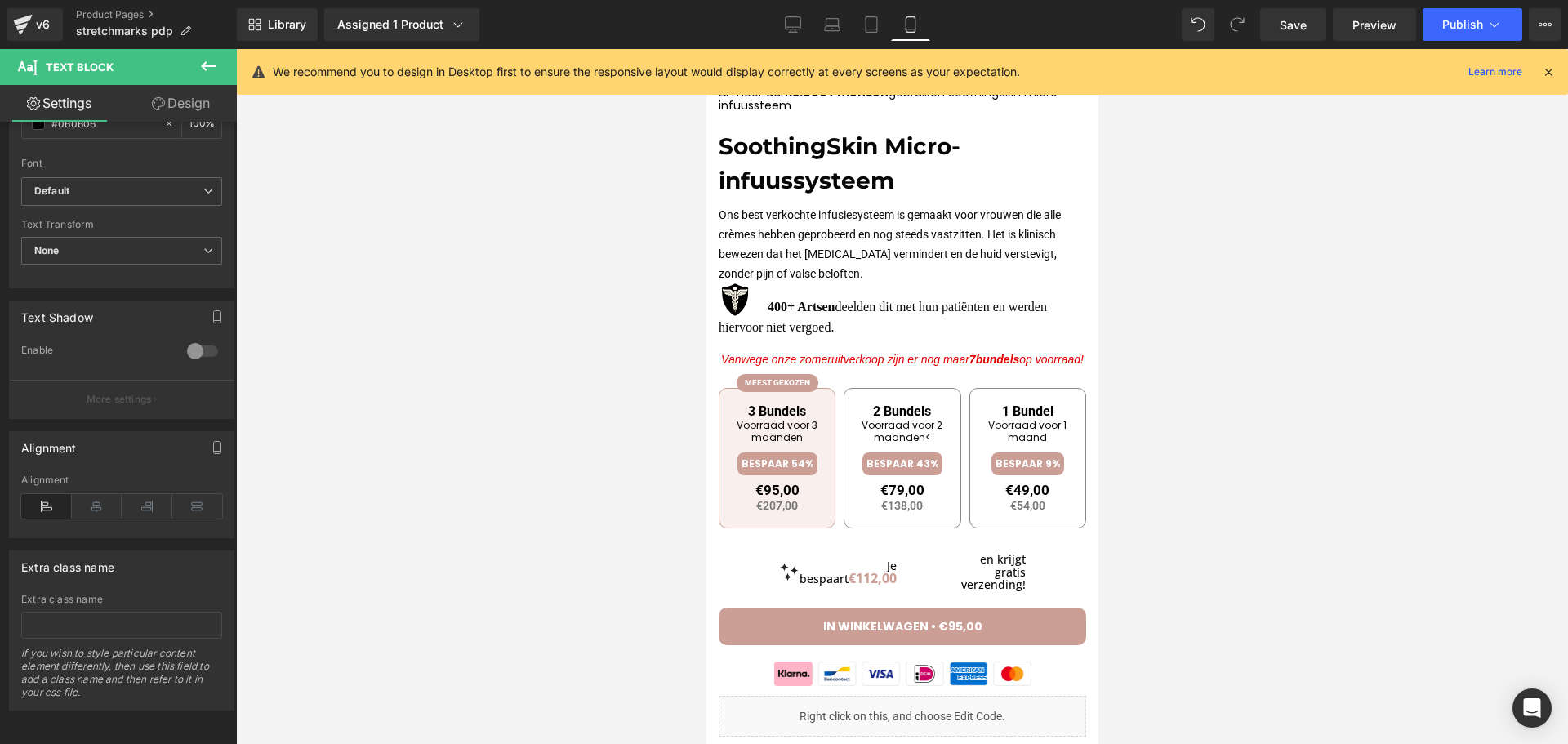
click at [407, 395] on div at bounding box center [902, 396] width 1332 height 695
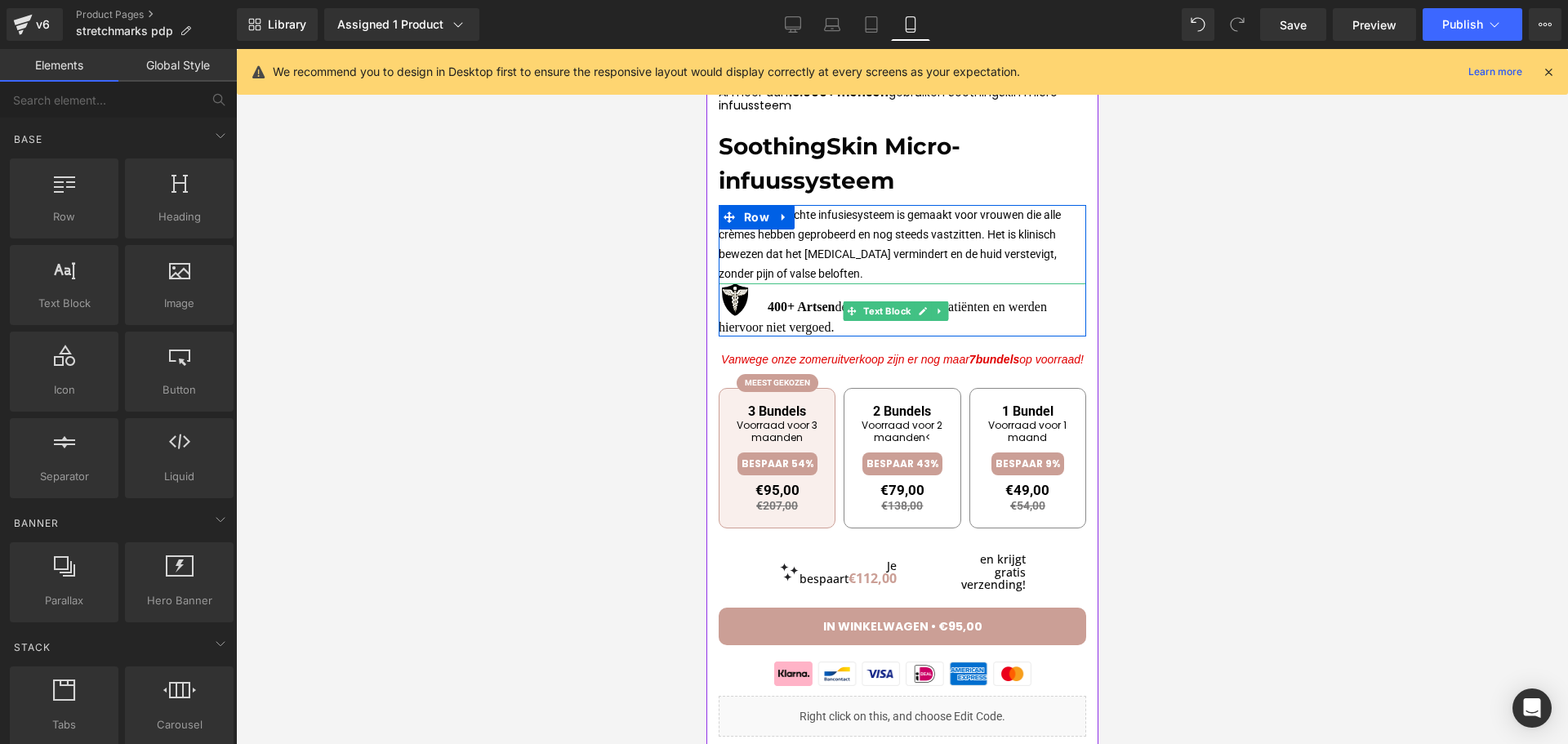
click at [771, 303] on strong "400+ Artsen" at bounding box center [800, 306] width 66 height 13
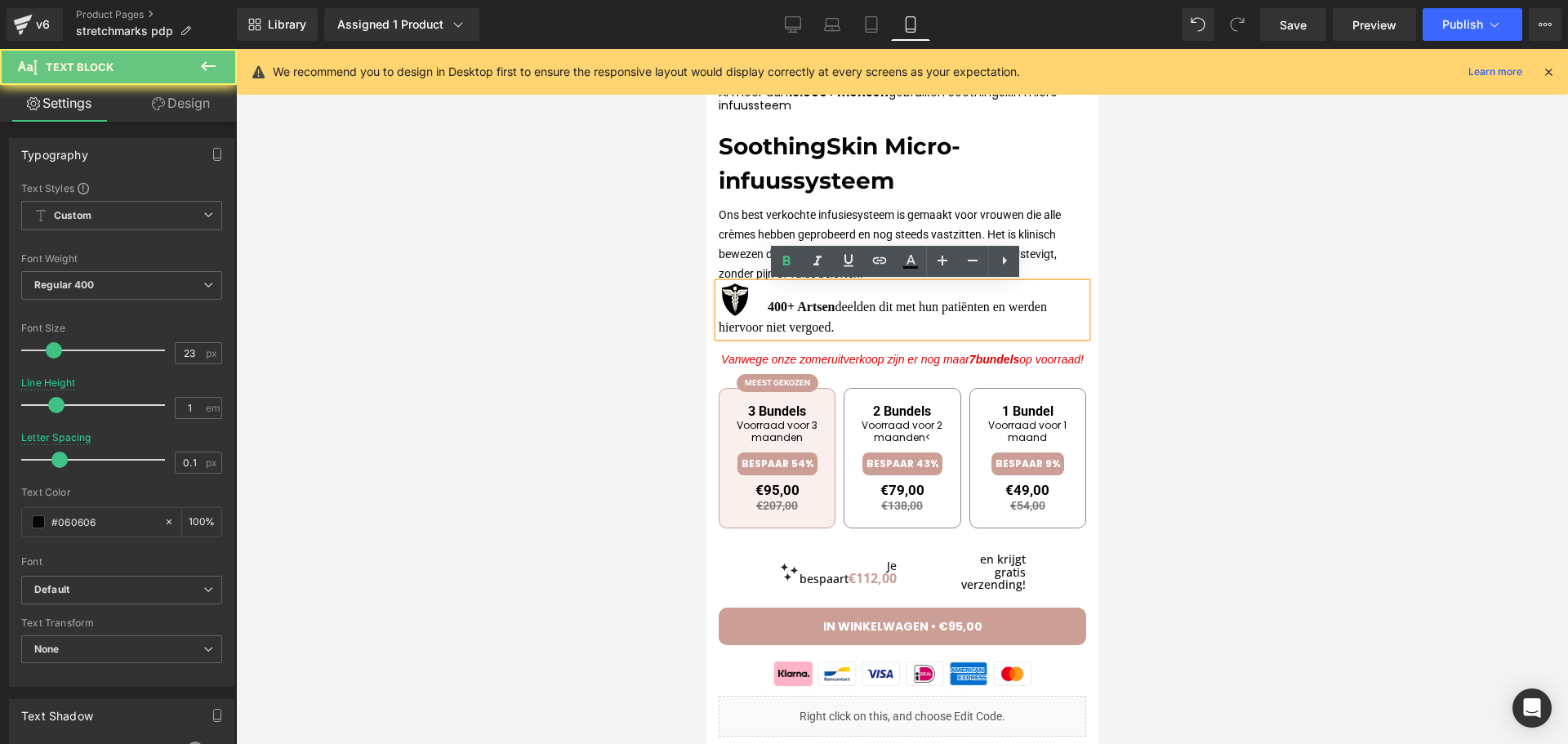
click at [768, 305] on strong "400+ Artsen" at bounding box center [800, 306] width 66 height 13
drag, startPoint x: 751, startPoint y: 293, endPoint x: 729, endPoint y: 296, distance: 22.2
click at [729, 296] on p "400+ Artsen deelden dit met hun patiënten en werden hiervoor niet vergoed." at bounding box center [901, 309] width 367 height 53
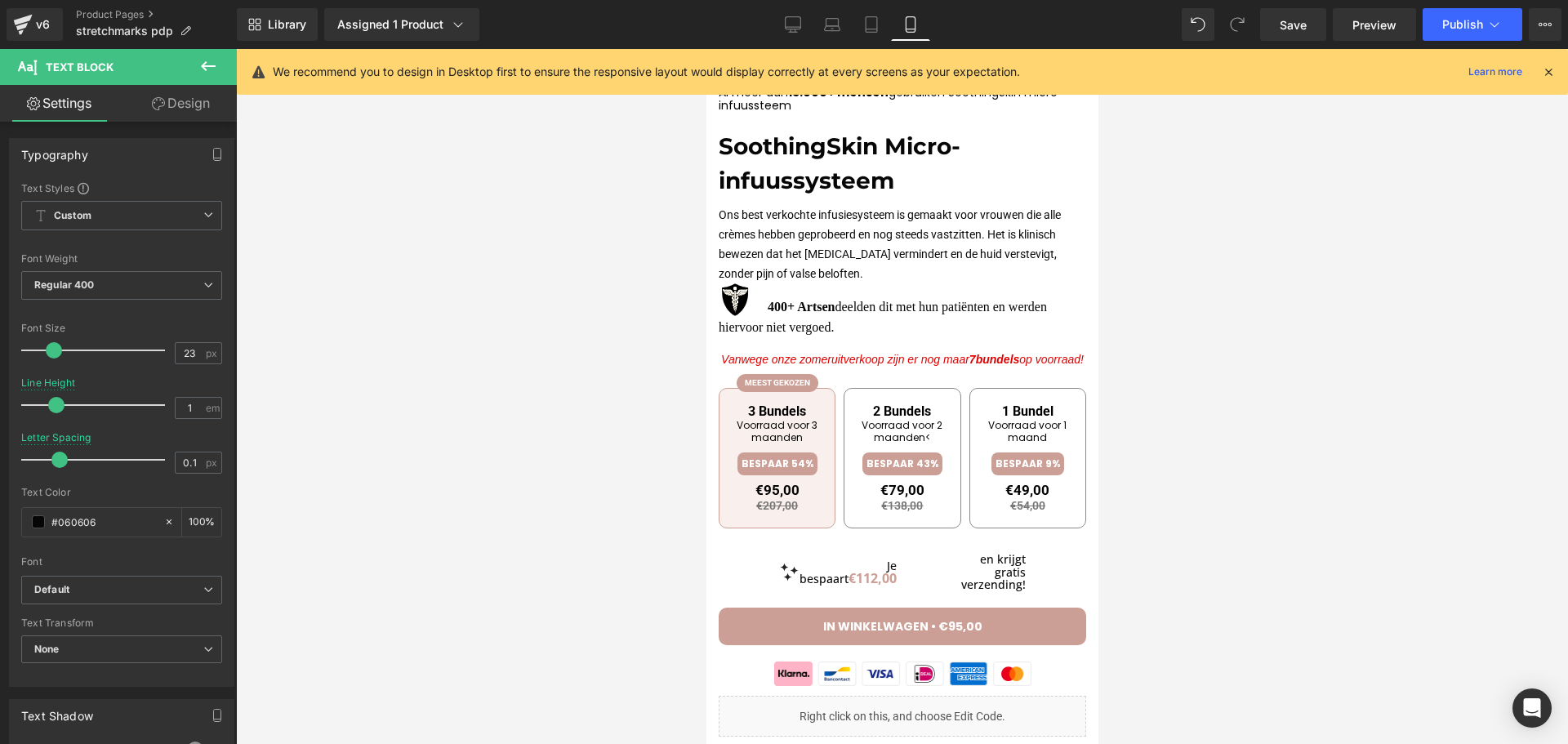
click at [192, 89] on link "Design" at bounding box center [180, 103] width 119 height 37
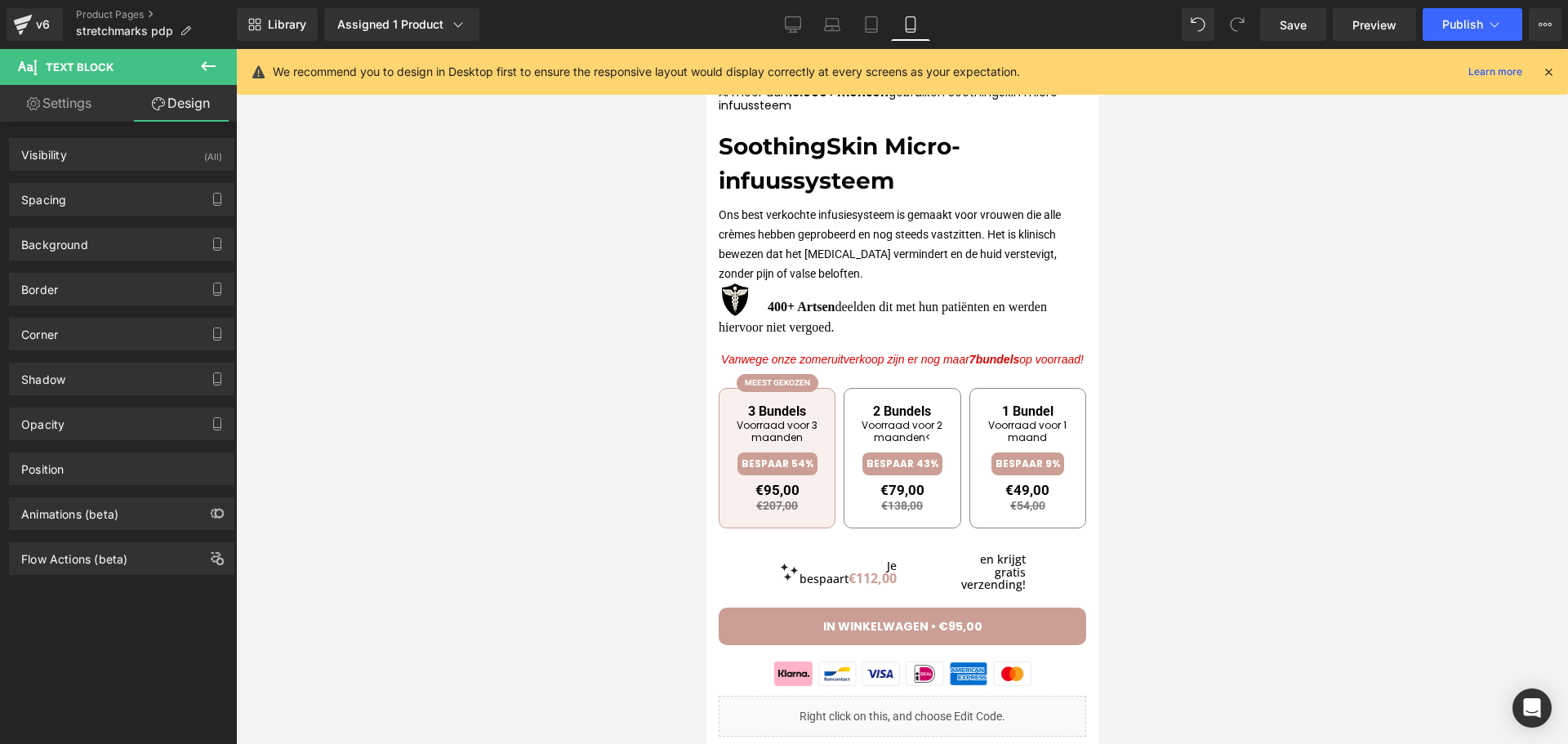
click at [83, 104] on link "Settings" at bounding box center [59, 103] width 119 height 37
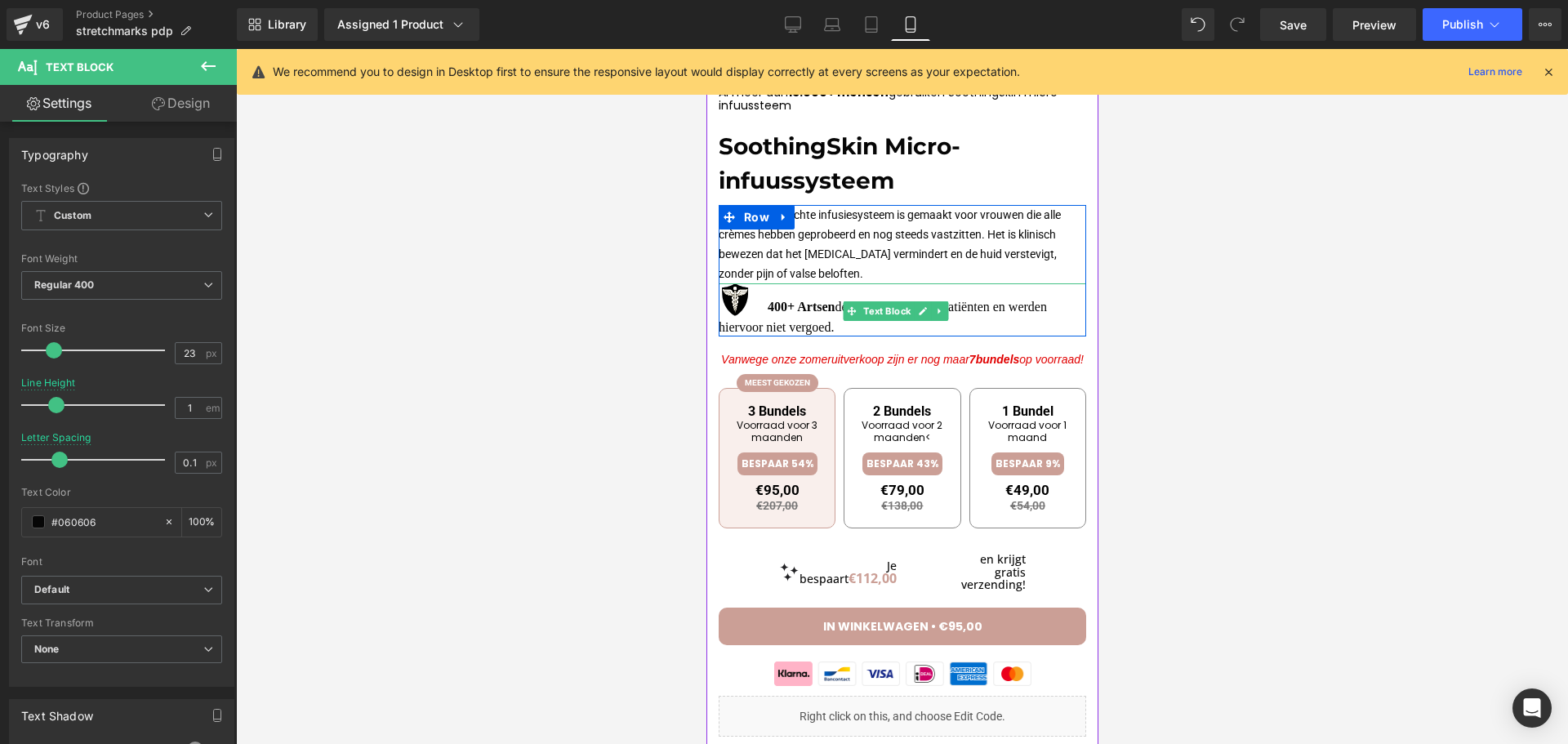
click at [730, 300] on img at bounding box center [734, 300] width 33 height 33
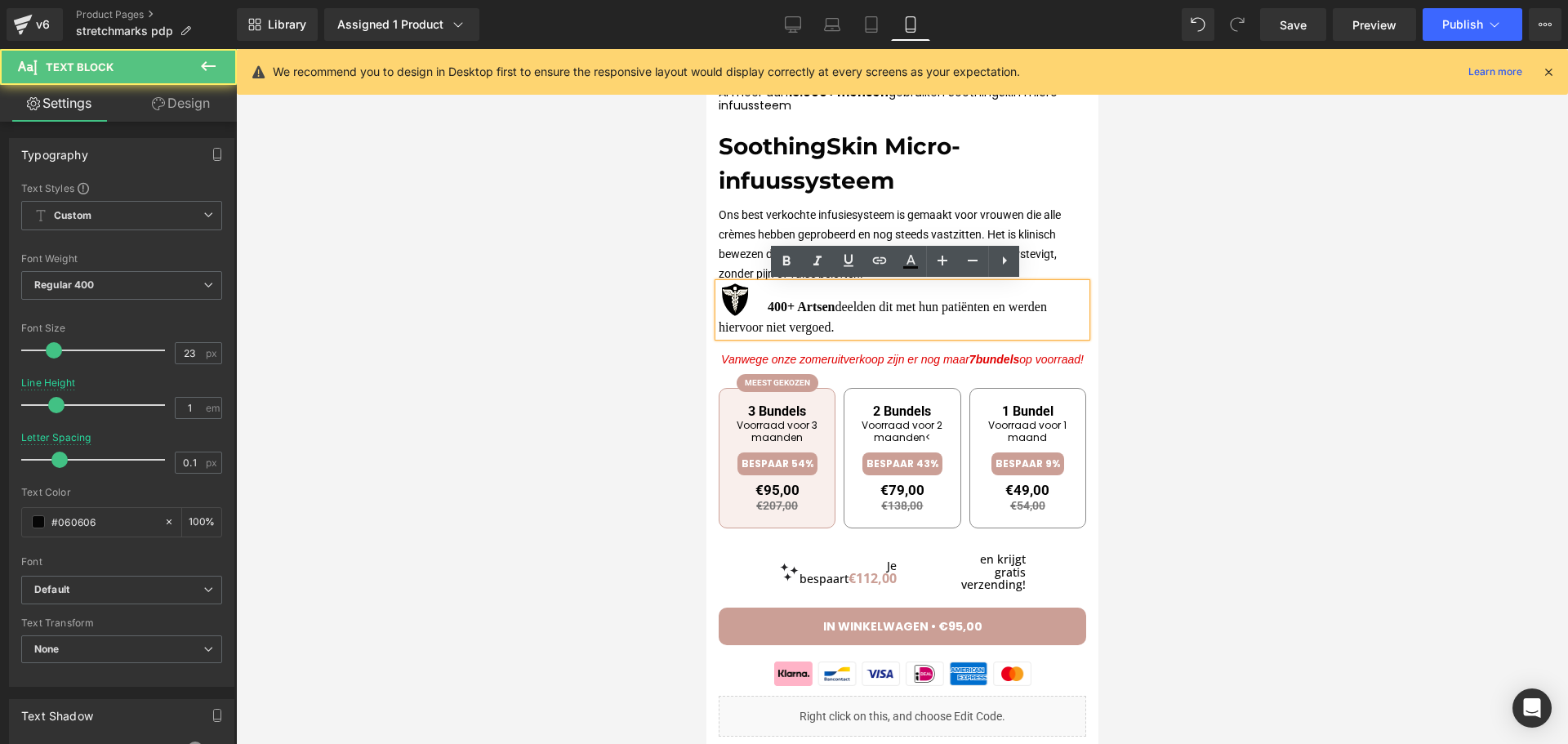
click at [730, 300] on img at bounding box center [734, 300] width 33 height 33
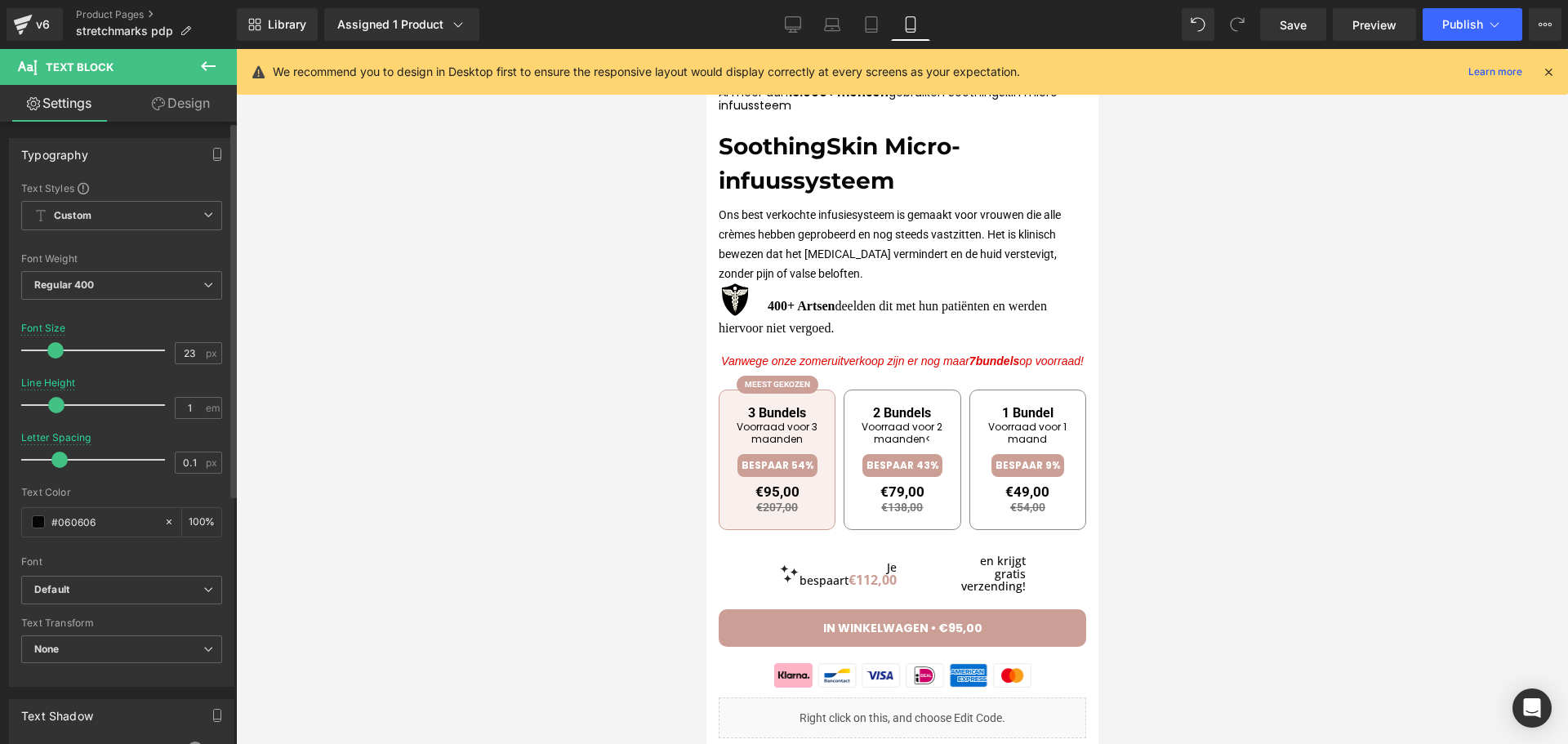
click at [56, 357] on span at bounding box center [55, 350] width 16 height 16
click at [527, 352] on div at bounding box center [902, 396] width 1332 height 695
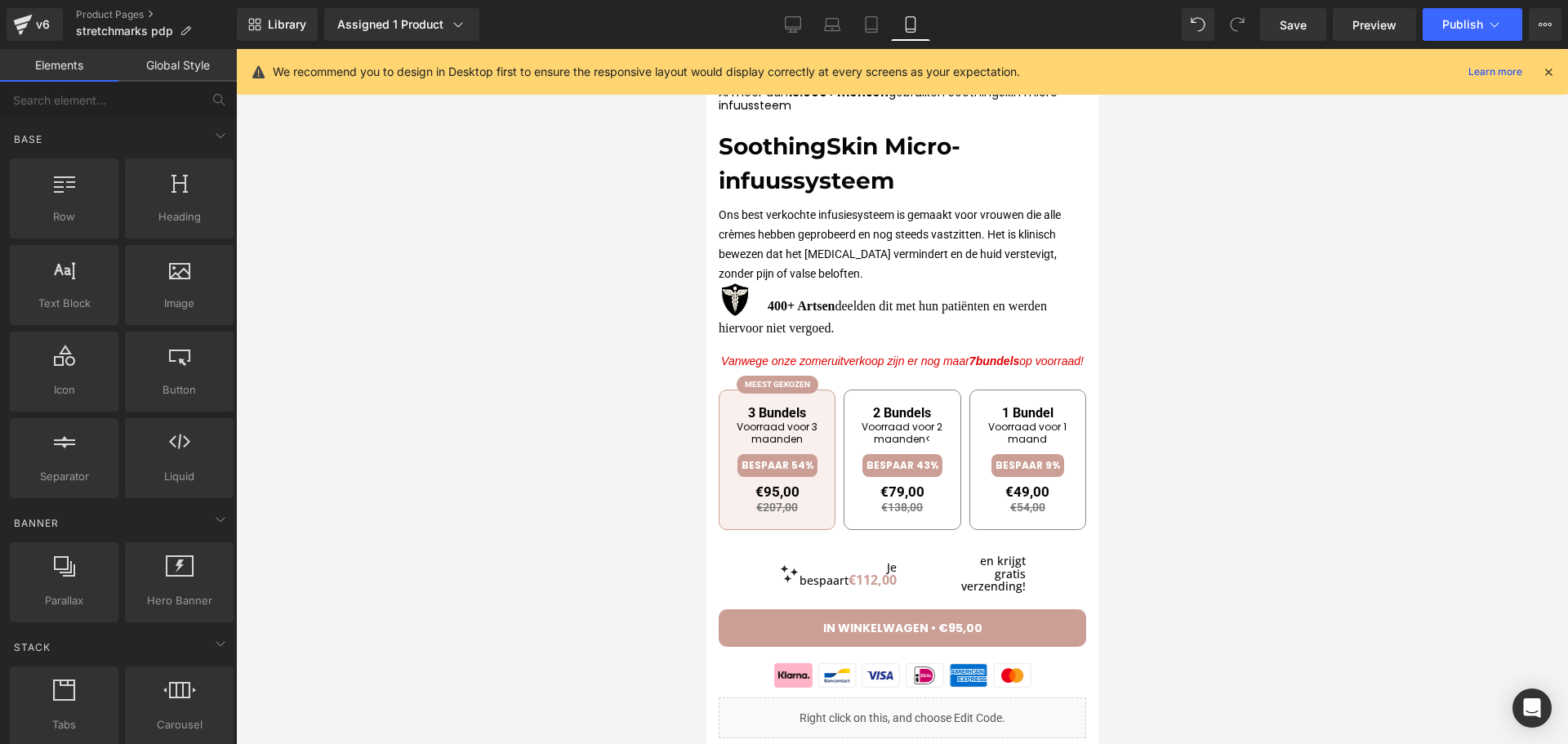
click at [633, 358] on div at bounding box center [902, 396] width 1332 height 695
click at [705, 49] on div at bounding box center [705, 49] width 0 height 0
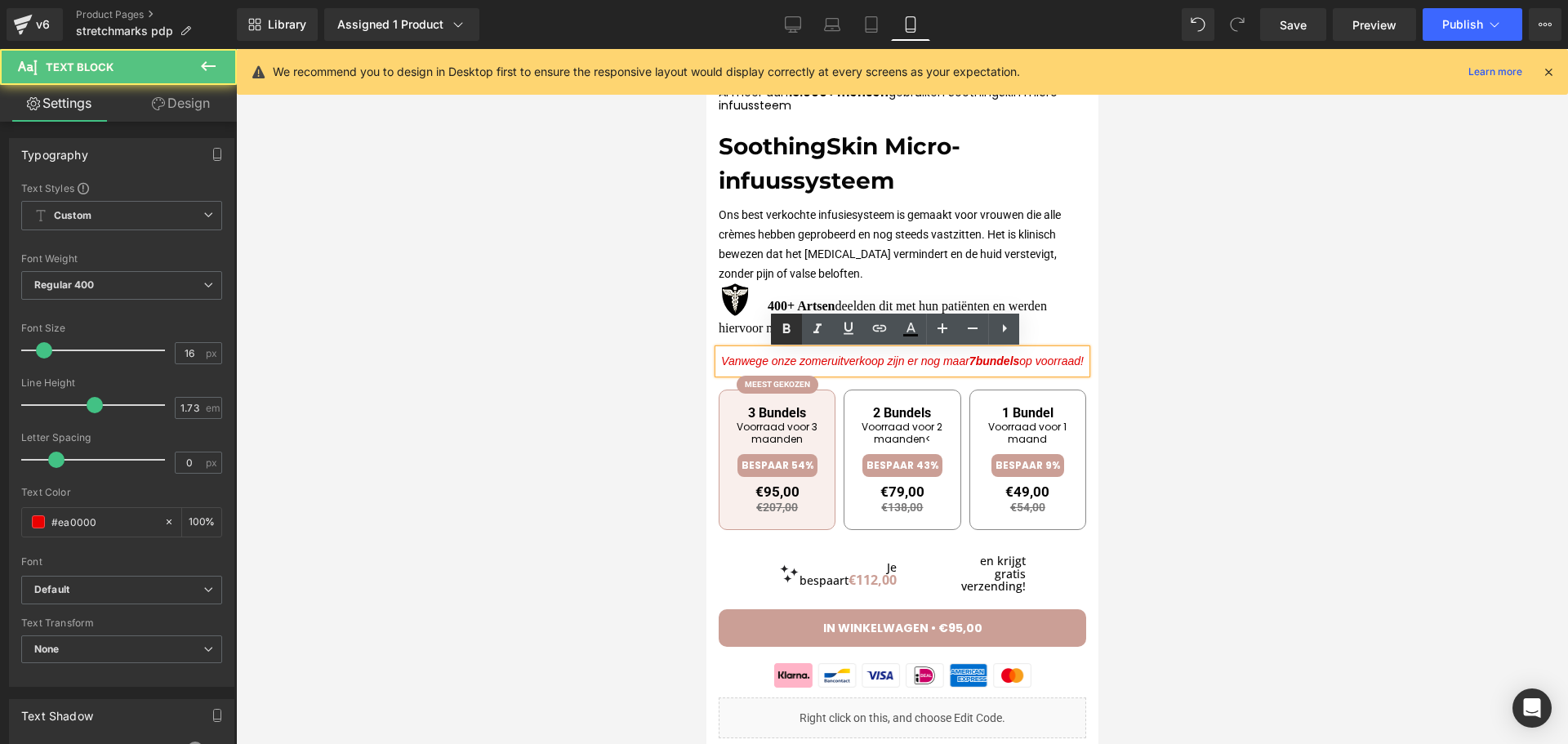
click at [799, 323] on link at bounding box center [786, 329] width 31 height 31
click at [633, 345] on div at bounding box center [902, 396] width 1332 height 695
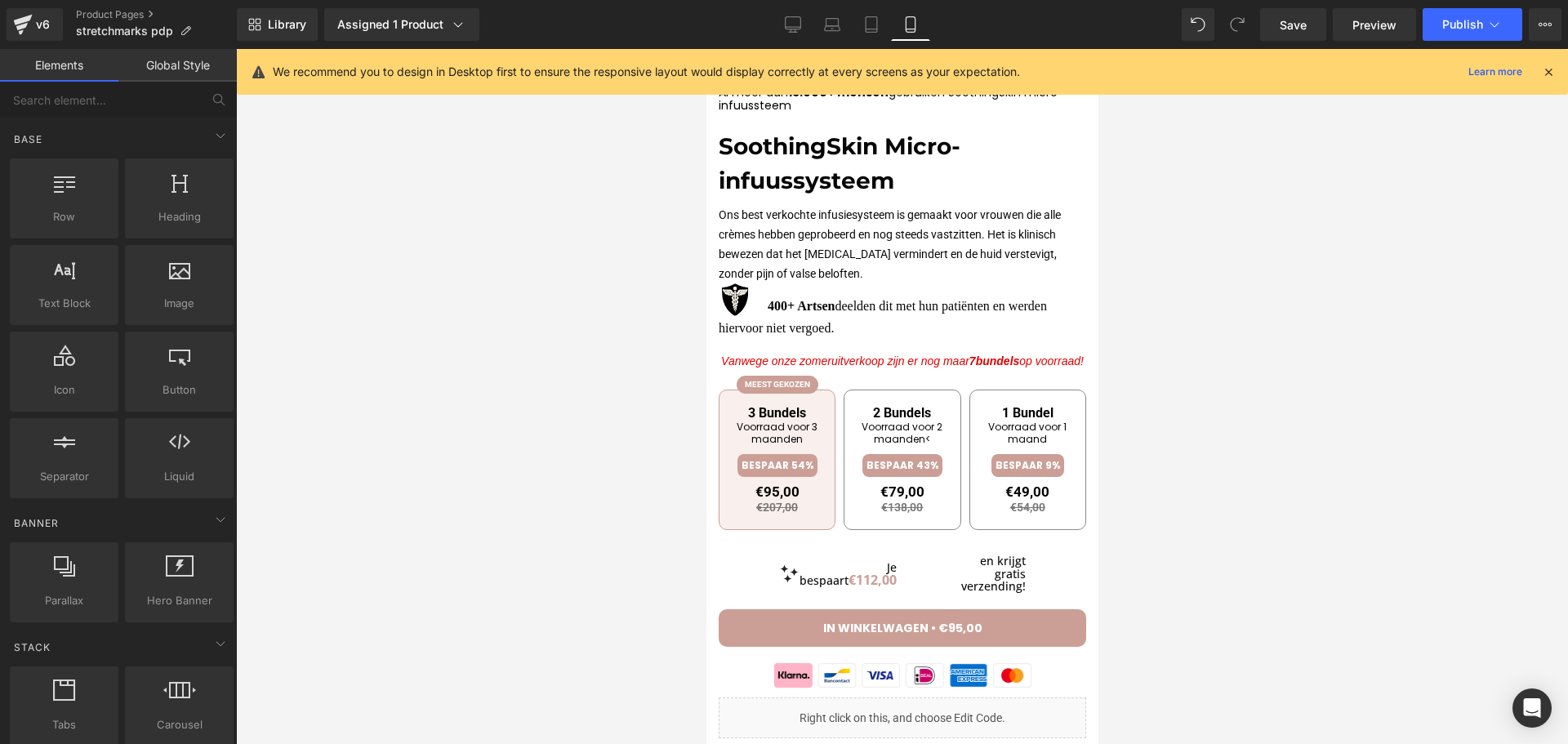
scroll to position [467, 0]
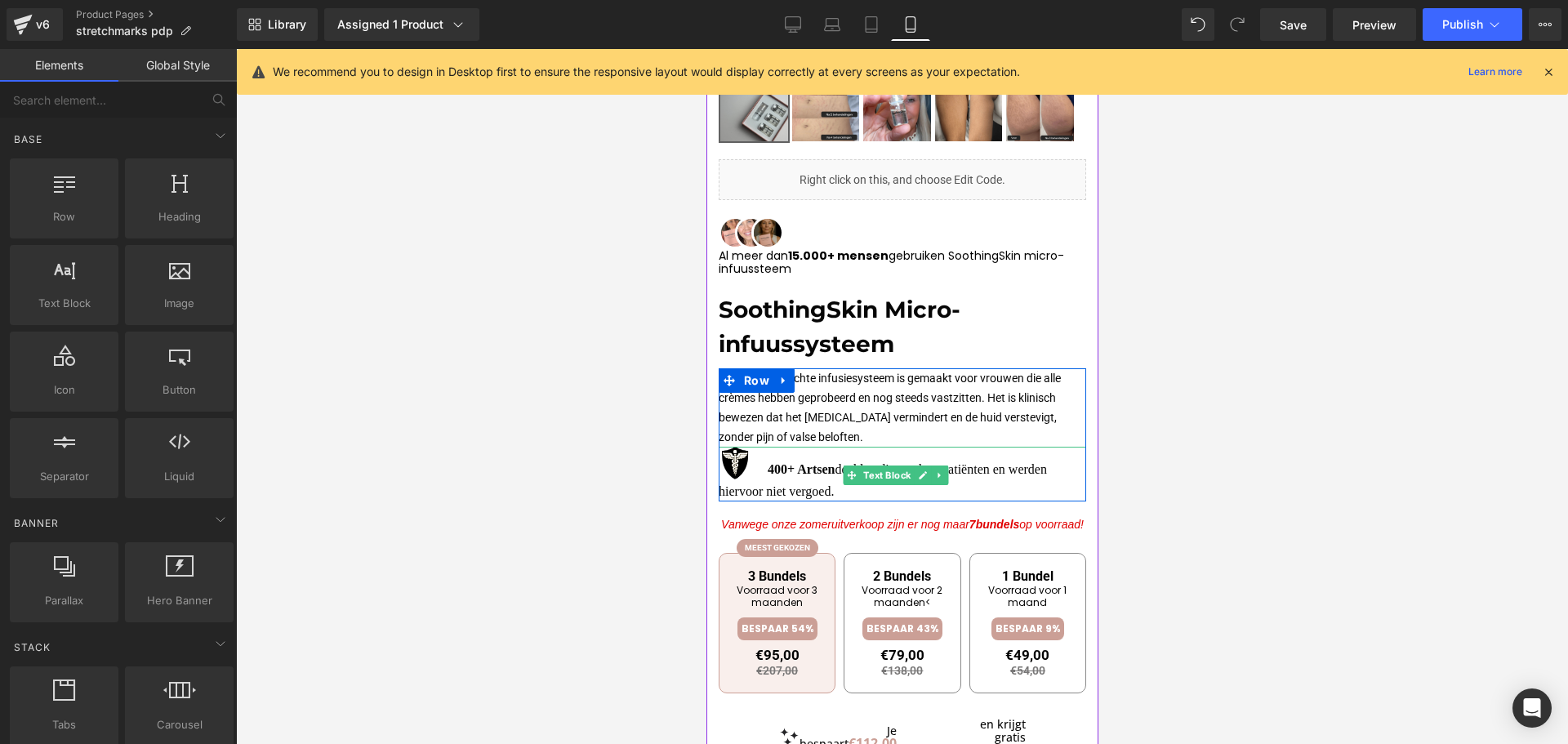
click at [738, 468] on img at bounding box center [734, 464] width 33 height 33
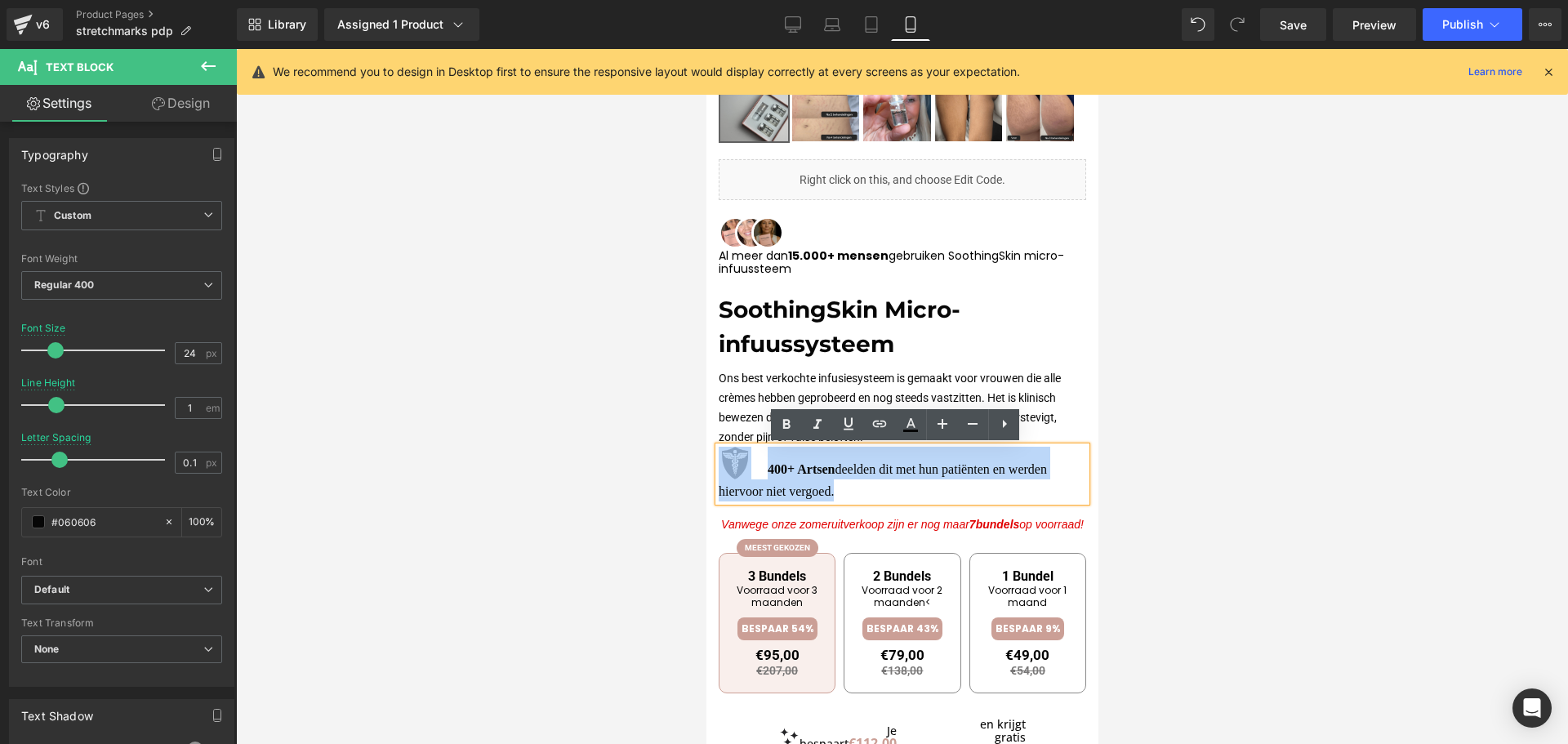
drag, startPoint x: 857, startPoint y: 491, endPoint x: 723, endPoint y: 464, distance: 136.7
click at [723, 464] on p "400+ Artsen deelden dit met hun patiënten en werden hiervoor niet vergoed." at bounding box center [901, 474] width 367 height 55
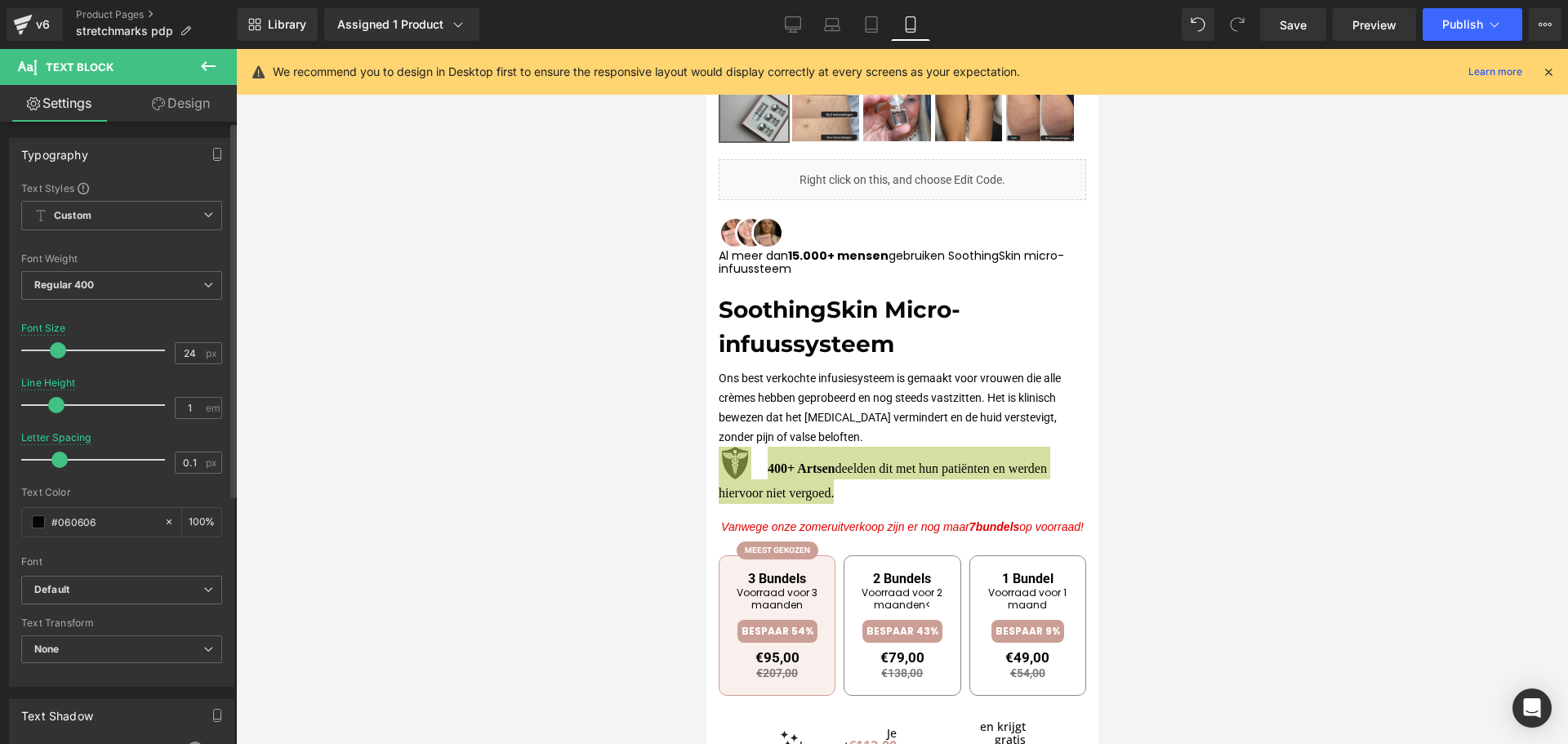
click at [51, 360] on div at bounding box center [97, 351] width 136 height 33
click at [811, 30] on link "Desktop" at bounding box center [793, 24] width 40 height 33
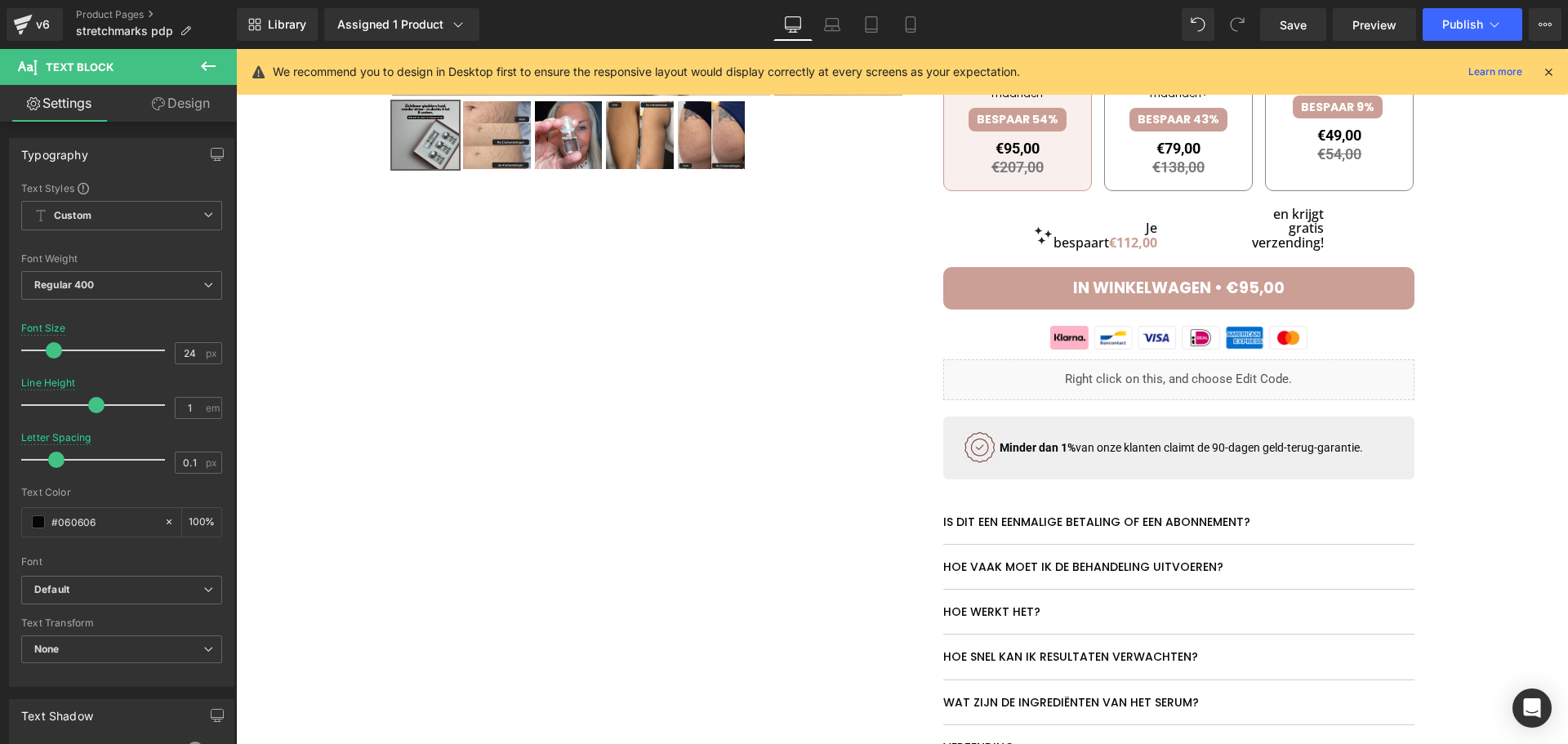
scroll to position [0, 0]
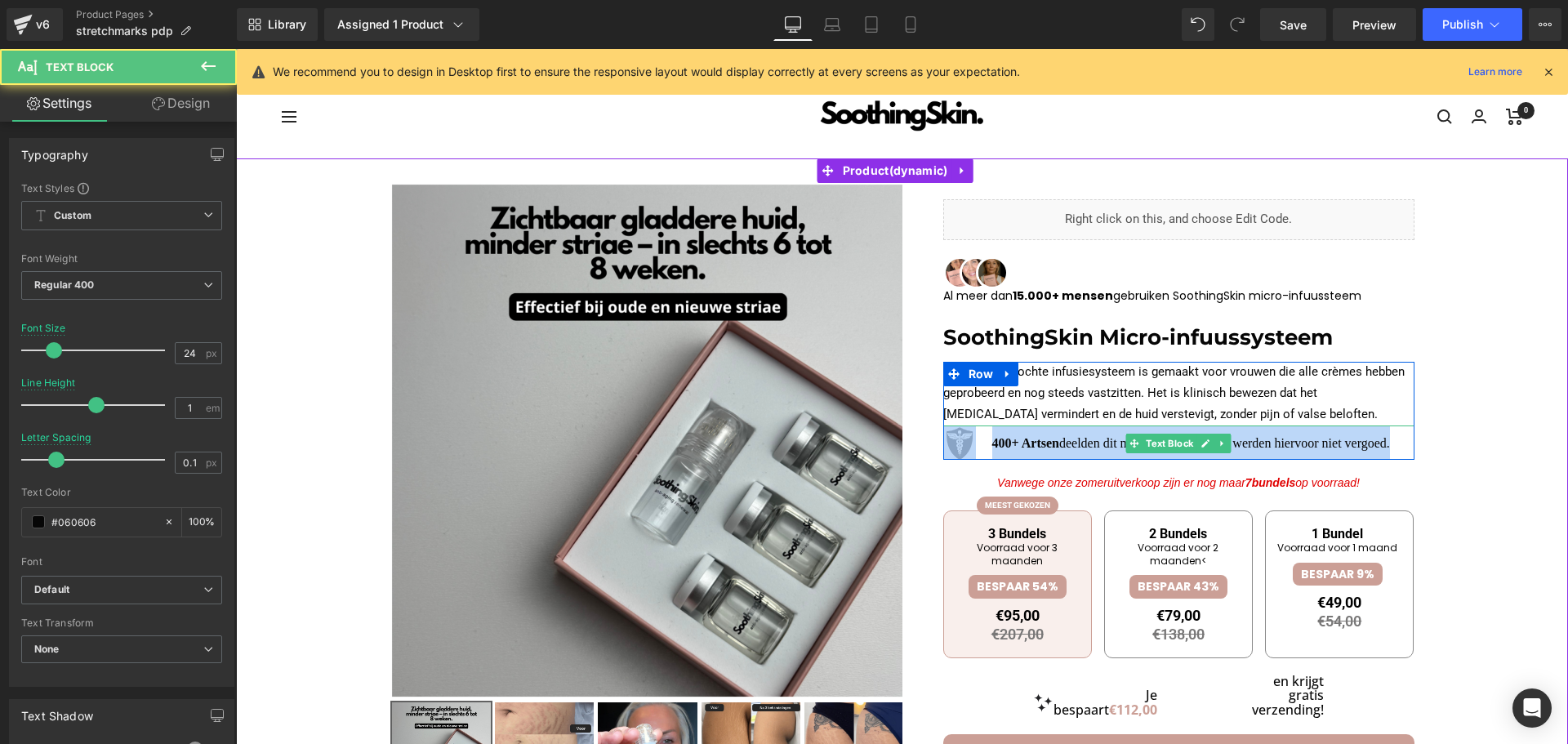
click at [1023, 445] on strong "400+ Artsen" at bounding box center [1025, 443] width 66 height 13
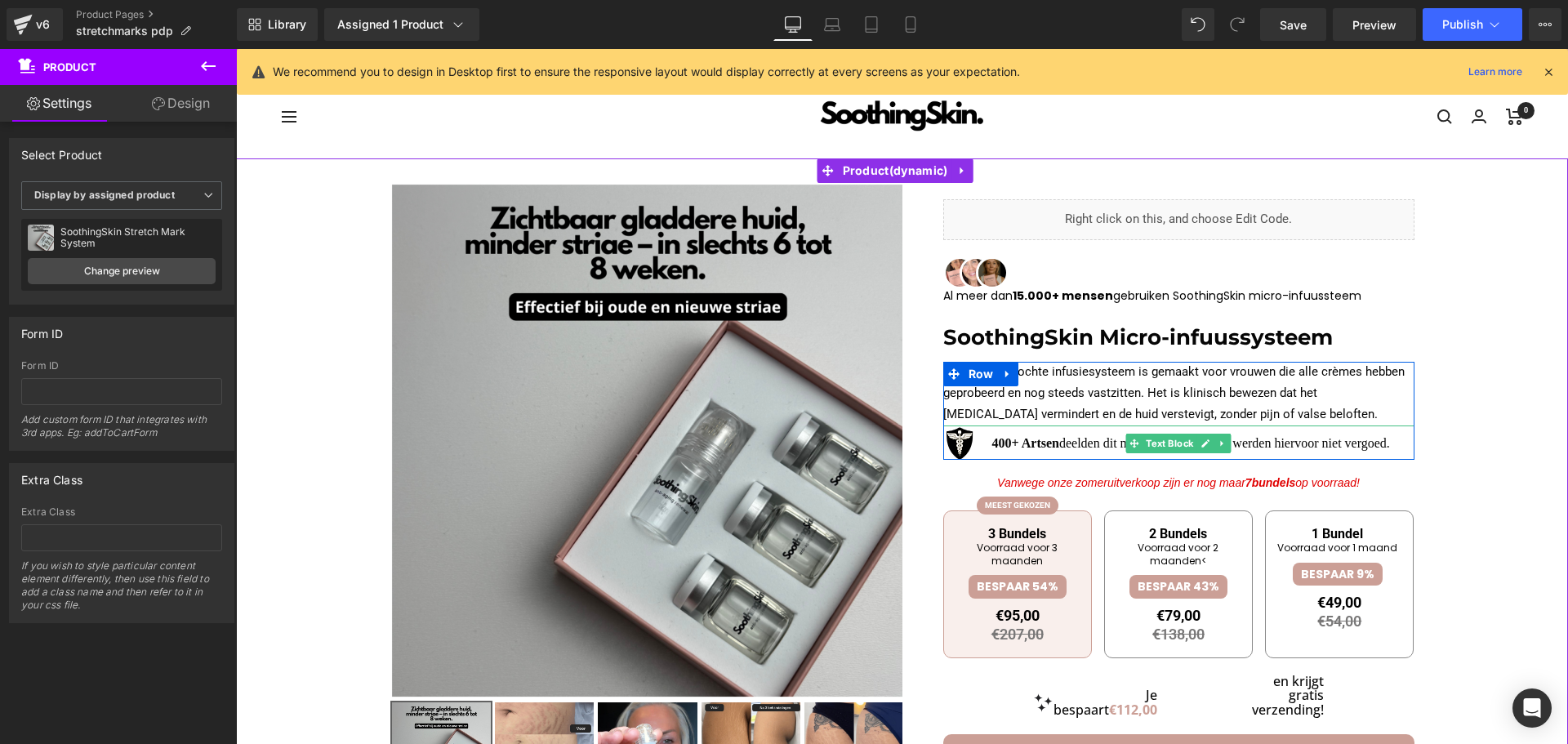
click at [1001, 447] on strong "400+ Artsen" at bounding box center [1025, 443] width 66 height 13
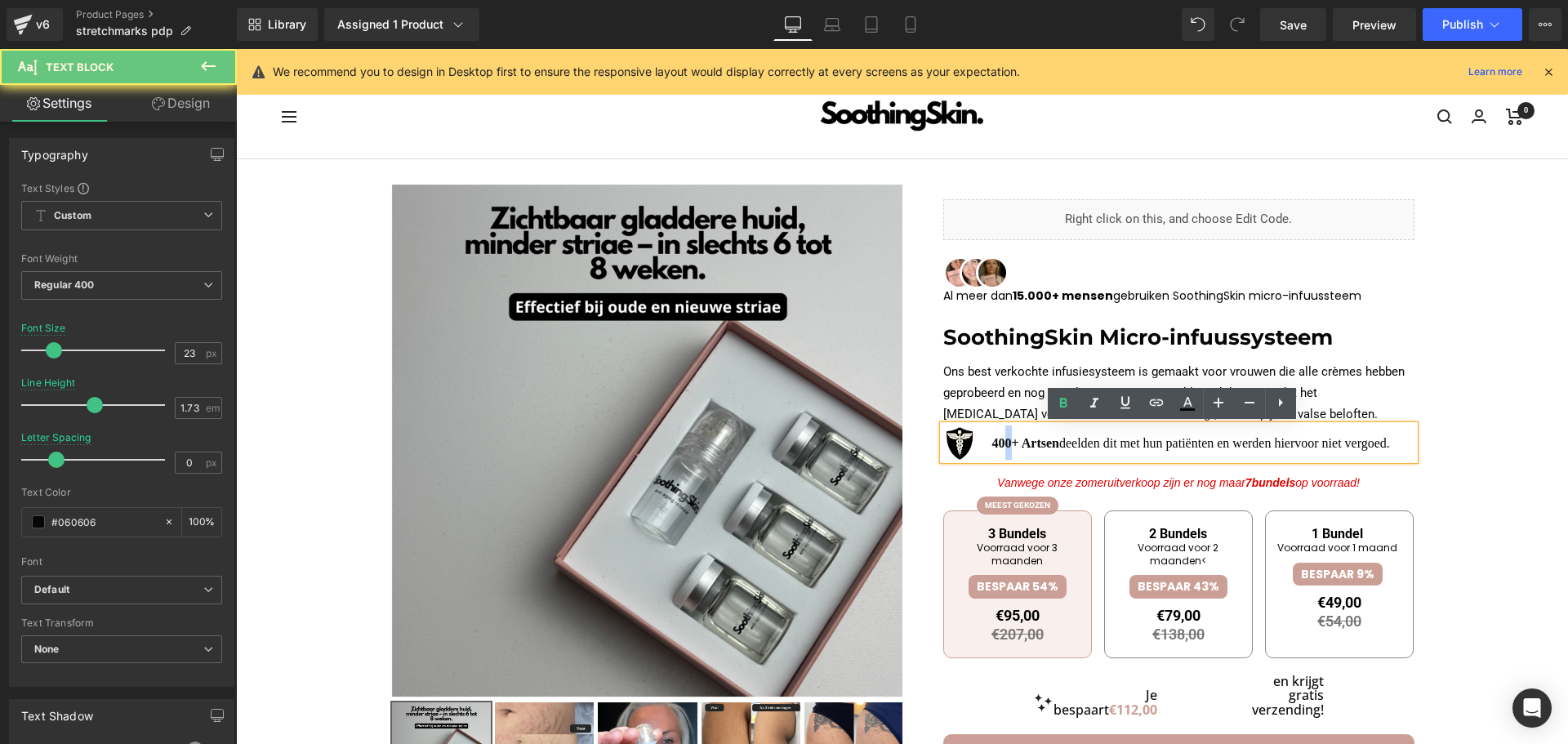
click at [1001, 447] on strong "400+ Artsen" at bounding box center [1025, 443] width 66 height 13
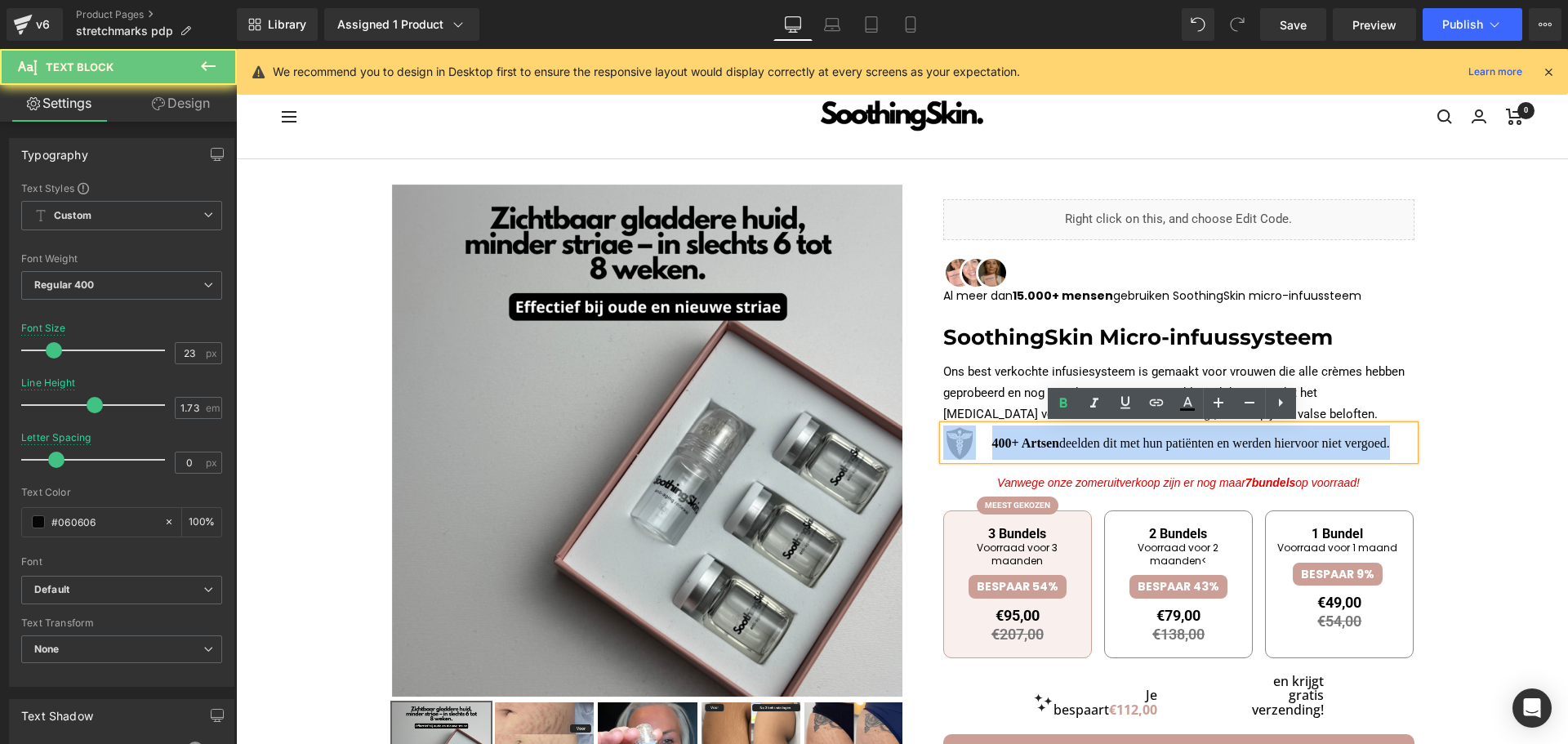
click at [1001, 447] on strong "400+ Artsen" at bounding box center [1025, 443] width 66 height 13
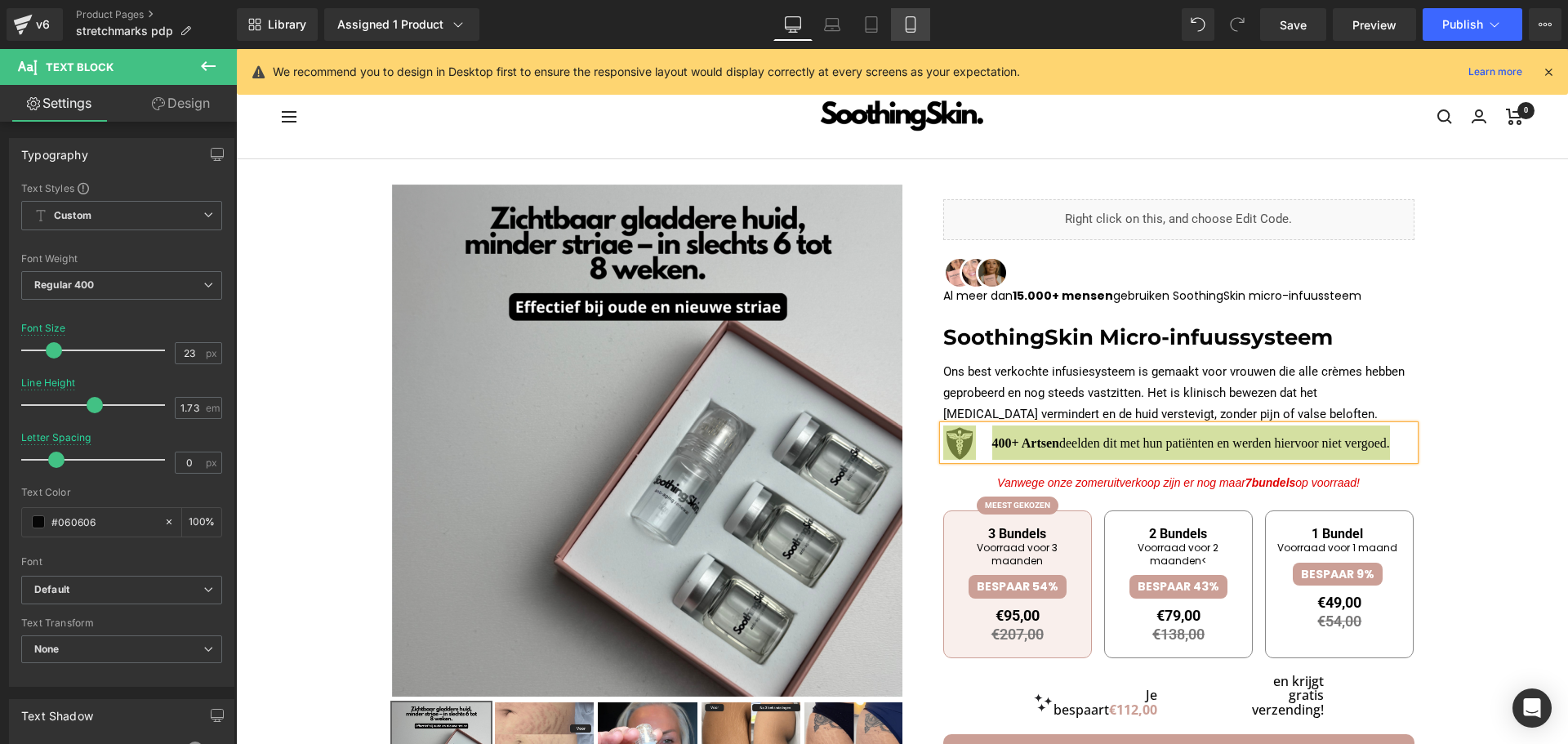
click at [904, 23] on link "Mobile" at bounding box center [911, 24] width 40 height 33
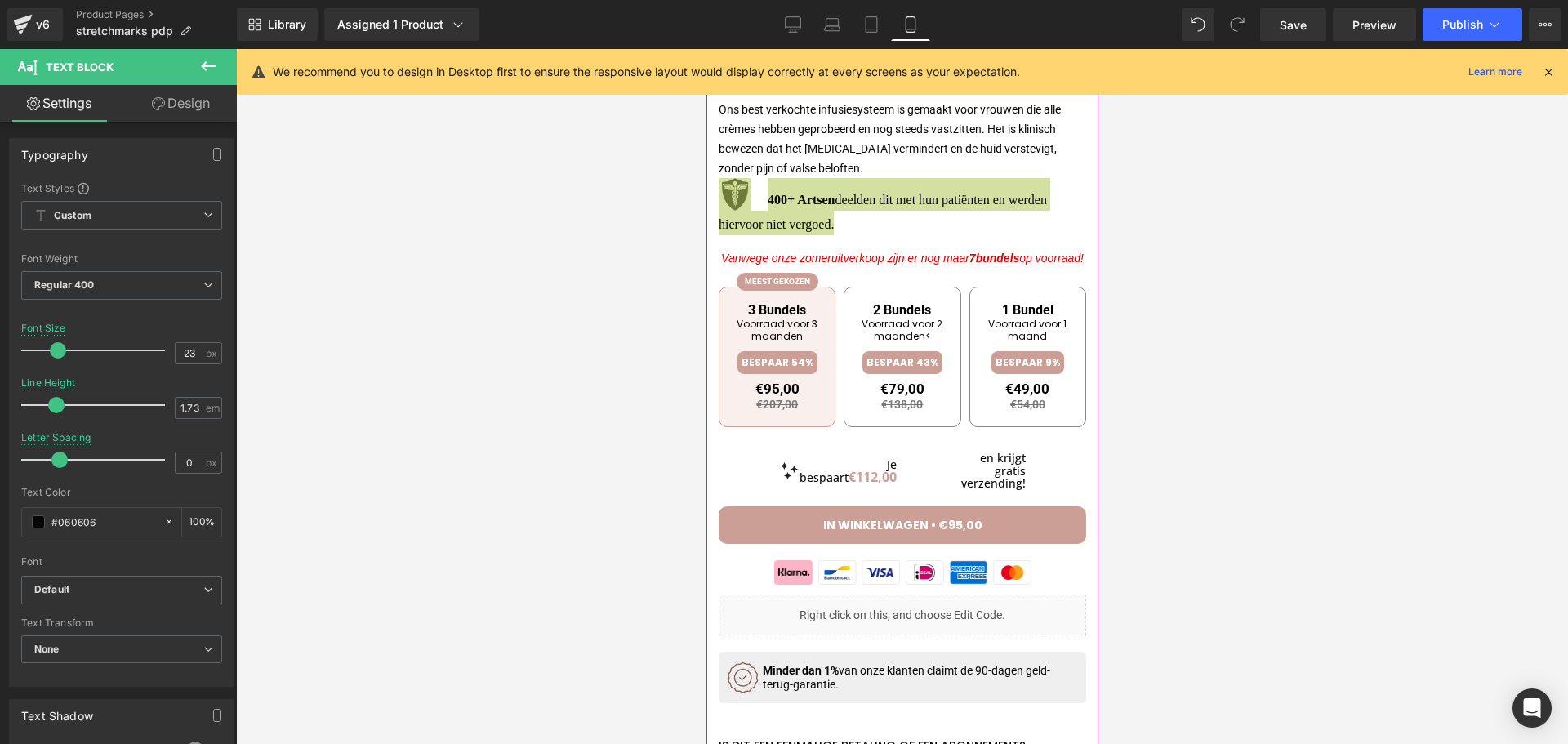
scroll to position [572, 0]
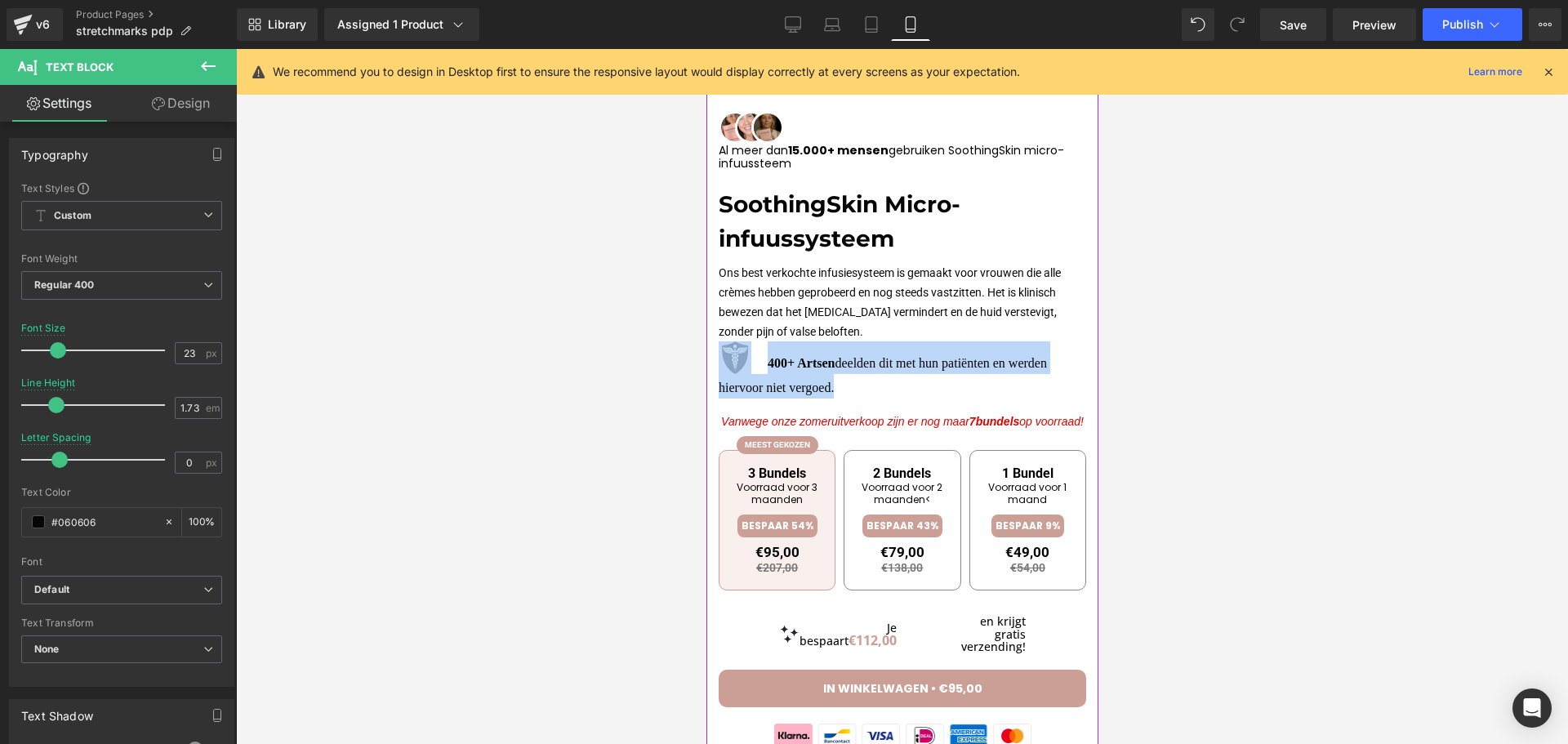
click at [764, 350] on strong at bounding box center [742, 359] width 49 height 24
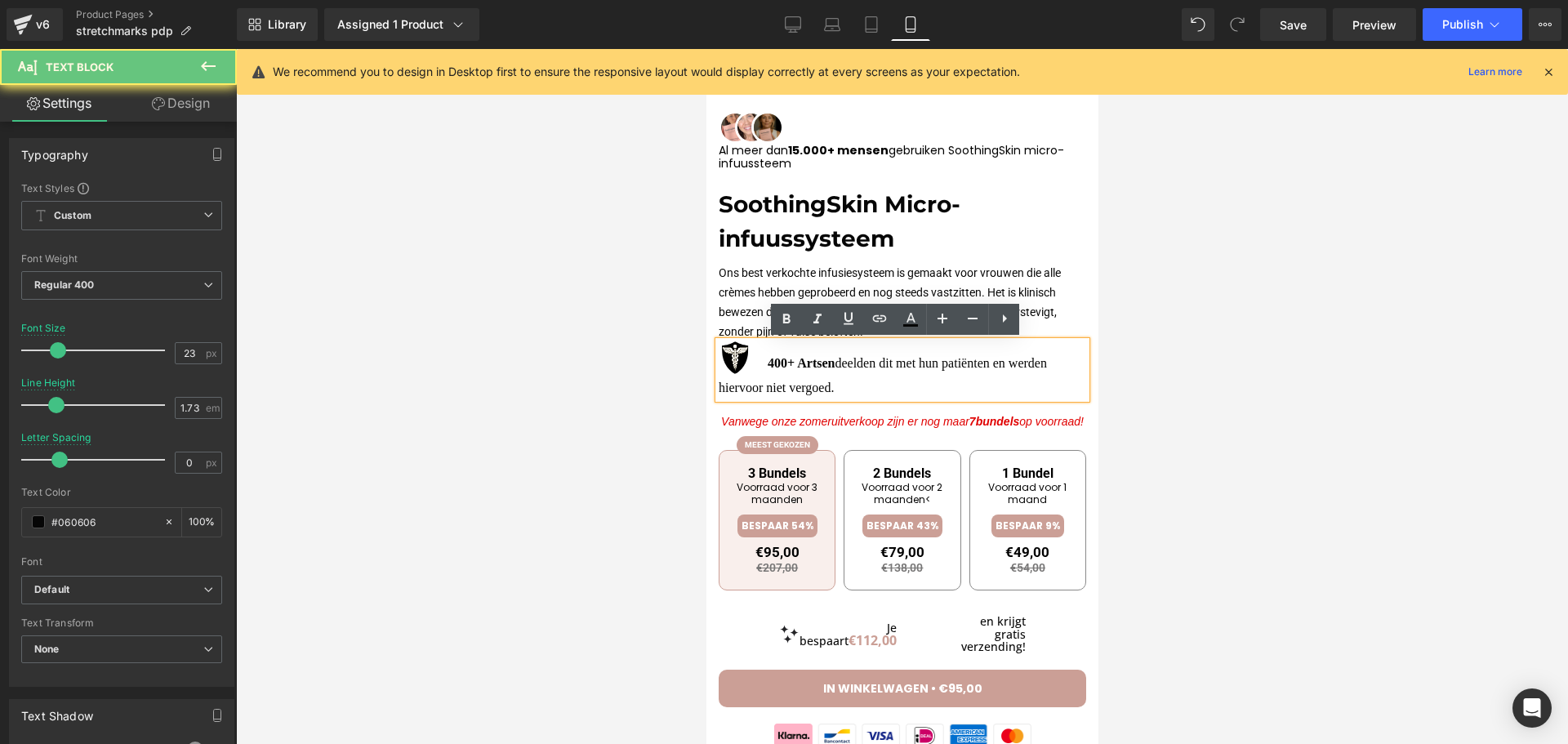
click at [767, 359] on strong "400+ Artsen" at bounding box center [800, 363] width 66 height 13
click at [777, 370] on strong "400+ Artsen" at bounding box center [800, 363] width 66 height 13
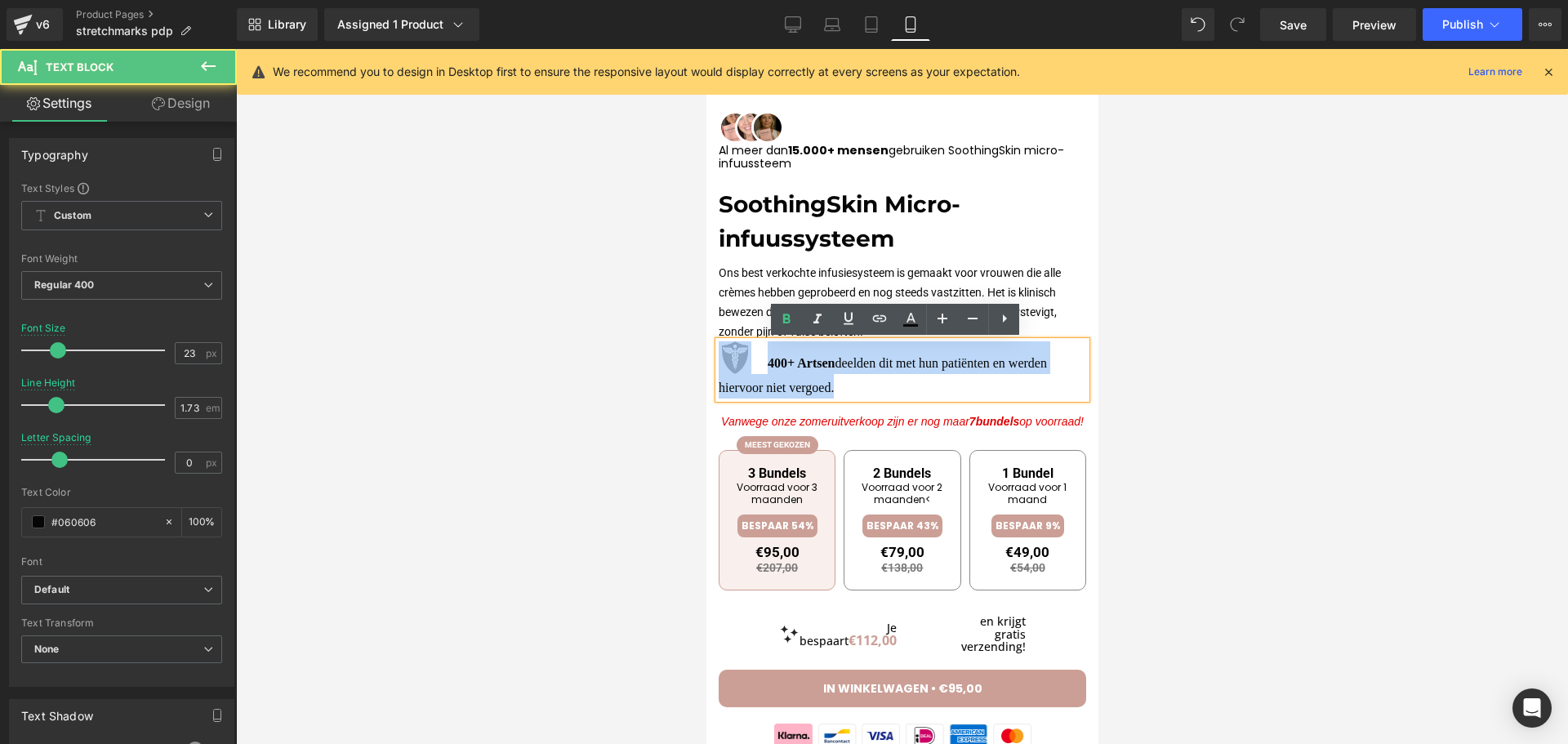
click at [777, 370] on strong "400+ Artsen" at bounding box center [800, 363] width 66 height 13
click at [843, 392] on p "400+ Artsen deelden dit met hun patiënten en werden hiervoor niet vergoed." at bounding box center [901, 369] width 367 height 57
drag, startPoint x: 849, startPoint y: 383, endPoint x: 768, endPoint y: 365, distance: 83.0
click at [768, 365] on p "400+ Artsen deelden dit met hun patiënten en werden hiervoor niet vergoed." at bounding box center [901, 369] width 367 height 57
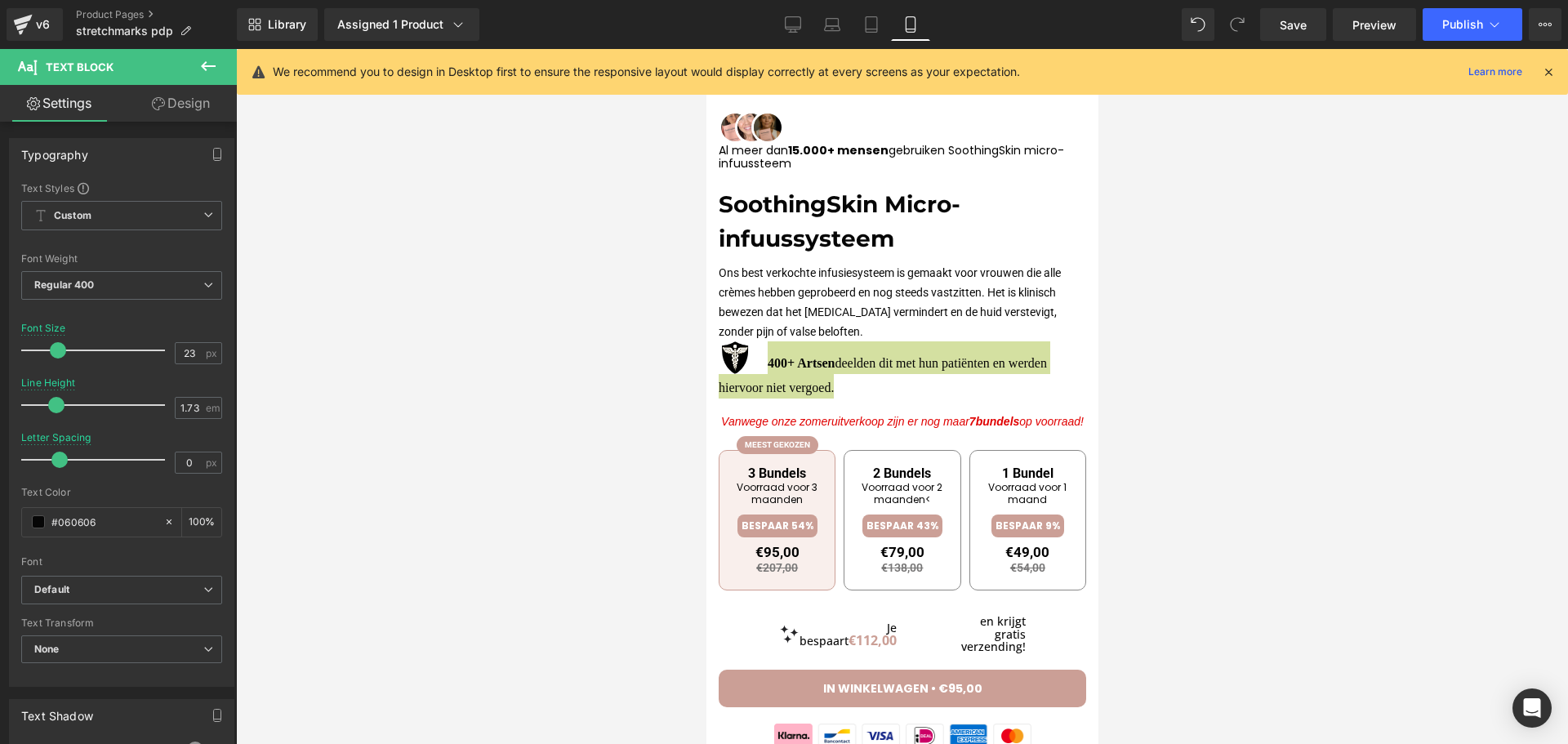
click at [185, 99] on link "Design" at bounding box center [180, 103] width 119 height 37
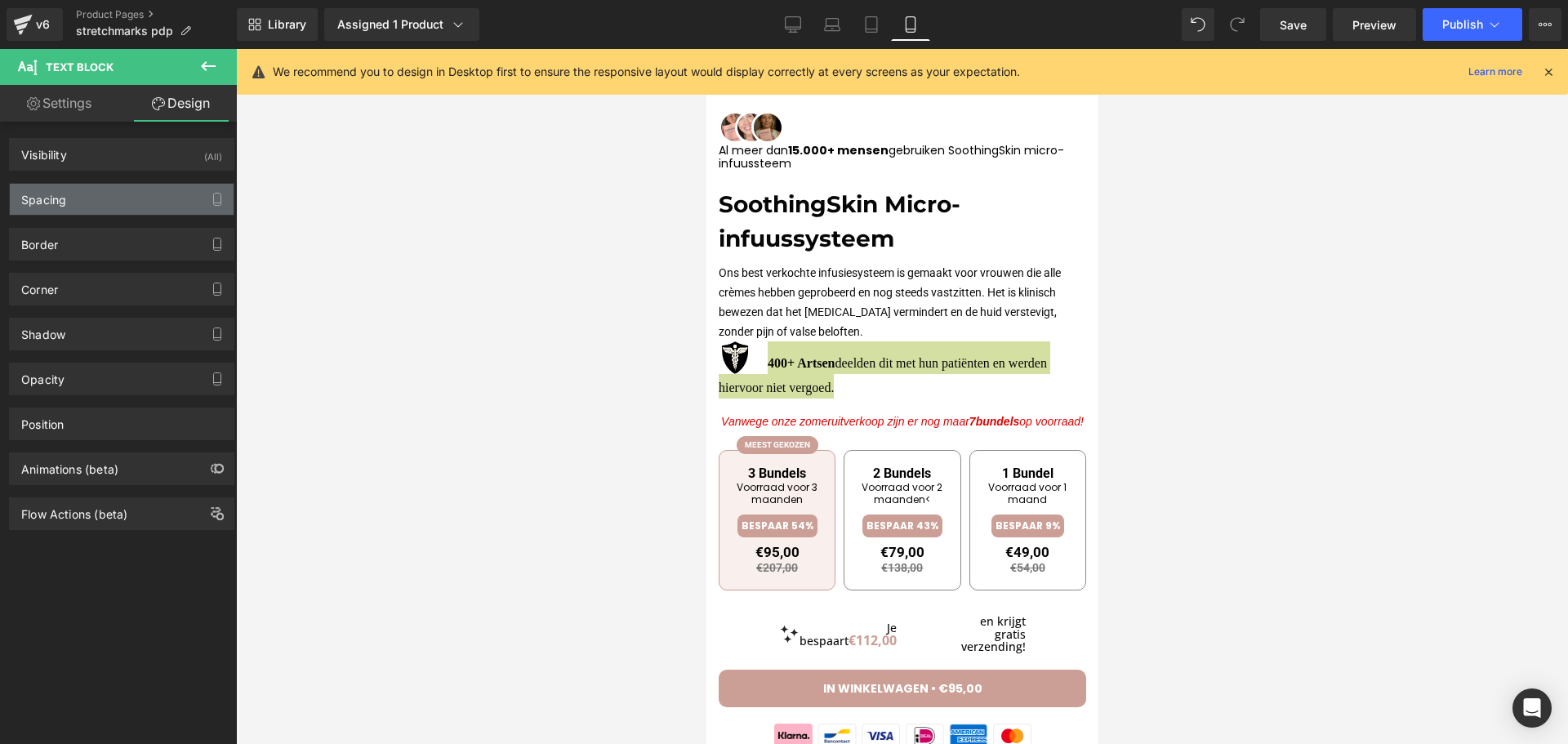
click at [102, 202] on div "Spacing" at bounding box center [121, 199] width 224 height 31
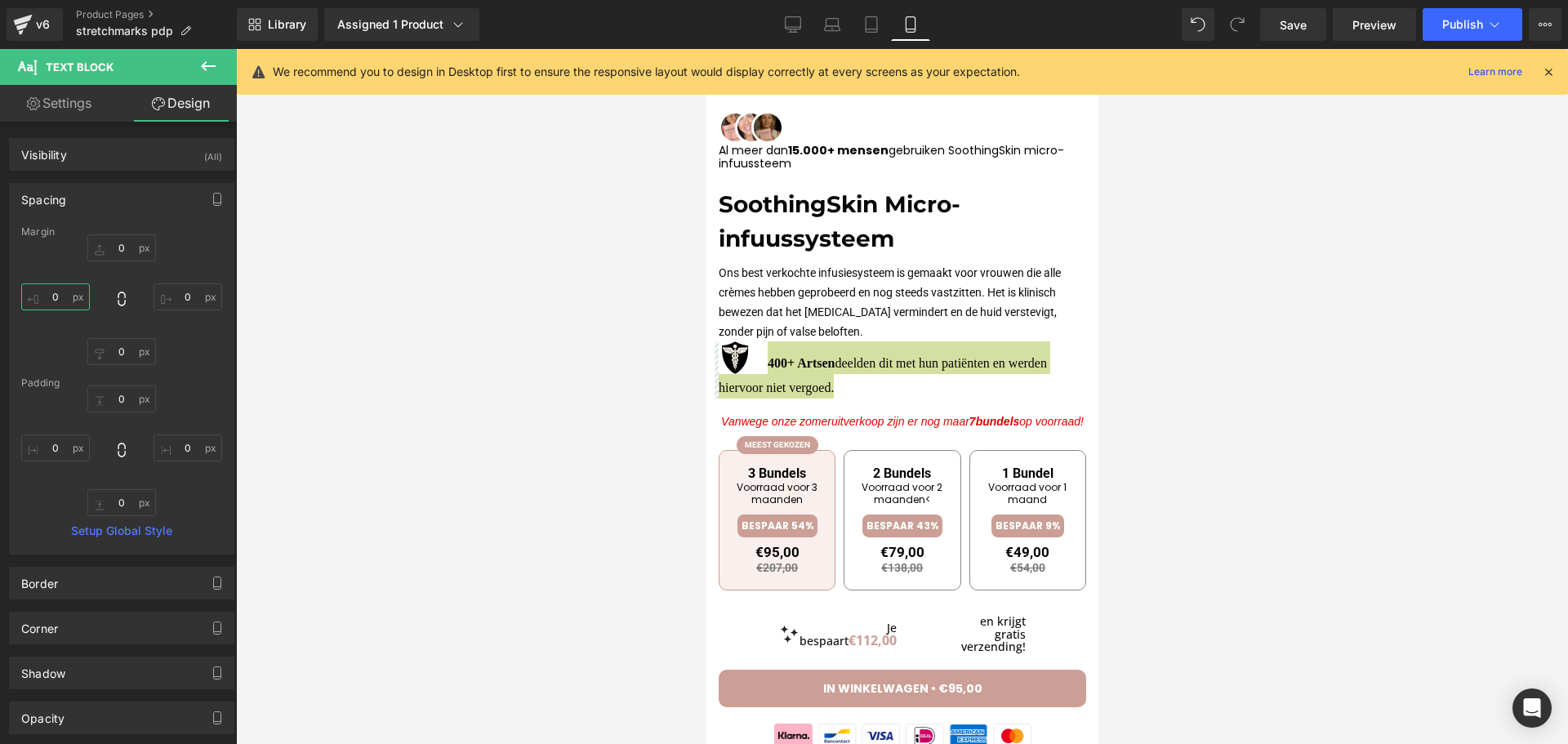
click at [70, 293] on input "0" at bounding box center [55, 297] width 68 height 27
type input "2"
click at [177, 298] on input "0" at bounding box center [187, 297] width 68 height 27
type input "3"
click at [51, 448] on input "0" at bounding box center [55, 448] width 68 height 27
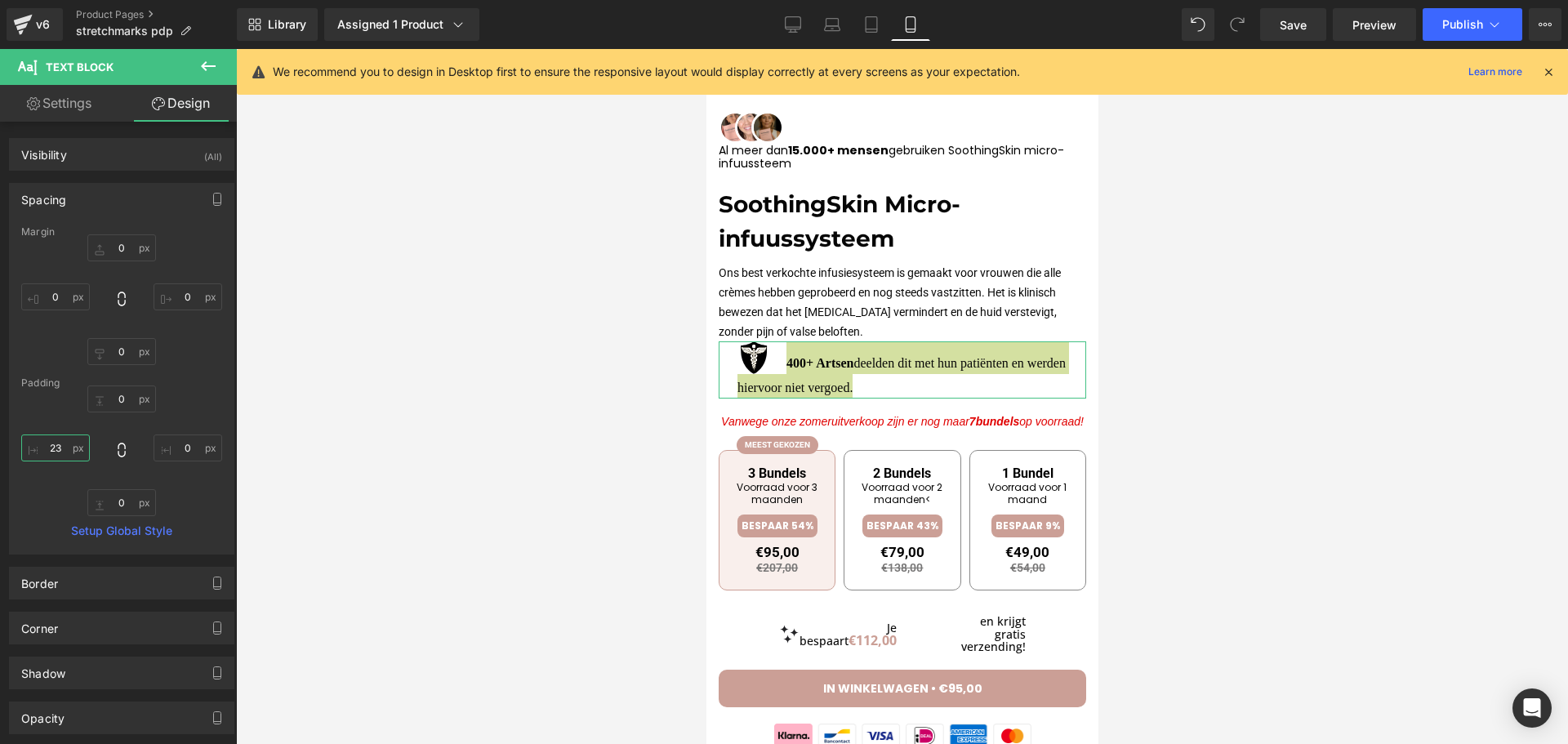
type input "2"
click at [72, 105] on link "Settings" at bounding box center [59, 103] width 119 height 37
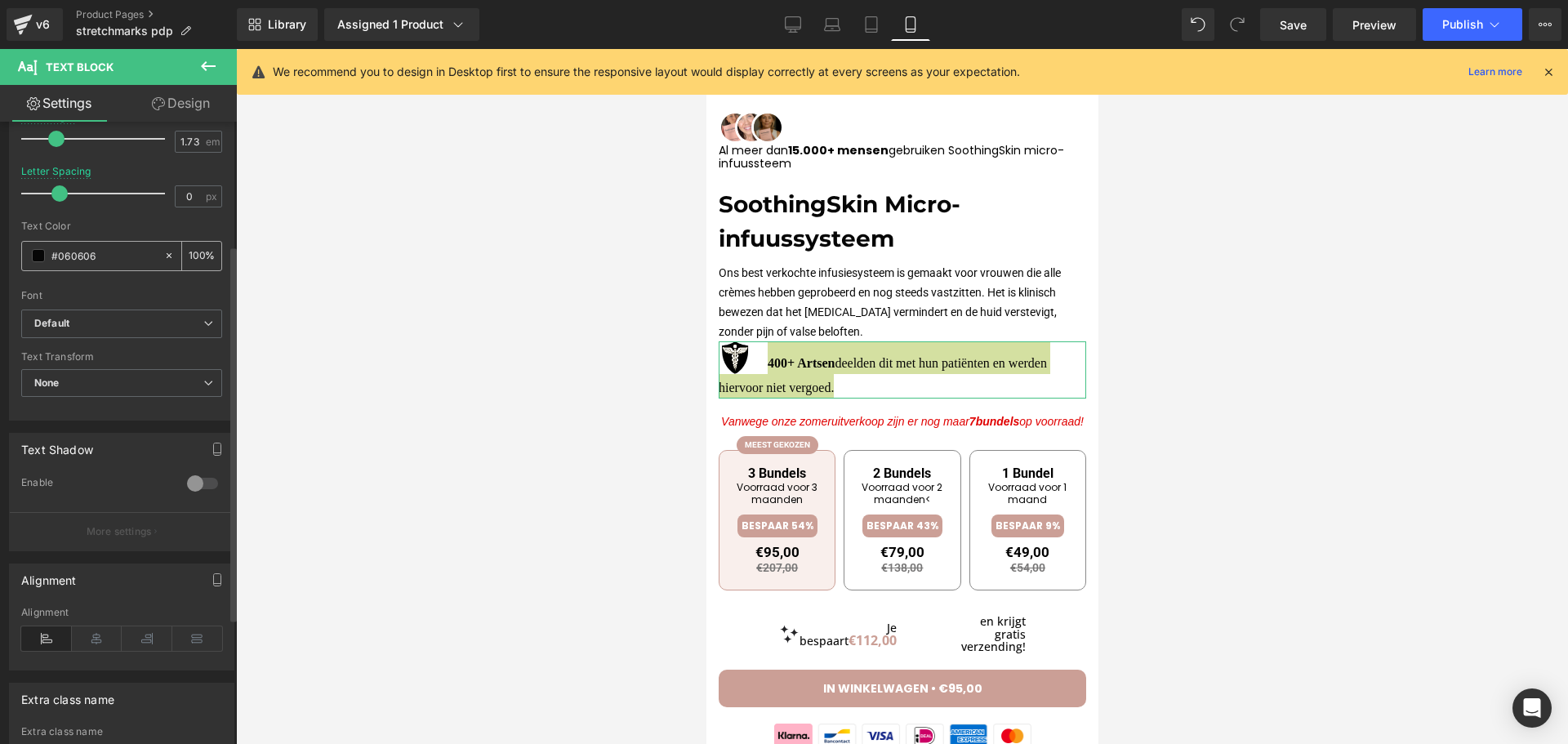
scroll to position [327, 0]
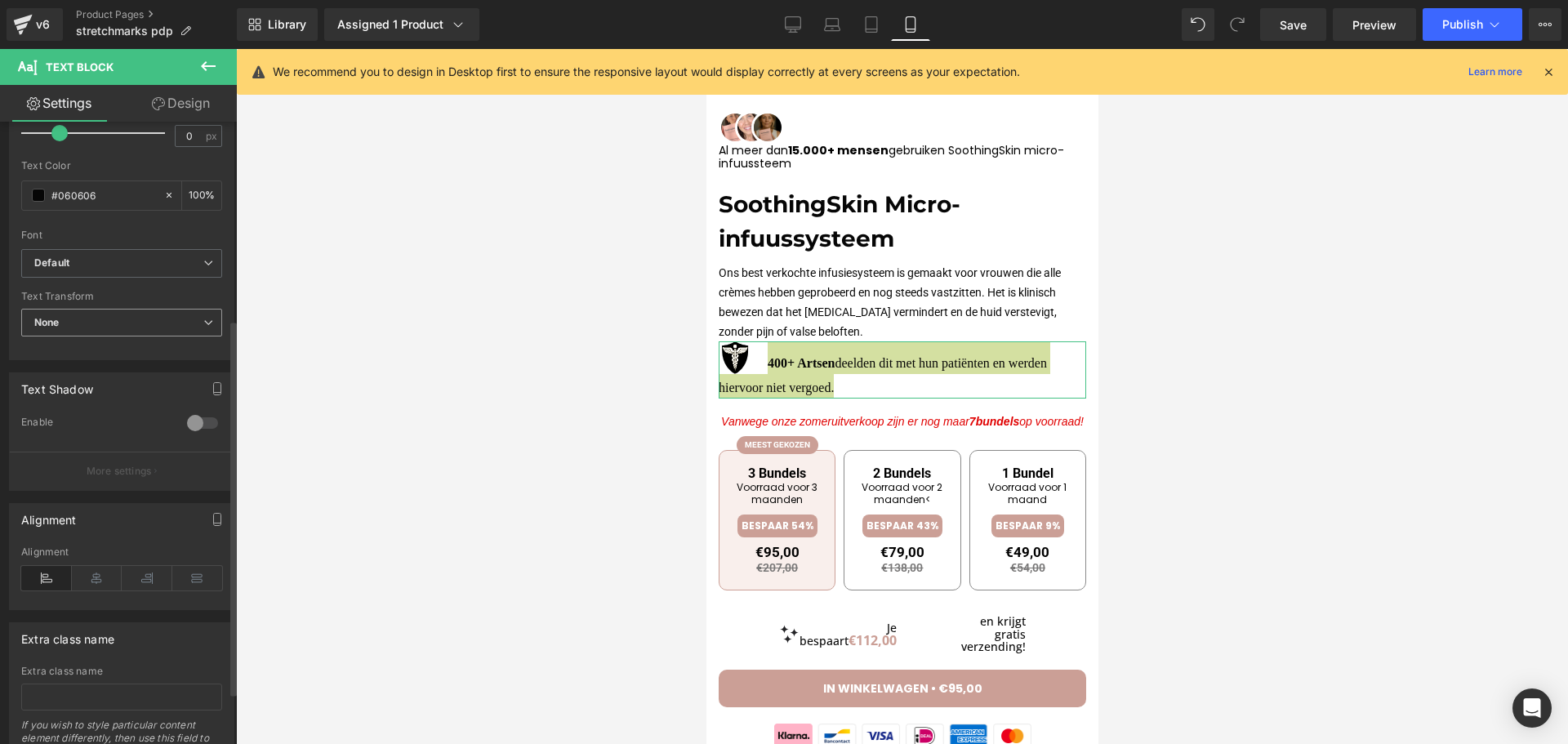
click at [62, 324] on span "None" at bounding box center [121, 323] width 200 height 29
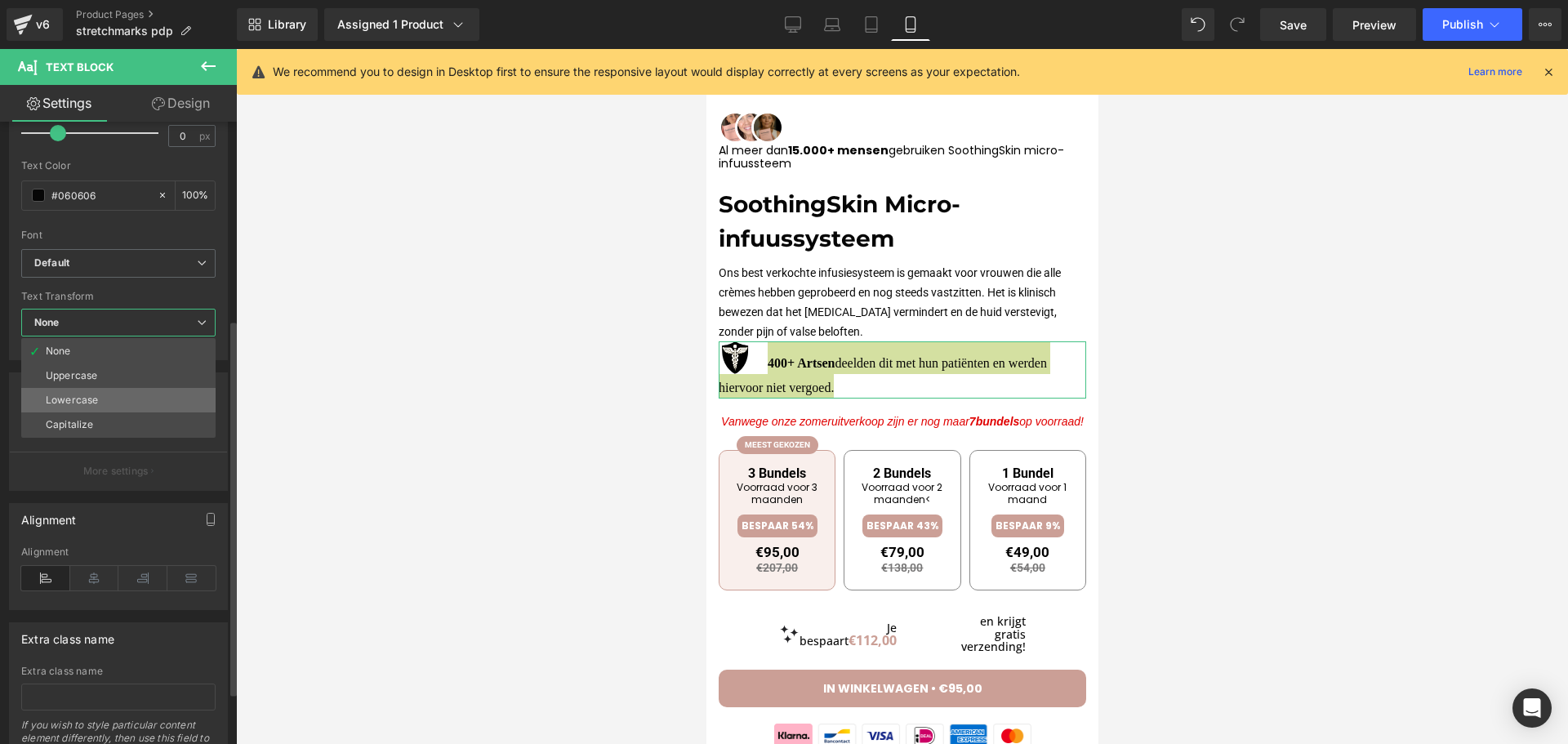
click at [69, 394] on div "Lowercase" at bounding box center [71, 400] width 52 height 12
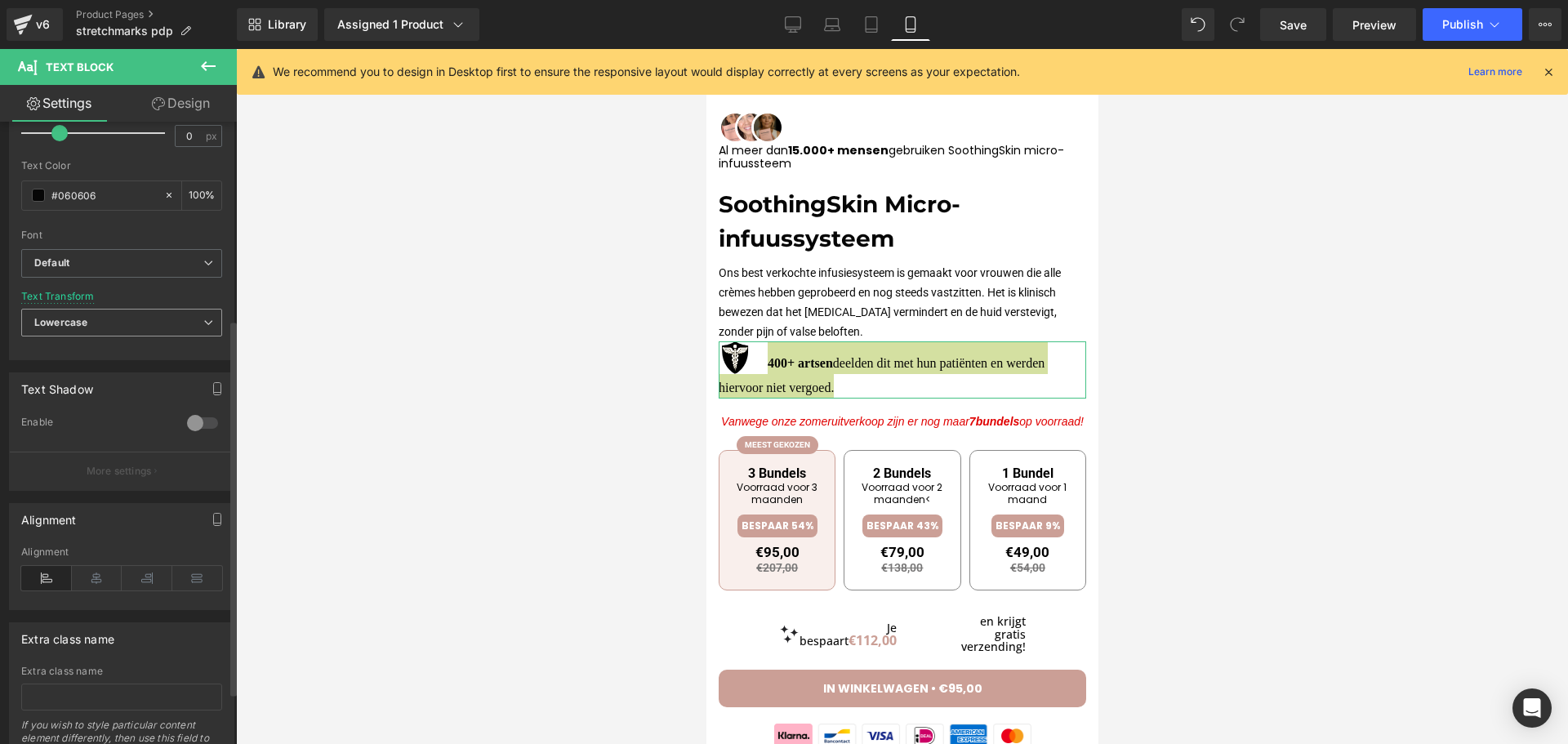
click at [103, 329] on span "Lowercase" at bounding box center [121, 323] width 200 height 29
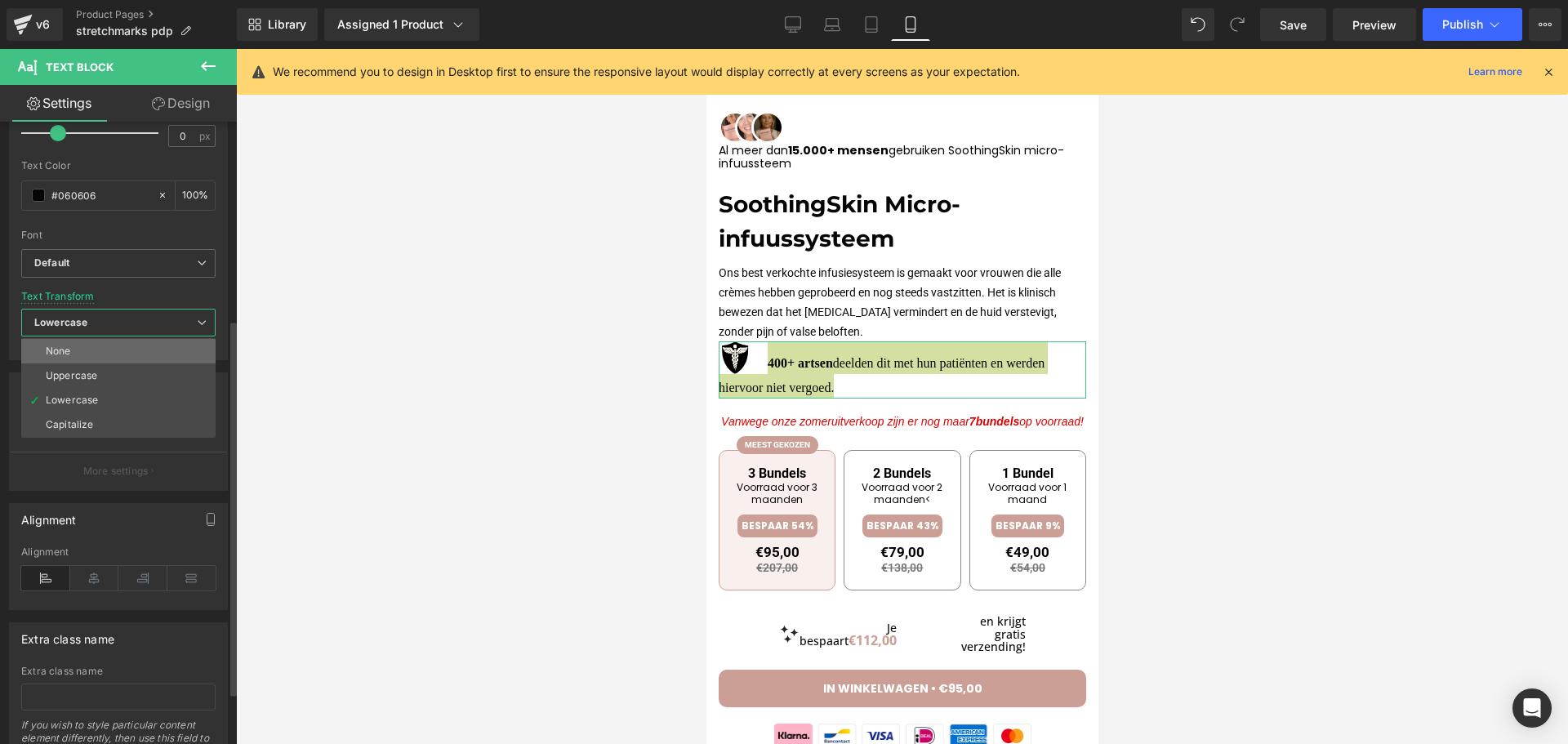
click at [93, 355] on li "None" at bounding box center [119, 351] width 195 height 24
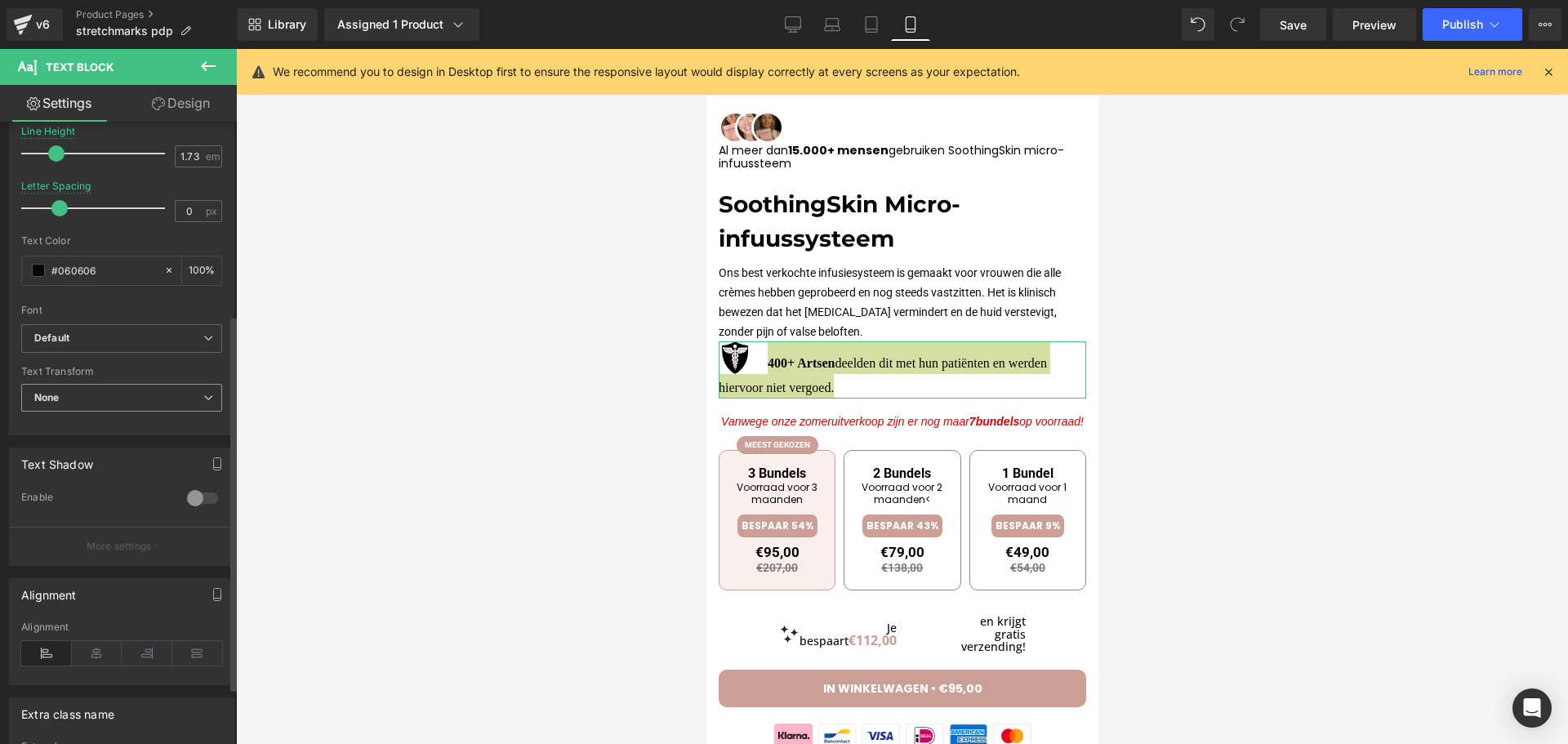
scroll to position [245, 0]
click at [90, 342] on b "Default" at bounding box center [119, 345] width 169 height 13
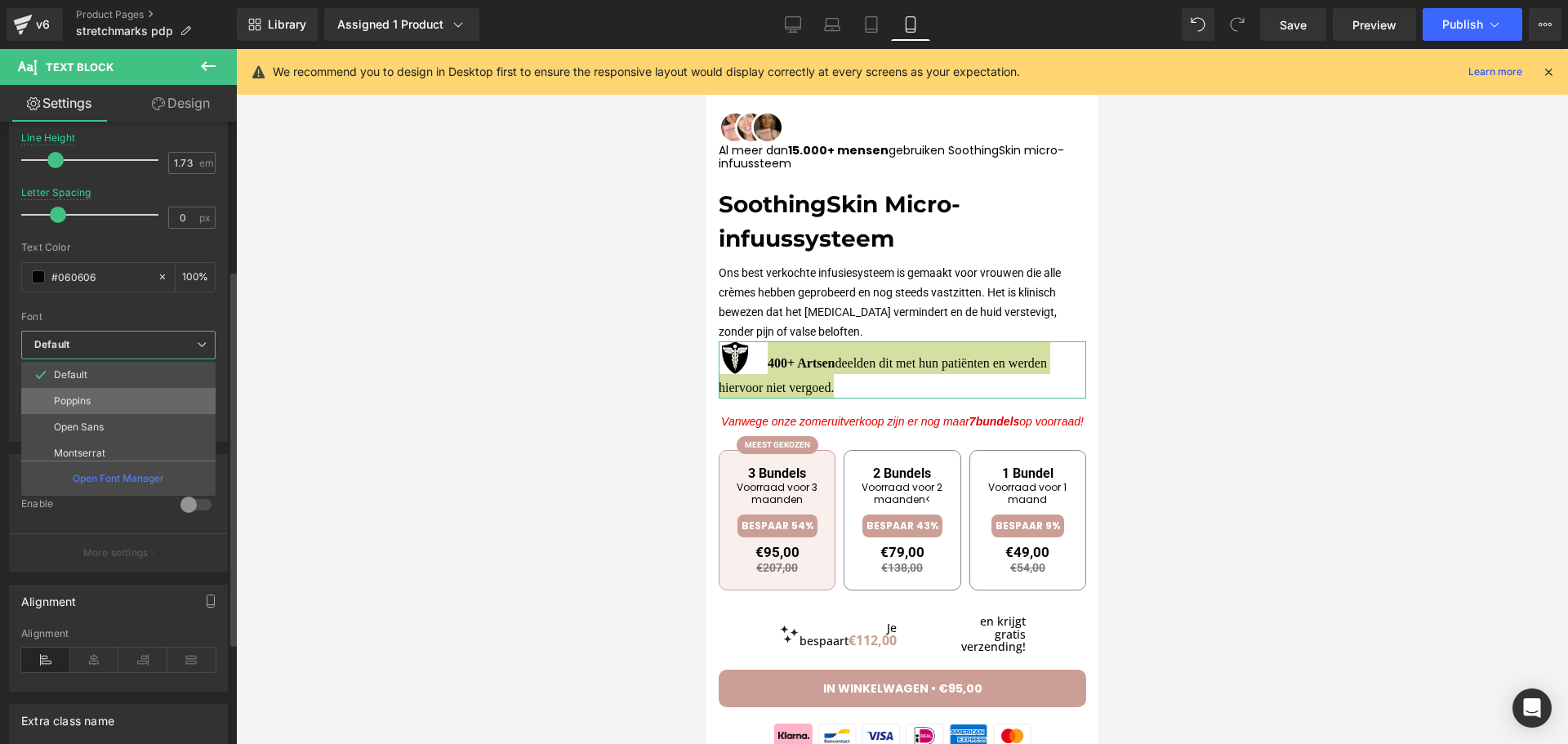
click at [83, 401] on p "Poppins" at bounding box center [72, 401] width 37 height 12
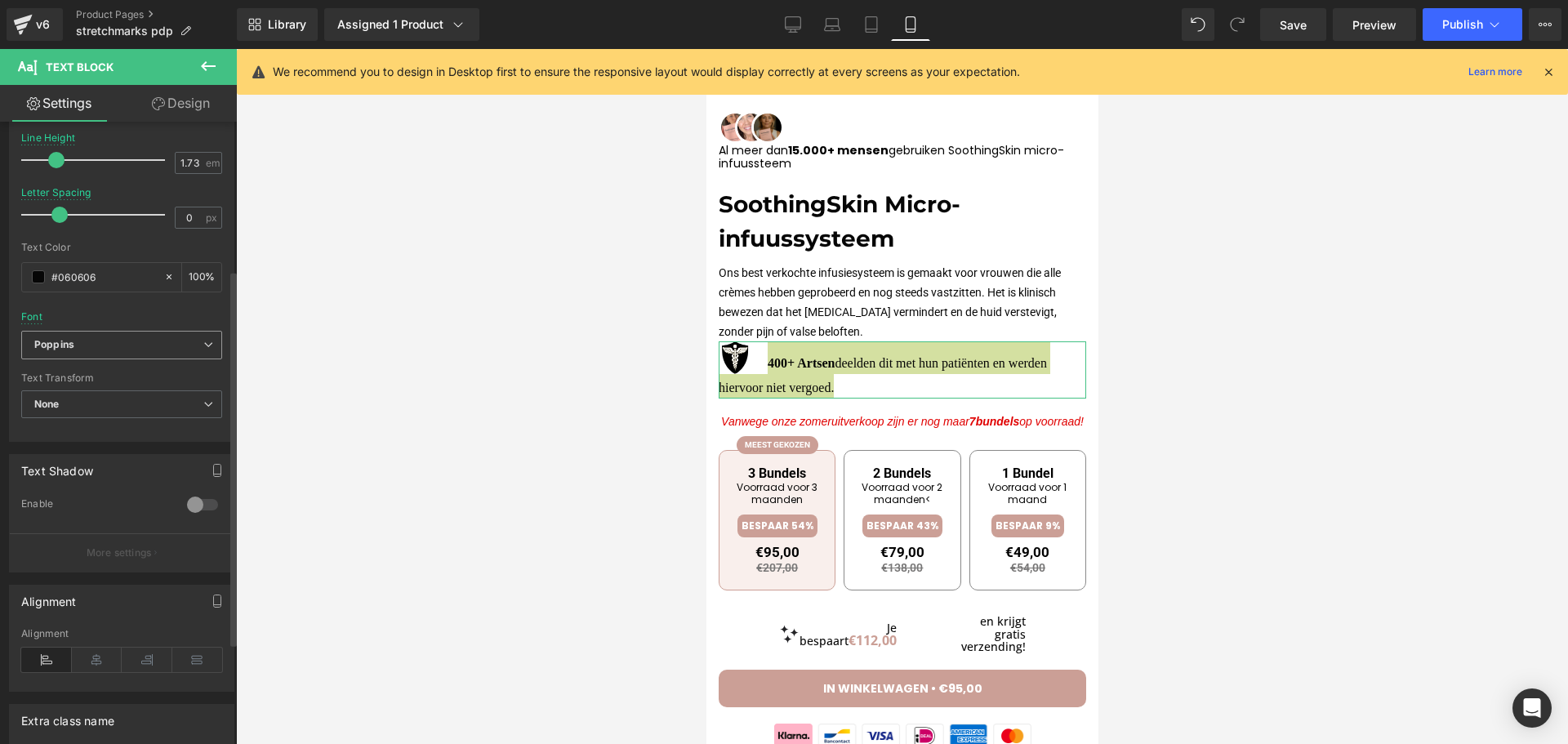
click at [77, 355] on span "Poppins" at bounding box center [121, 345] width 200 height 29
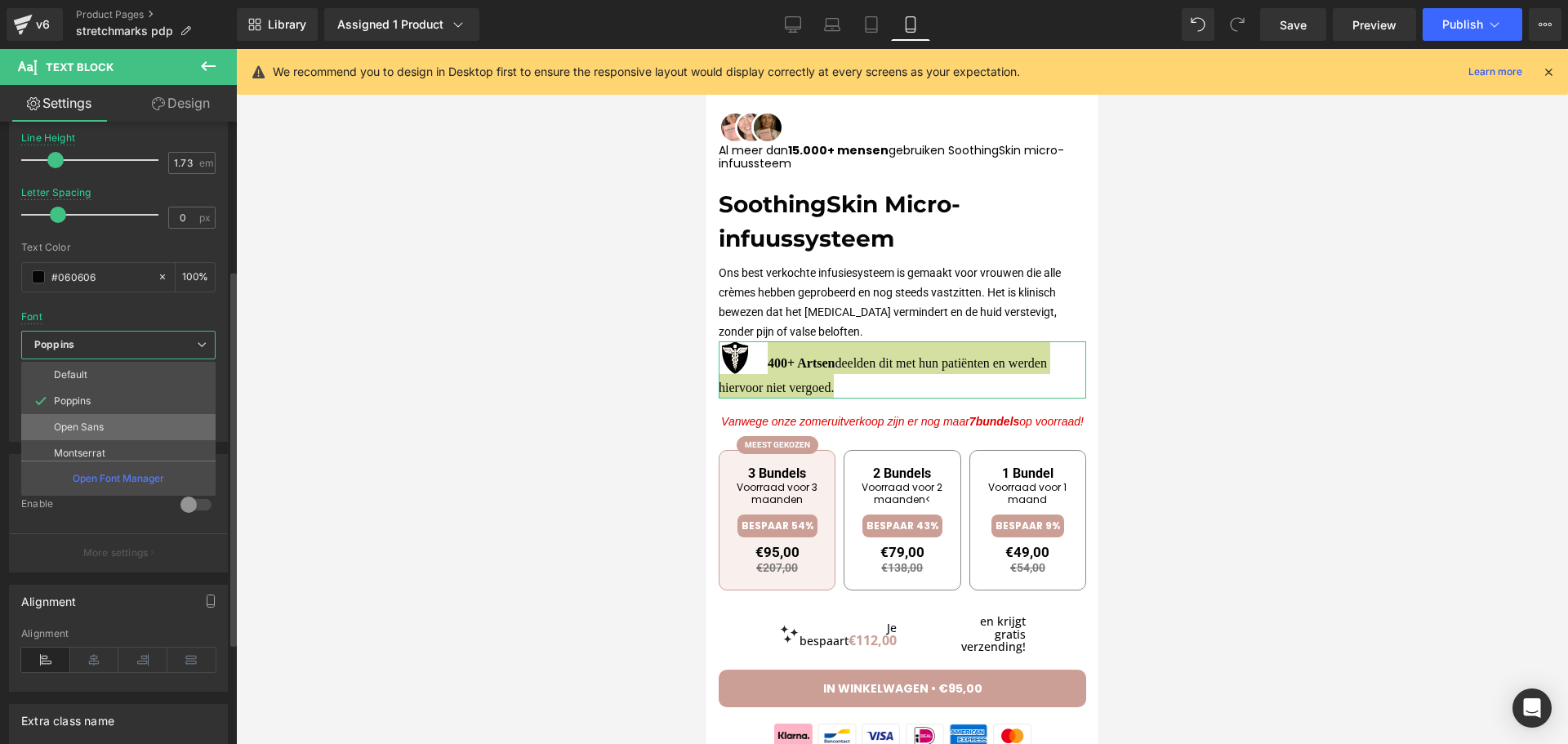
click at [73, 436] on li "Open Sans" at bounding box center [121, 427] width 201 height 26
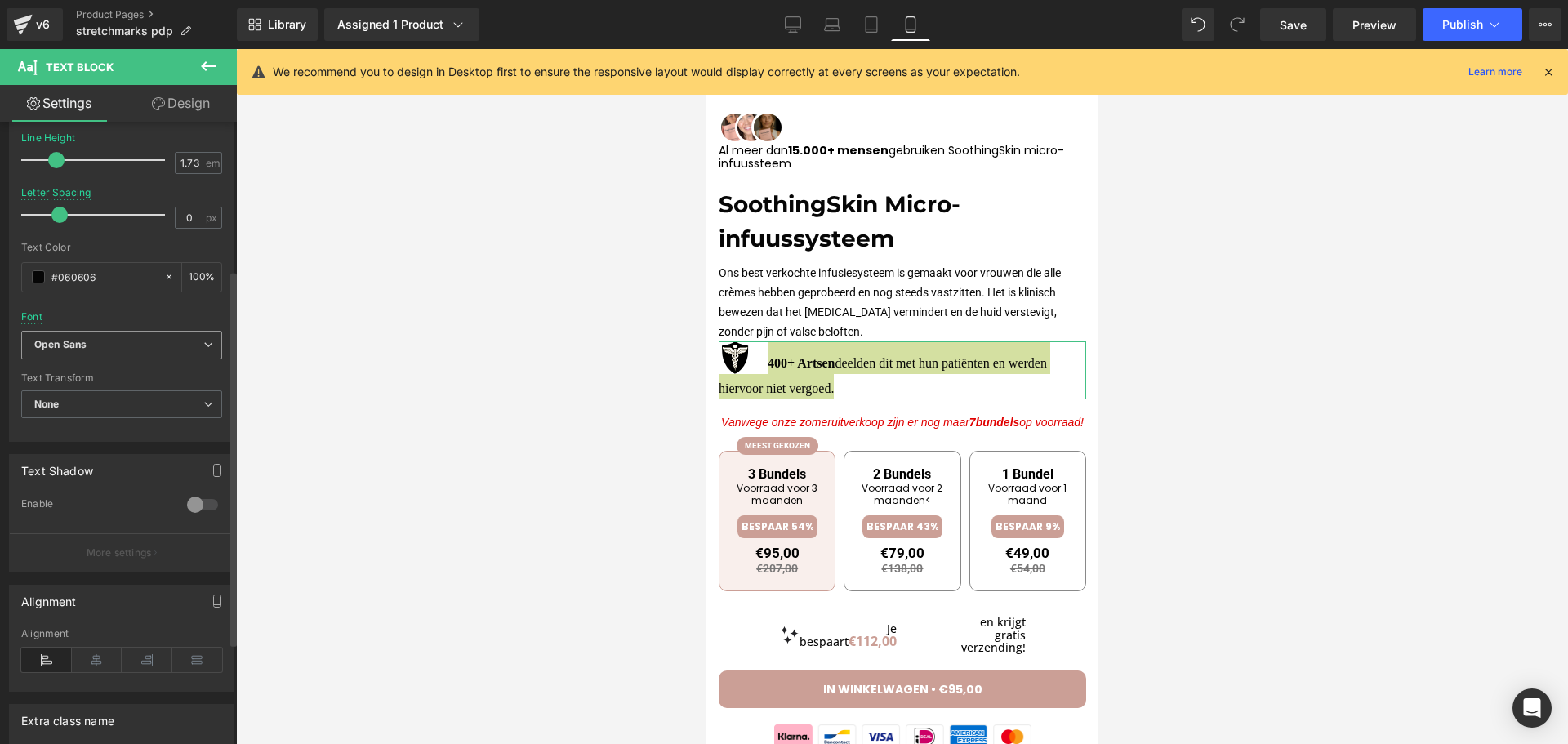
click at [90, 344] on b "Open Sans" at bounding box center [119, 345] width 169 height 13
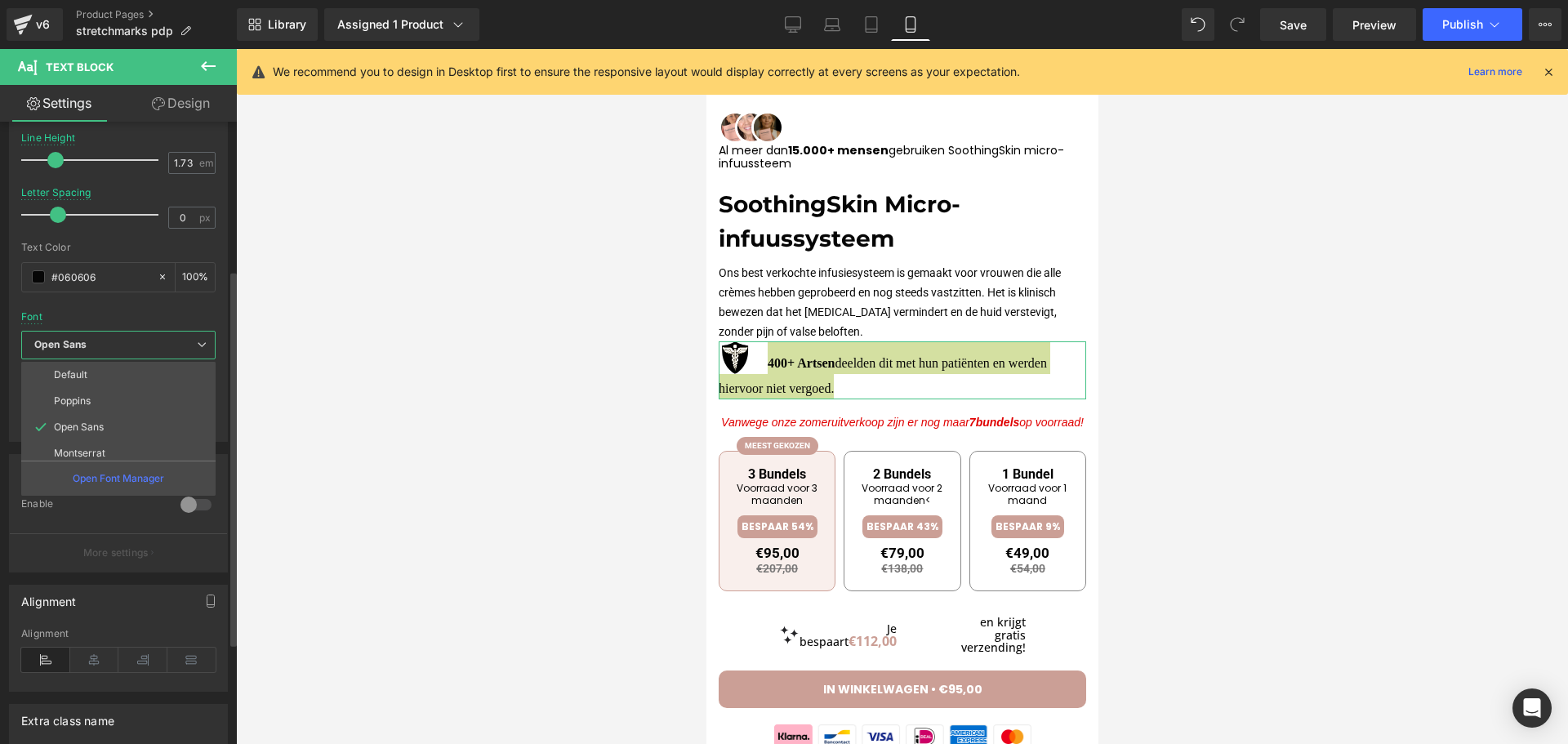
click at [77, 444] on li "Montserrat" at bounding box center [121, 453] width 201 height 26
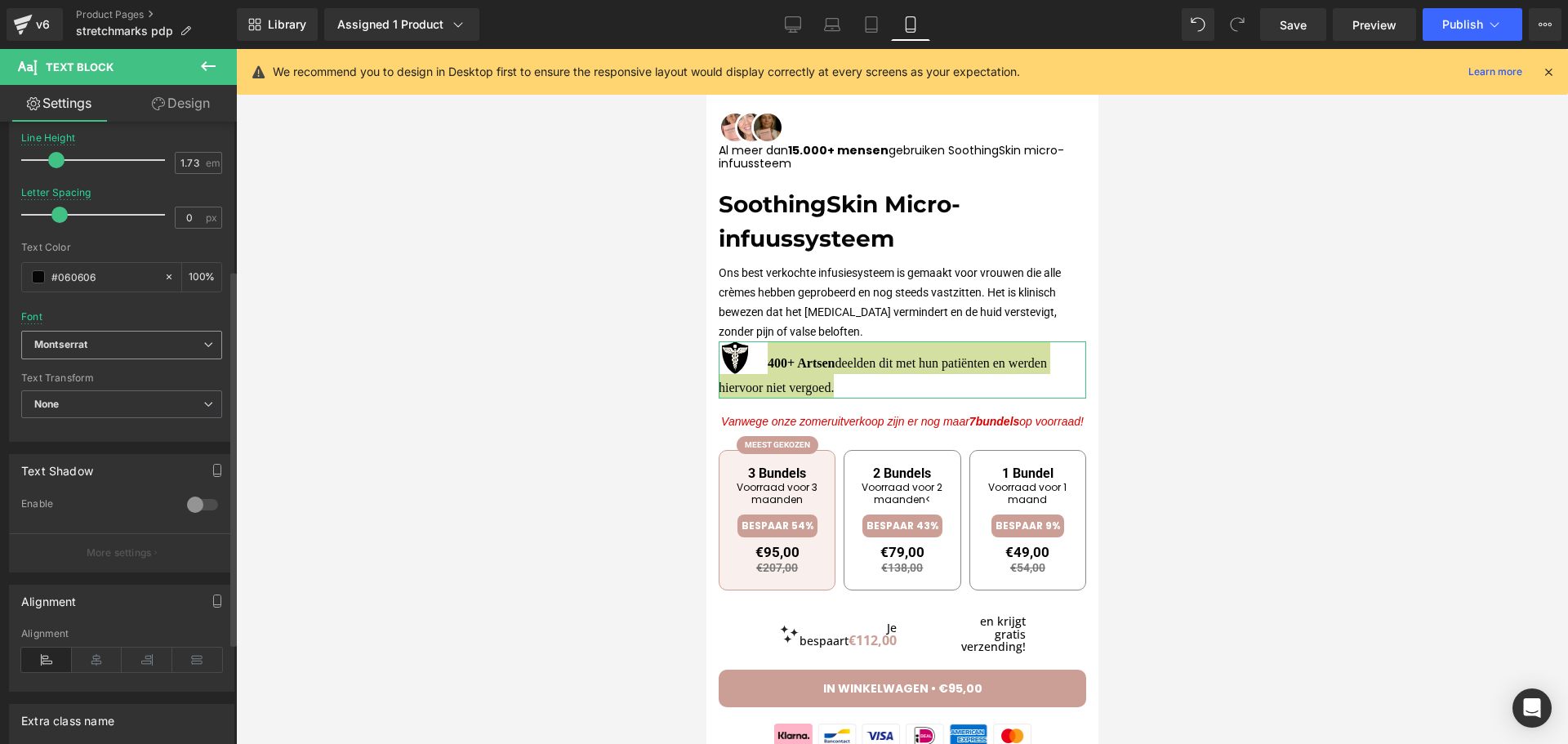
click at [102, 357] on span "Montserrat" at bounding box center [121, 345] width 200 height 29
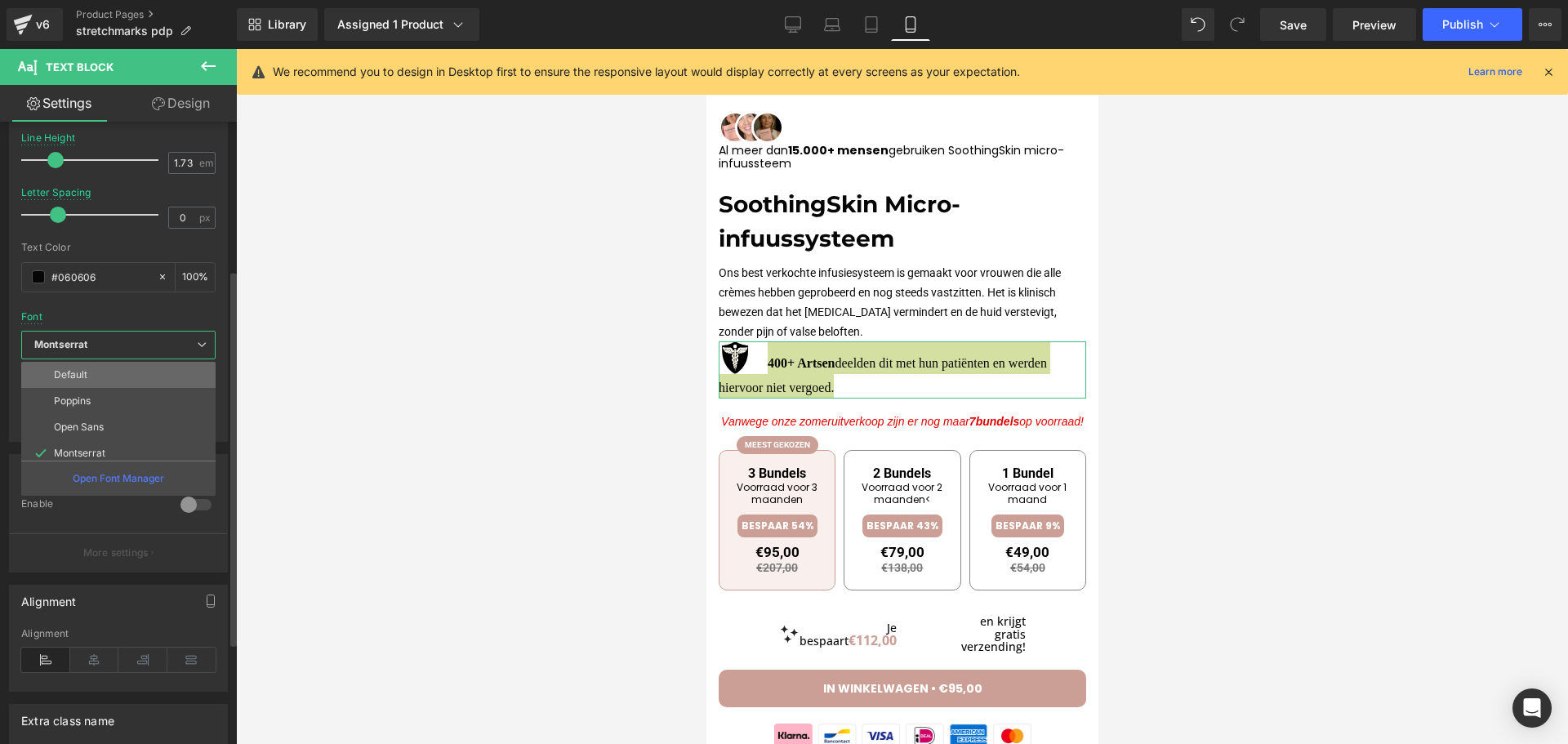
click at [93, 384] on li "Default" at bounding box center [121, 374] width 201 height 26
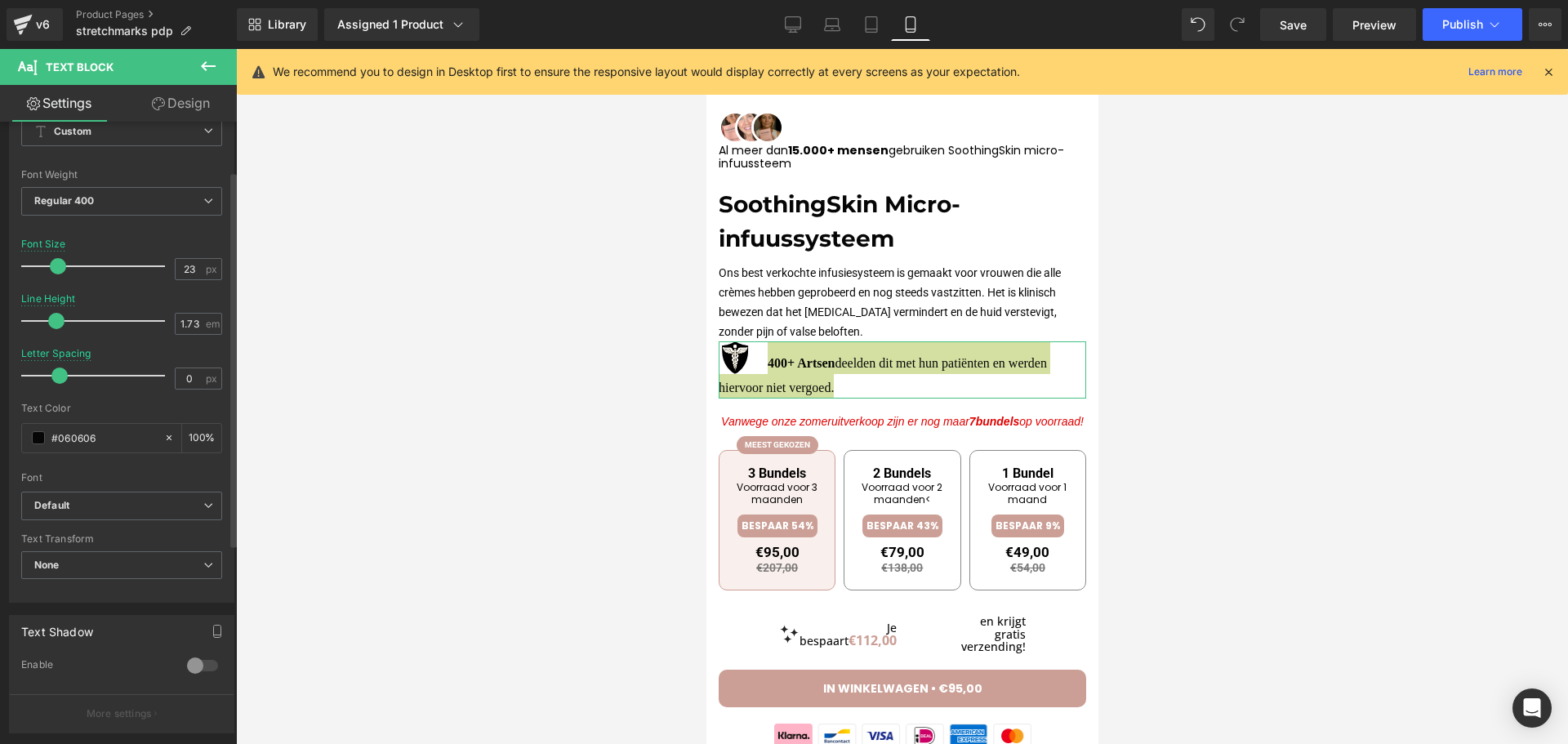
scroll to position [82, 0]
drag, startPoint x: 62, startPoint y: 381, endPoint x: 48, endPoint y: 381, distance: 14.0
click at [48, 381] on span at bounding box center [48, 378] width 16 height 16
click at [59, 331] on span at bounding box center [62, 323] width 16 height 16
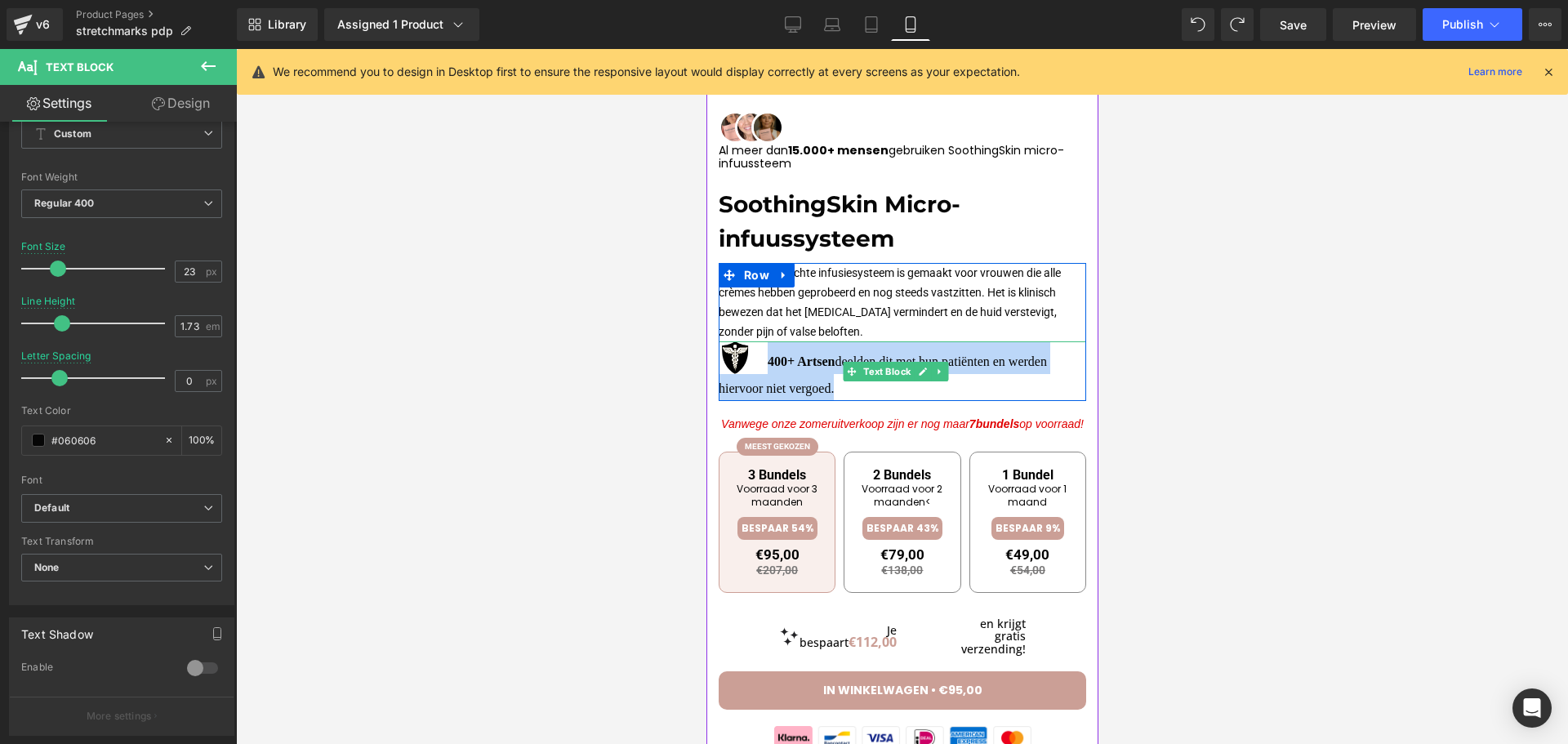
click at [833, 380] on p "400+ Artsen deelden dit met hun patiënten en werden hiervoor niet vergoed." at bounding box center [901, 371] width 367 height 60
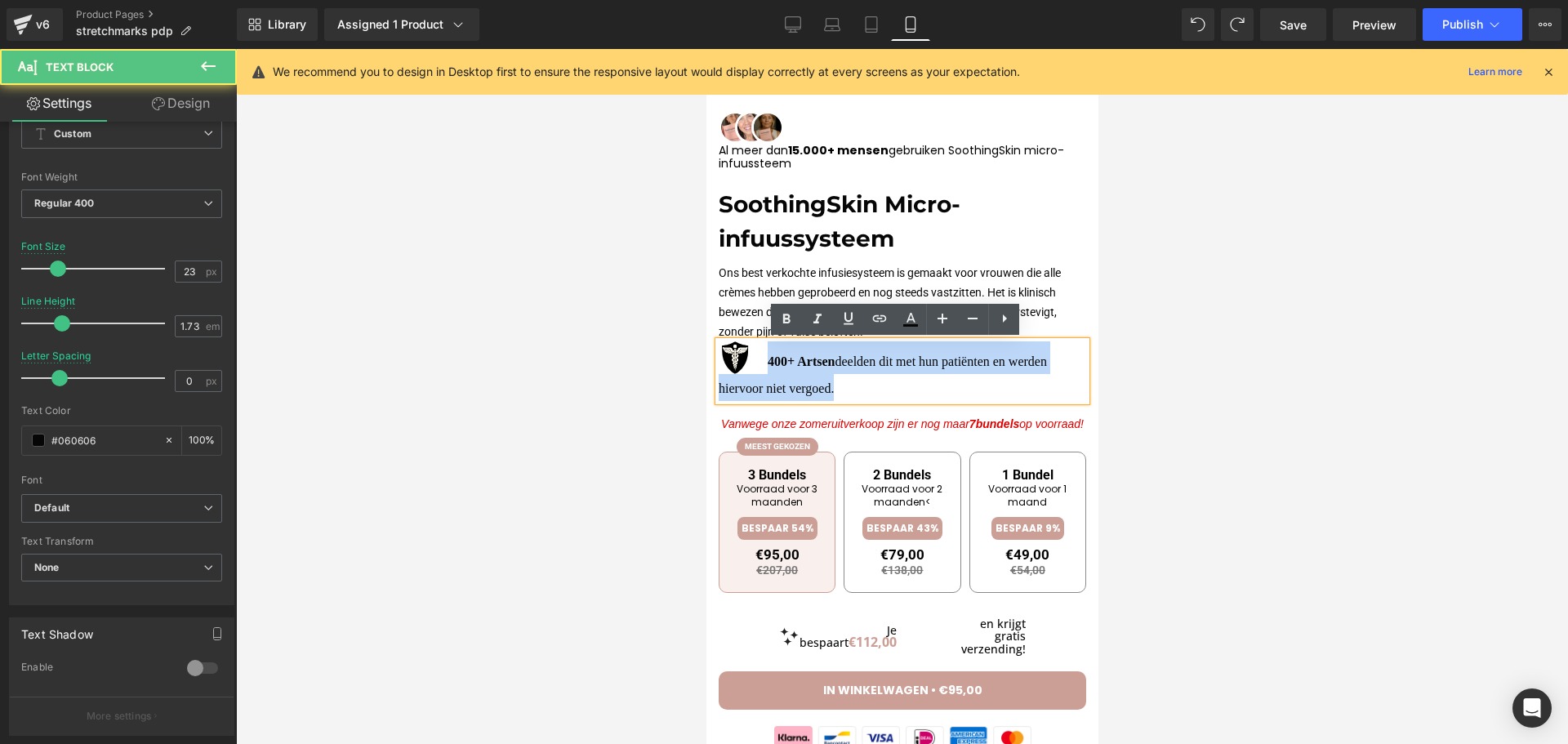
click at [844, 388] on p "400+ Artsen deelden dit met hun patiënten en werden hiervoor niet vergoed." at bounding box center [901, 371] width 367 height 60
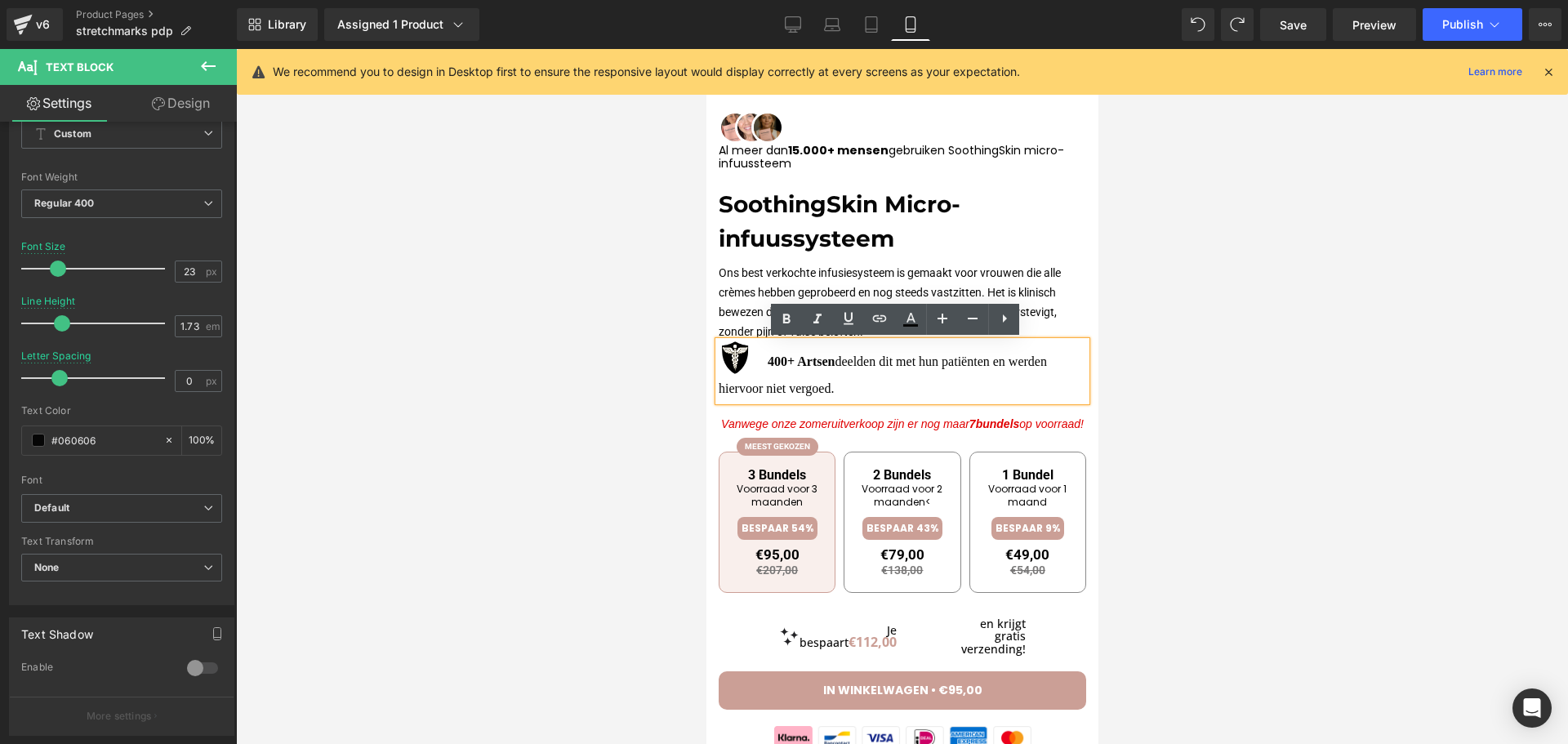
click at [338, 403] on div at bounding box center [902, 396] width 1332 height 695
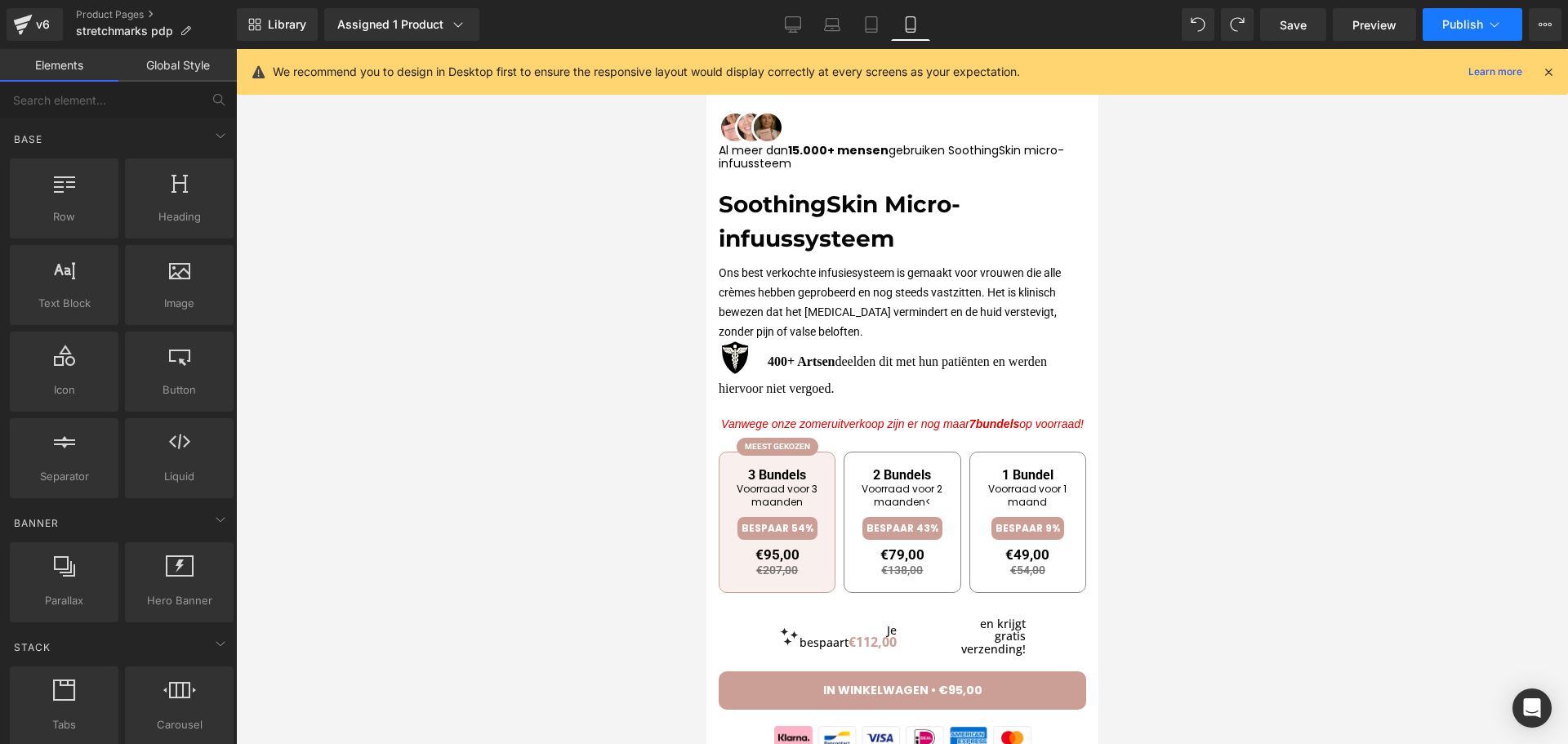
click at [1471, 36] on button "Publish" at bounding box center [1472, 24] width 99 height 33
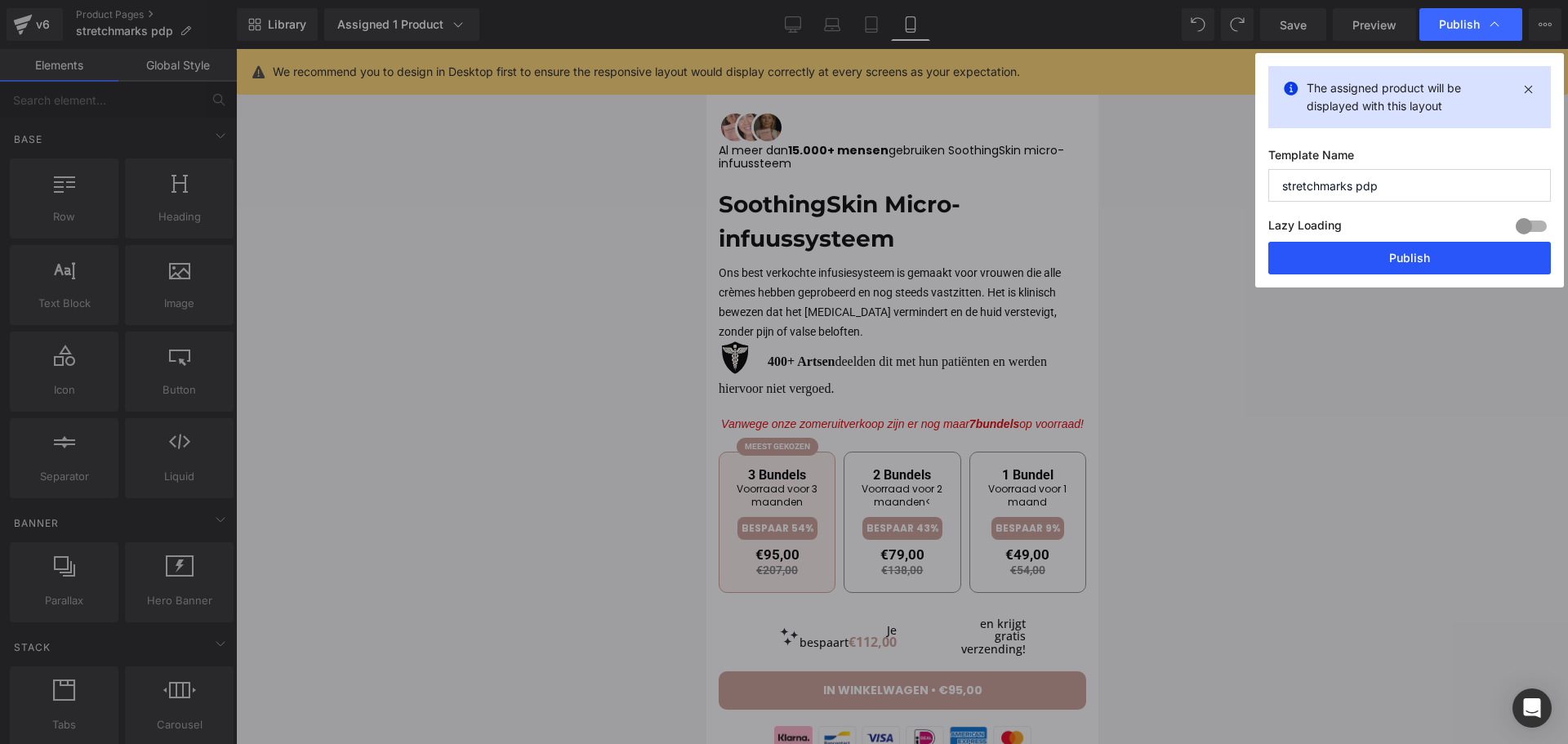
drag, startPoint x: 1324, startPoint y: 254, endPoint x: 1299, endPoint y: 253, distance: 25.0
click at [1323, 254] on button "Publish" at bounding box center [1409, 258] width 282 height 33
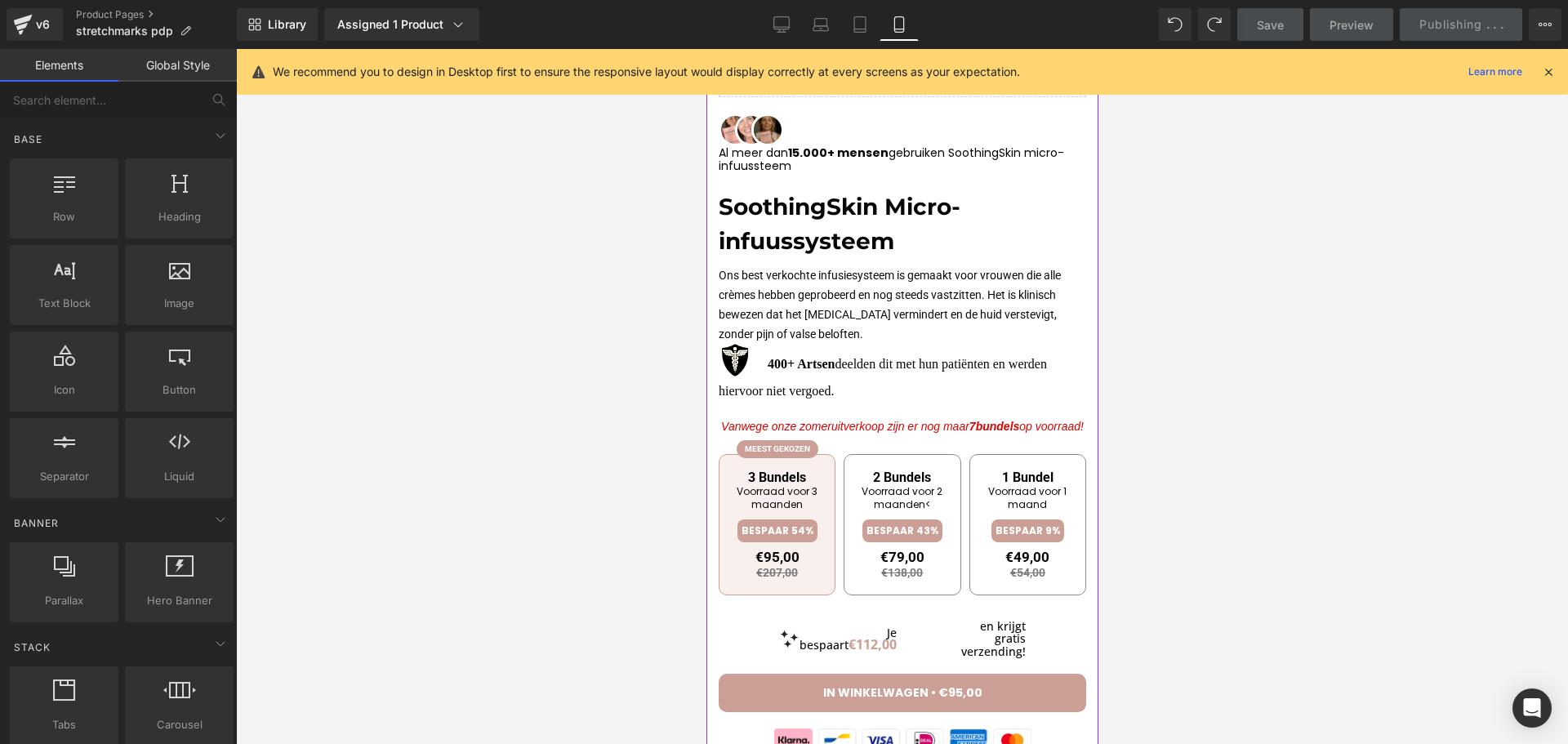
scroll to position [572, 0]
